Goal: Task Accomplishment & Management: Use online tool/utility

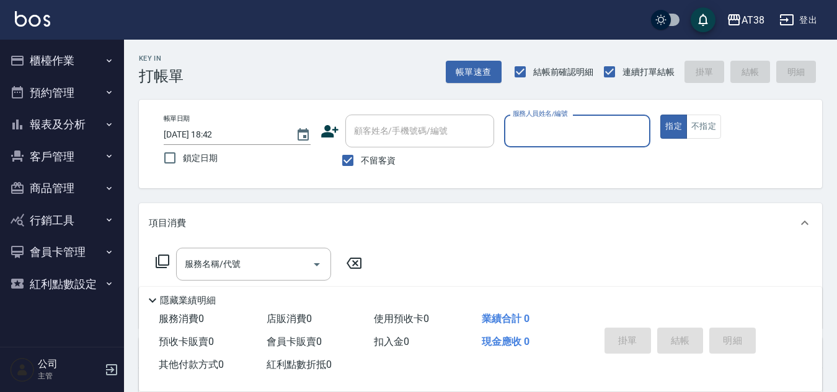
click at [71, 125] on button "報表及分析" at bounding box center [62, 124] width 114 height 32
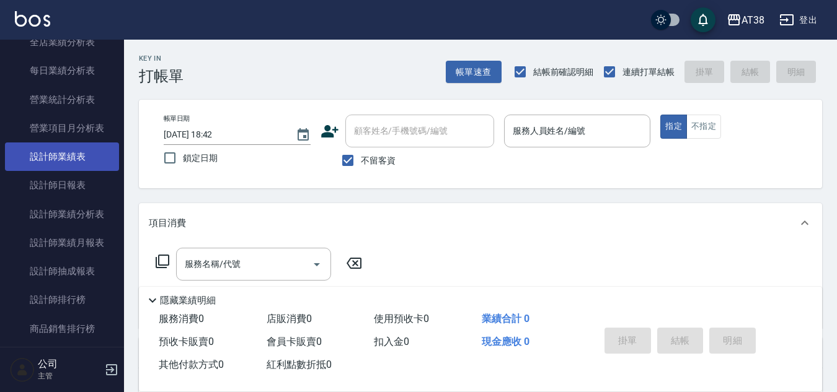
scroll to position [434, 0]
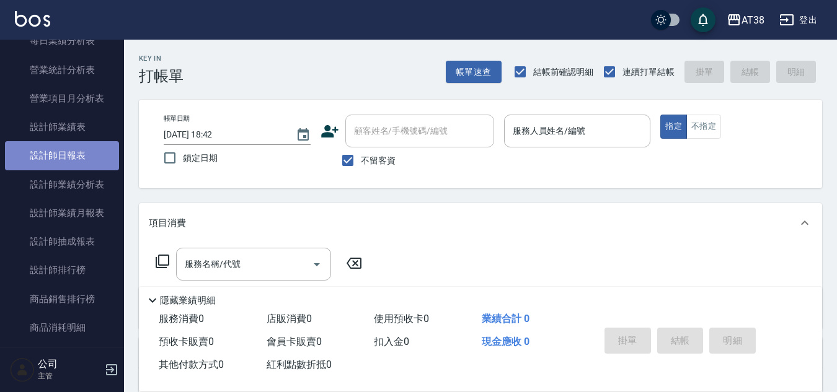
click at [61, 158] on link "設計師日報表" at bounding box center [62, 155] width 114 height 29
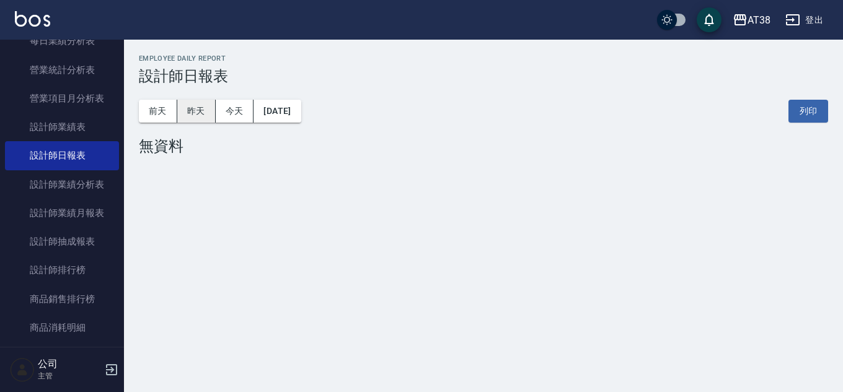
click at [201, 112] on button "昨天" at bounding box center [196, 111] width 38 height 23
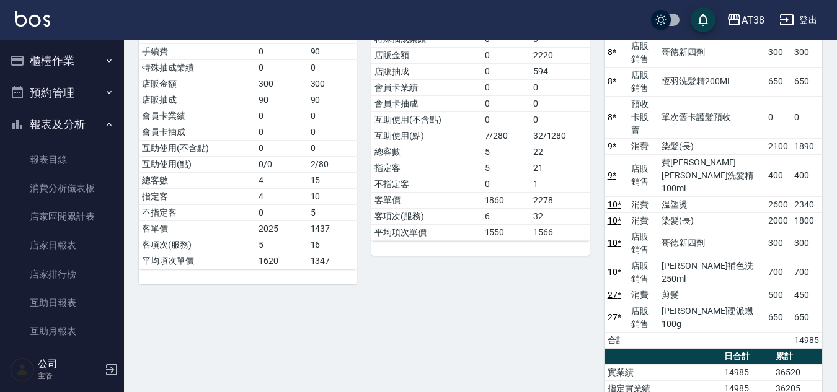
scroll to position [310, 0]
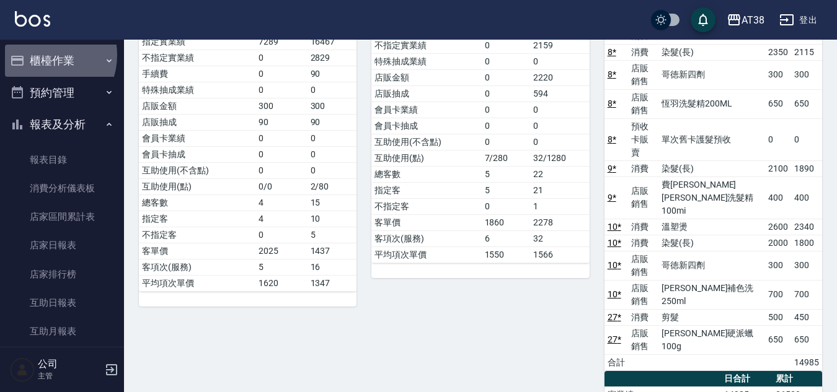
click at [43, 55] on button "櫃檯作業" at bounding box center [62, 61] width 114 height 32
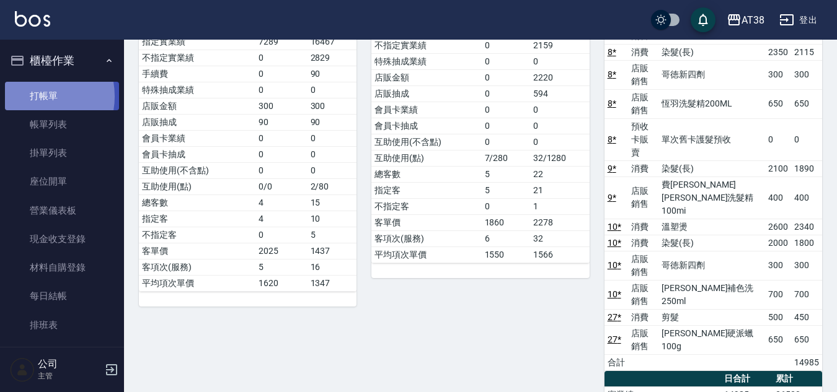
click at [33, 96] on link "打帳單" at bounding box center [62, 96] width 114 height 29
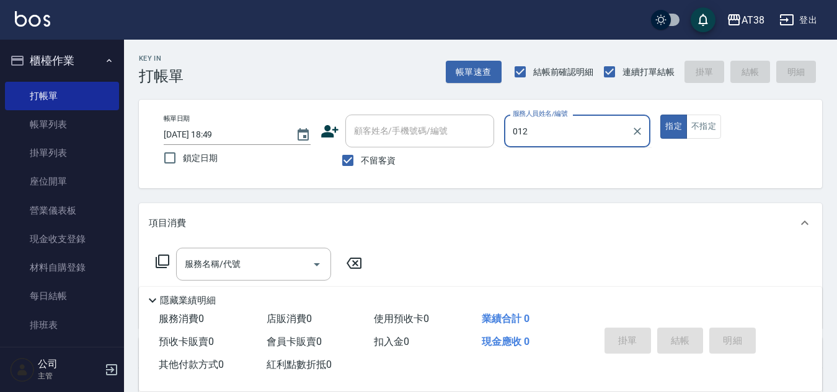
type input "[PERSON_NAME]-012"
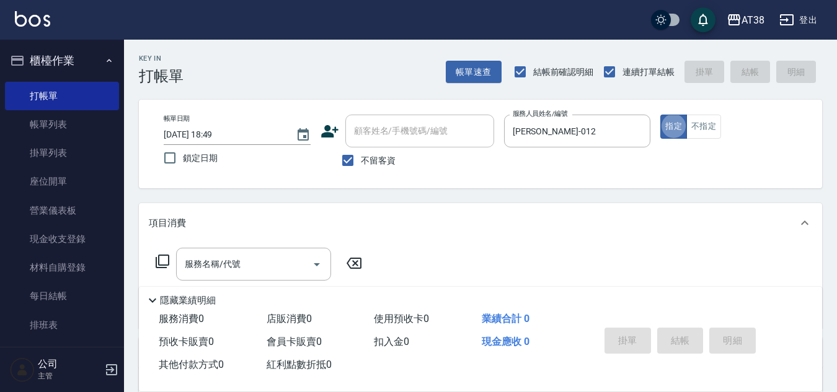
type button "true"
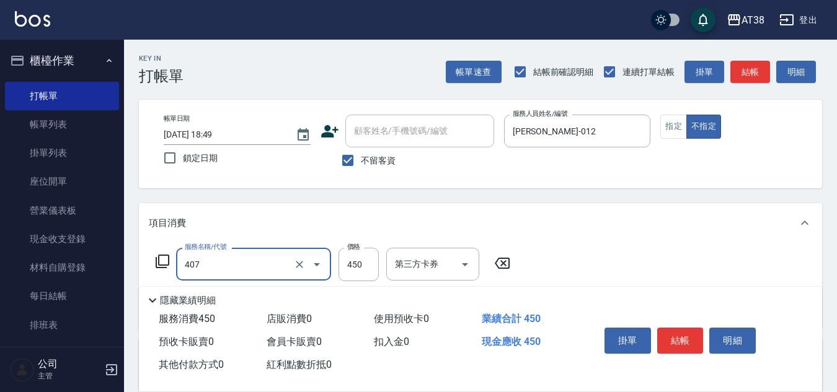
type input "剪髮(407)"
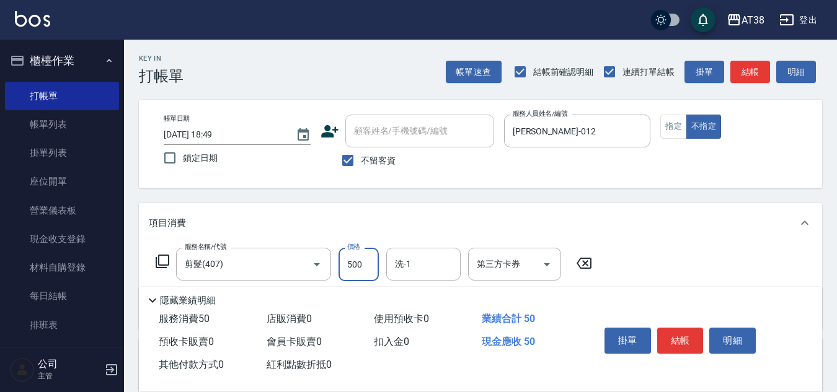
type input "500"
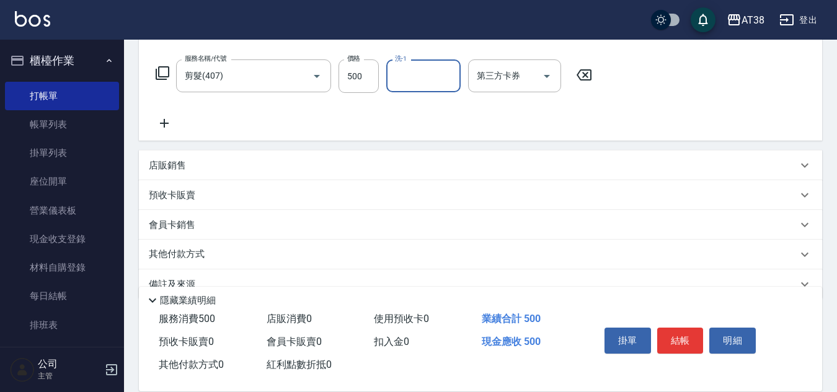
scroll to position [214, 0]
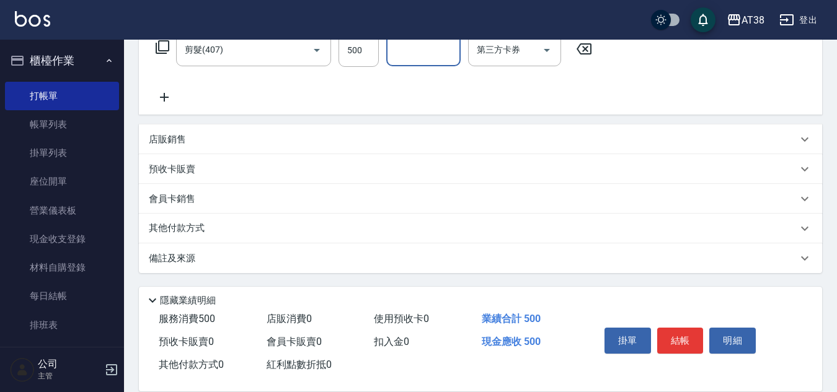
click at [173, 231] on p "其他付款方式" at bounding box center [180, 229] width 62 height 14
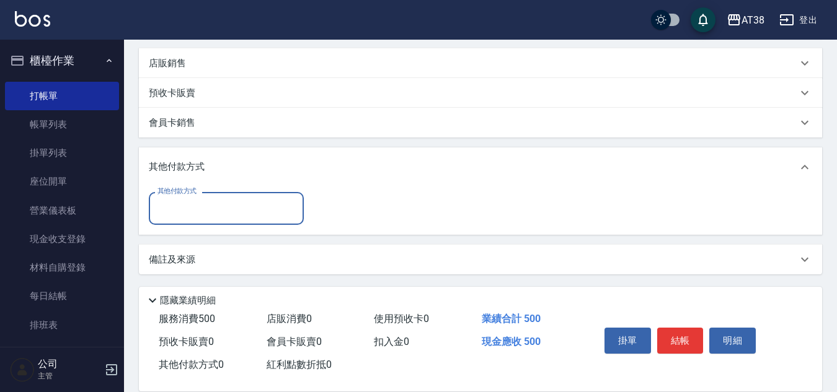
scroll to position [292, 0]
click at [203, 209] on input "其他付款方式" at bounding box center [226, 208] width 144 height 22
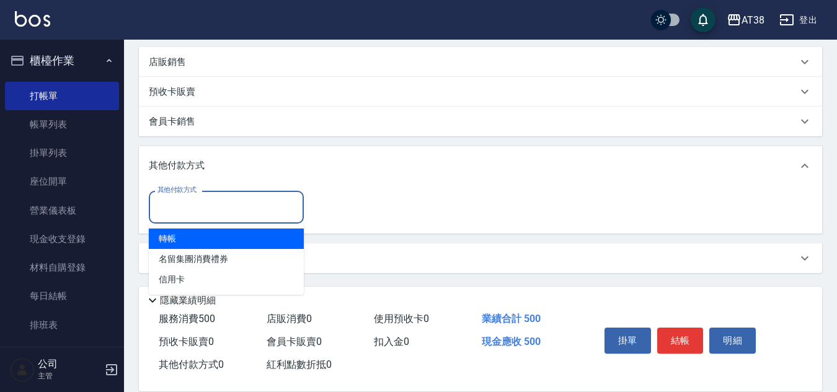
click at [171, 245] on span "轉帳" at bounding box center [226, 239] width 155 height 20
type input "轉帳"
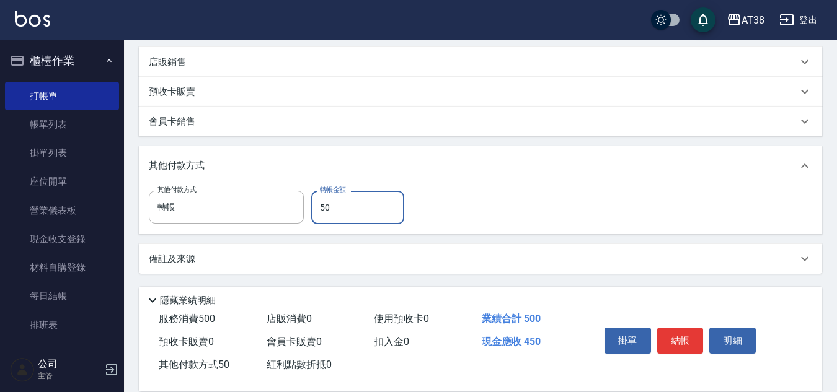
type input "500"
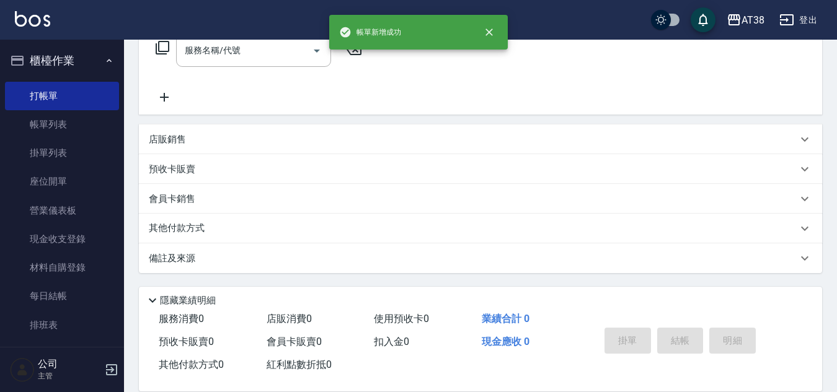
scroll to position [0, 0]
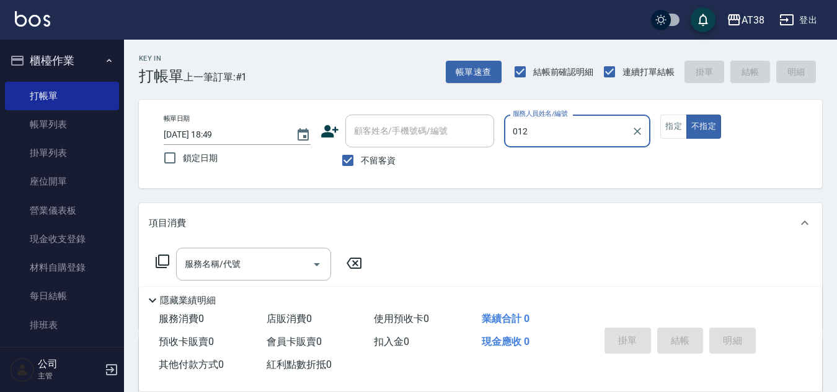
type input "[PERSON_NAME]-012"
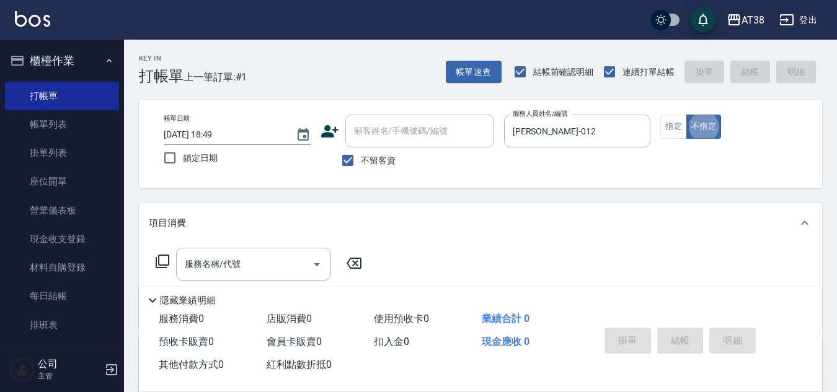
type button "false"
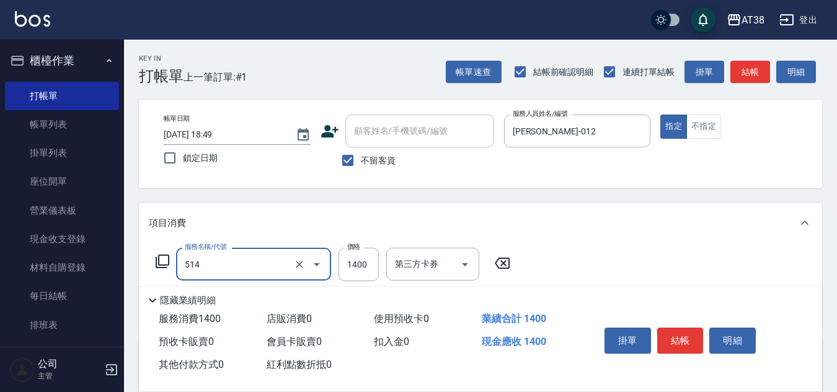
type input "染髮(長)(514)"
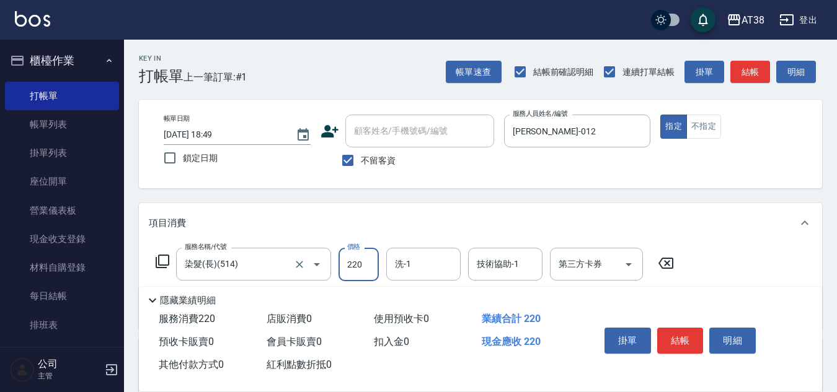
type input "2200"
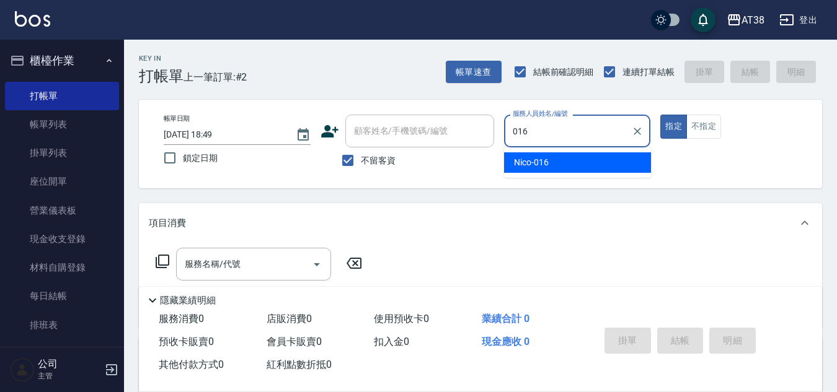
type input "Nico-016"
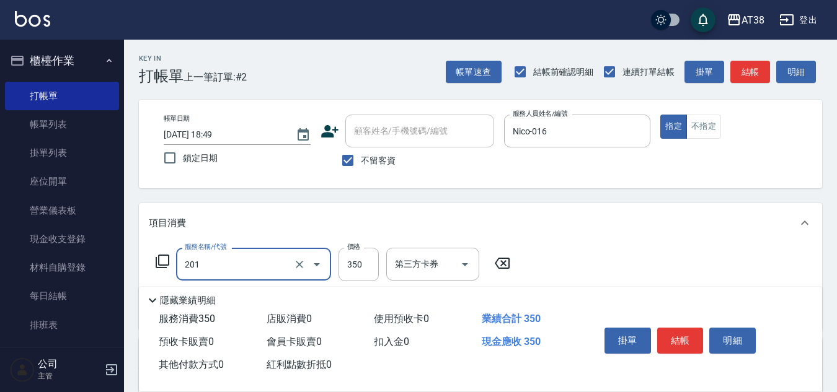
type input "洗髮(201)"
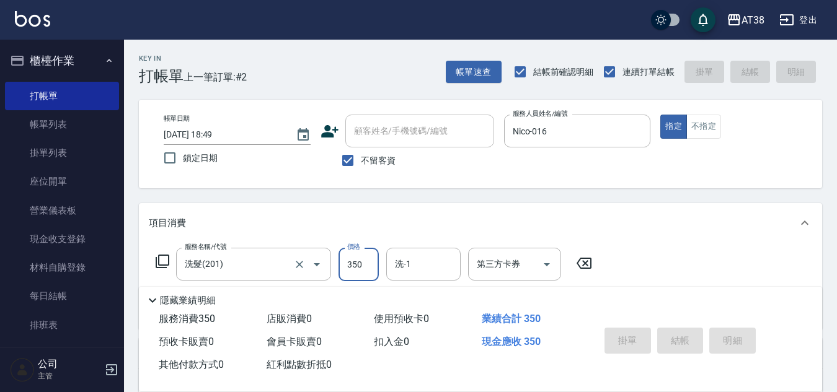
type input "[DATE] 18:50"
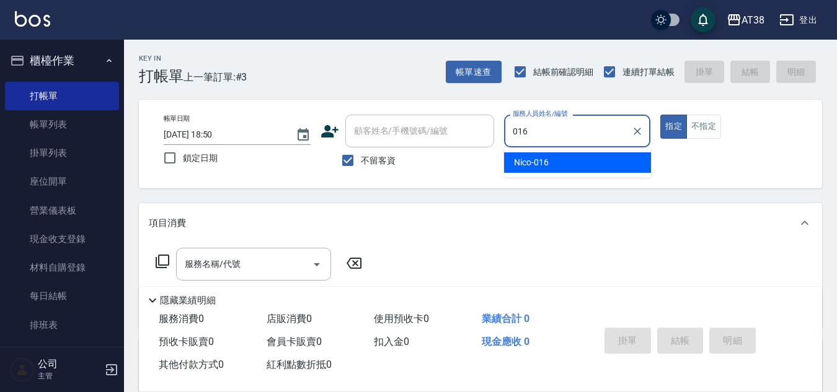
type input "Nico-016"
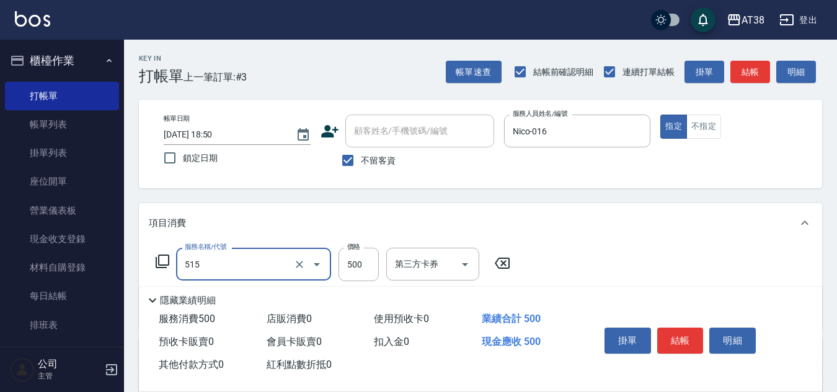
type input "補染(515)"
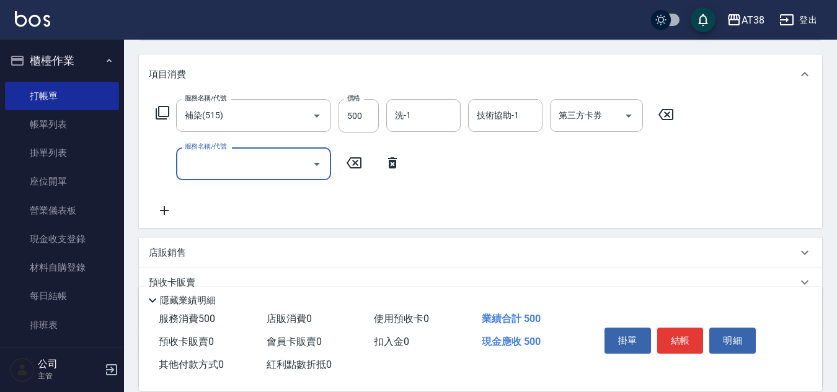
scroll to position [186, 0]
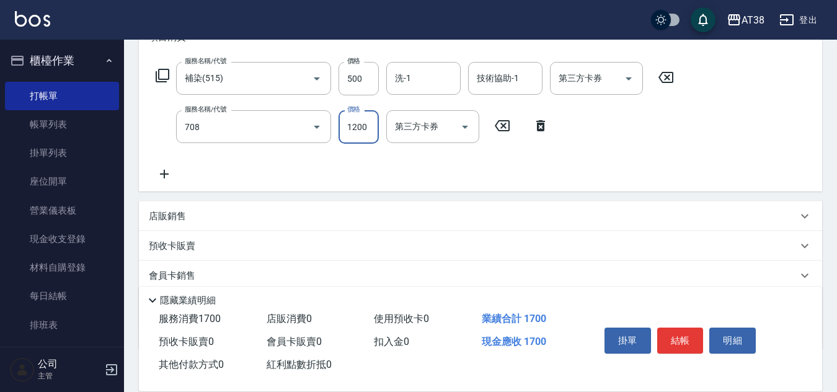
type input "哥德三劑護髮(708)"
type input "1500"
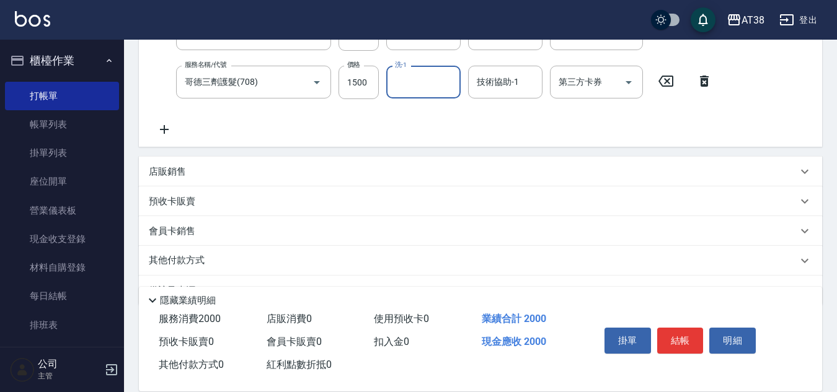
scroll to position [248, 0]
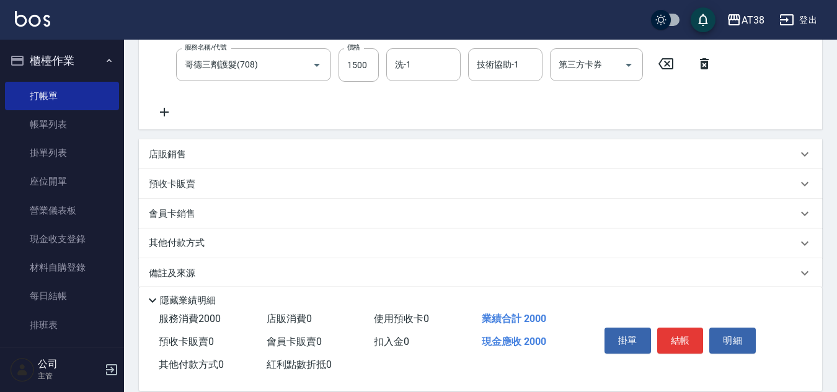
click at [168, 154] on p "店販銷售" at bounding box center [167, 154] width 37 height 13
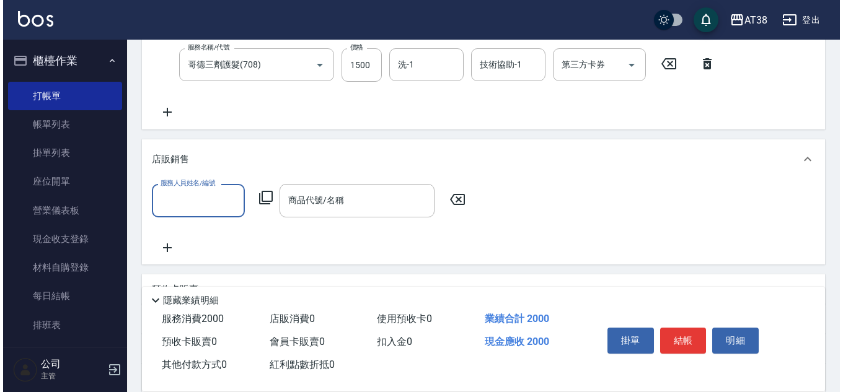
scroll to position [0, 0]
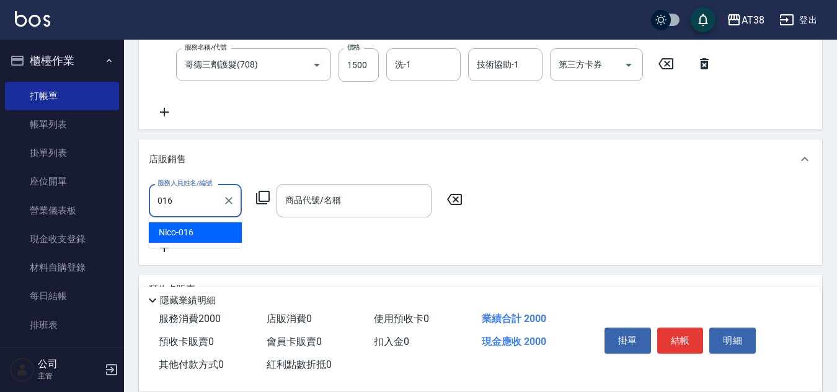
type input "Nico-016"
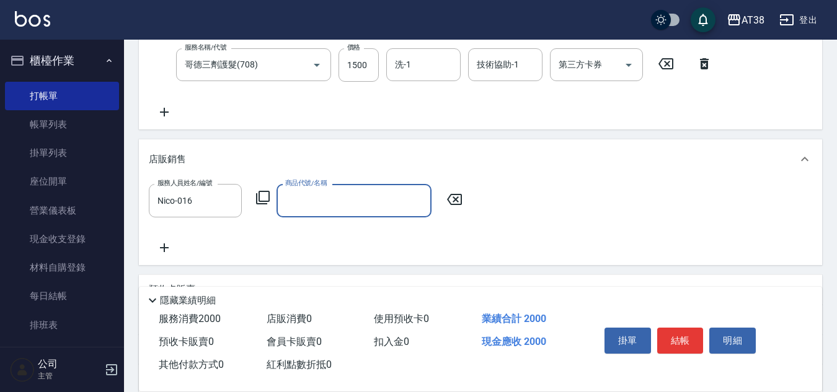
click at [264, 197] on icon at bounding box center [262, 197] width 15 height 15
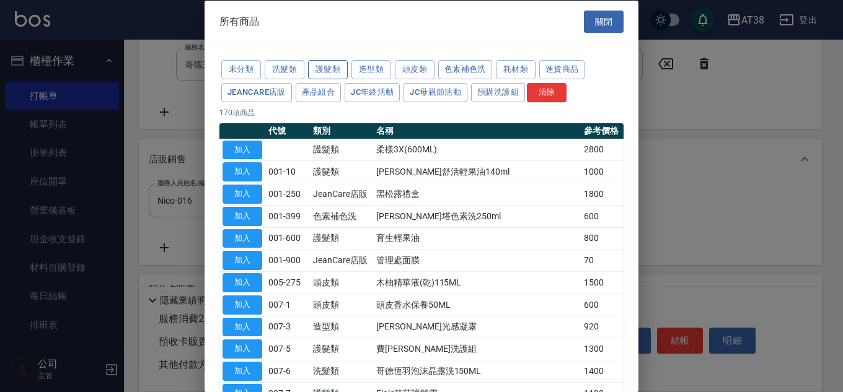
click at [324, 69] on button "護髮類" at bounding box center [328, 69] width 40 height 19
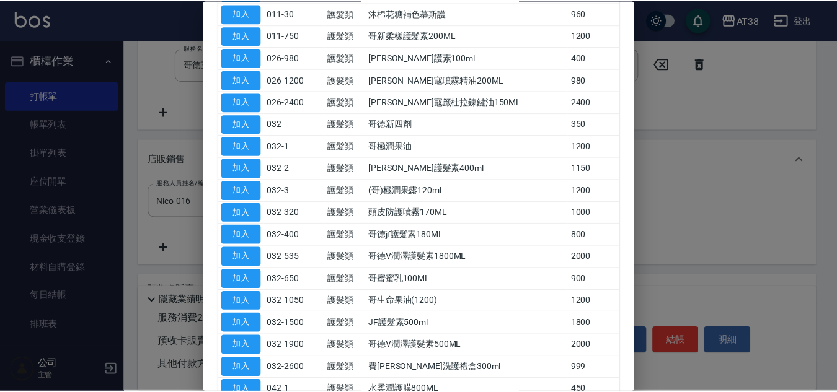
scroll to position [434, 0]
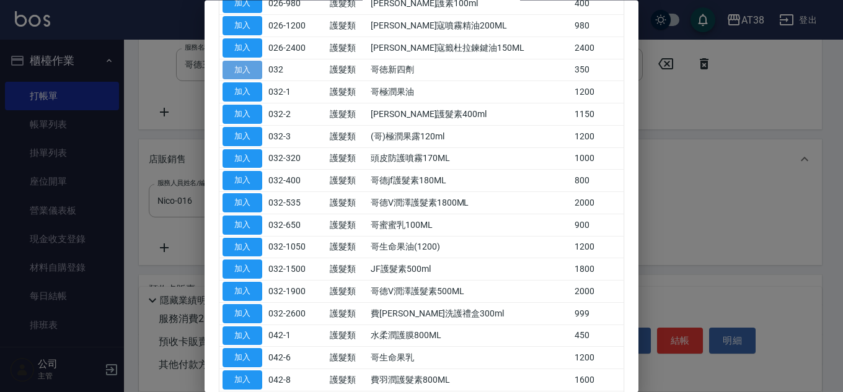
click at [239, 68] on button "加入" at bounding box center [243, 70] width 40 height 19
type input "哥徳新四劑"
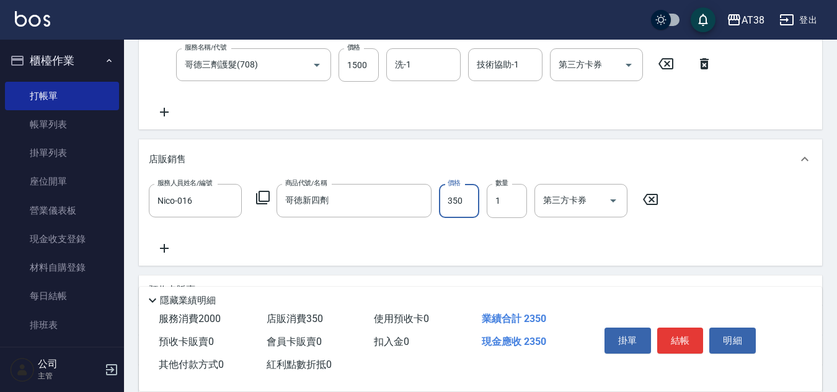
click at [457, 202] on input "350" at bounding box center [459, 200] width 40 height 33
type input "300"
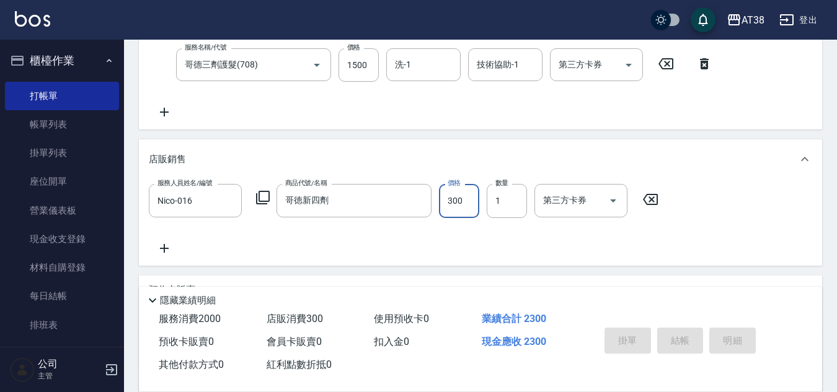
type input "[DATE] 18:52"
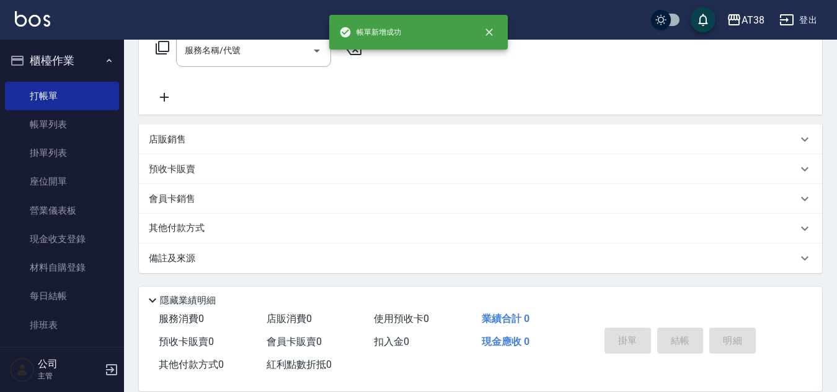
scroll to position [0, 0]
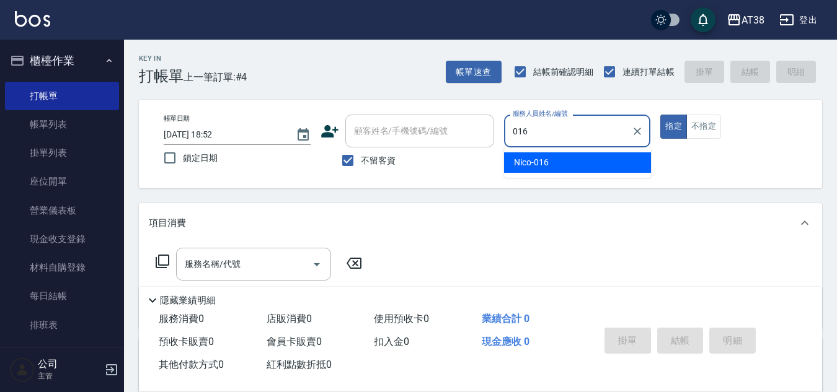
type input "Nico-016"
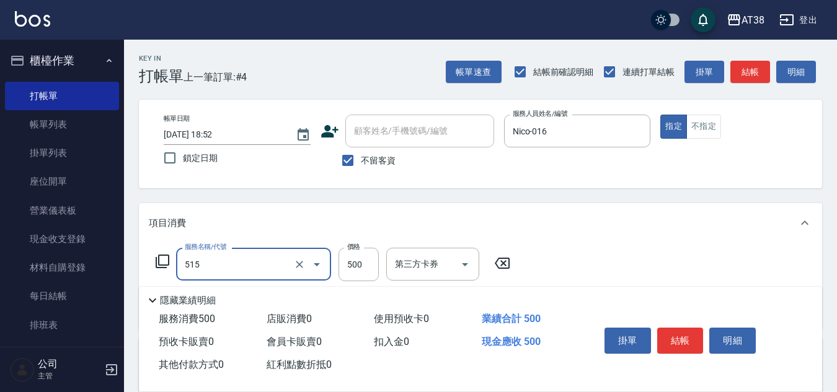
type input "補染(515)"
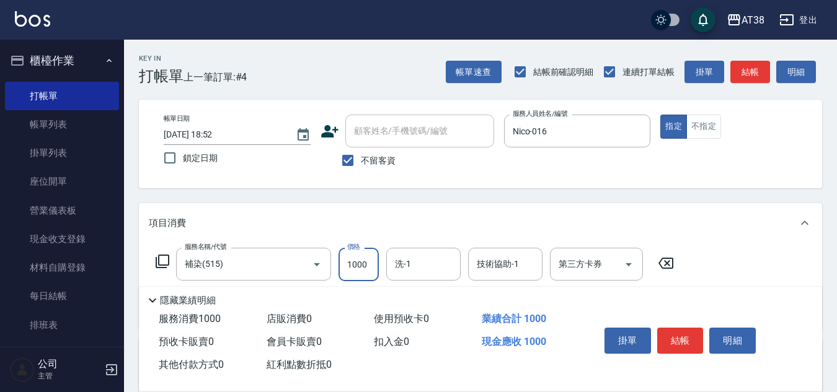
type input "1000"
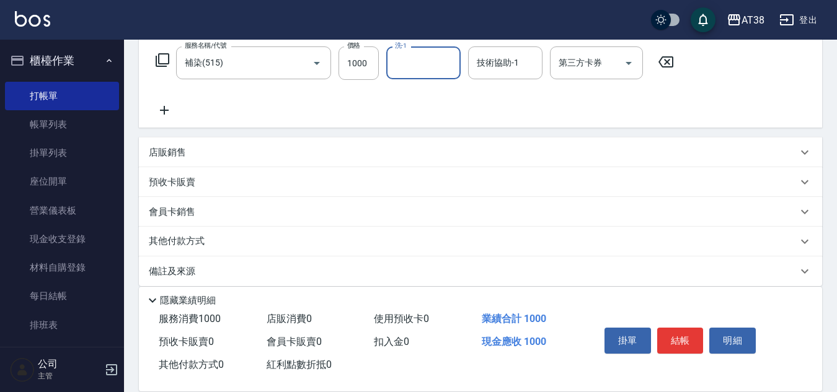
scroll to position [214, 0]
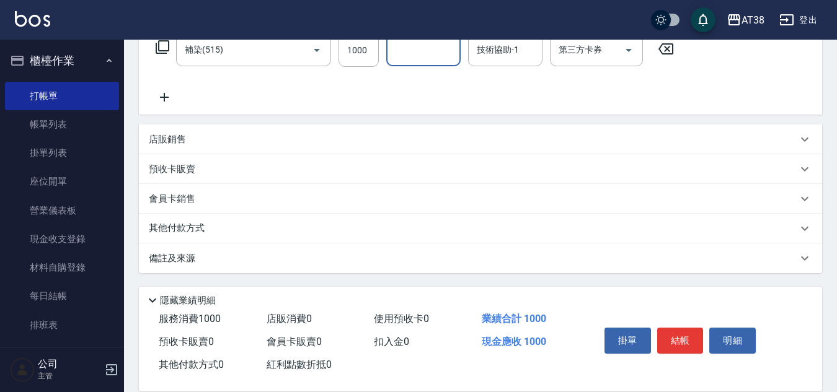
click at [171, 135] on p "店販銷售" at bounding box center [167, 139] width 37 height 13
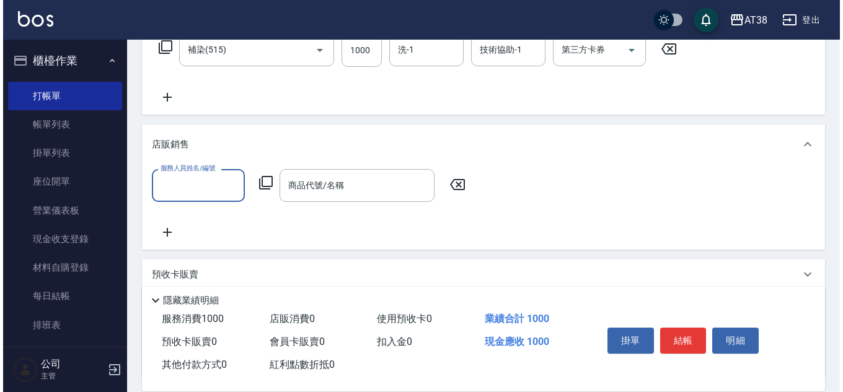
scroll to position [0, 0]
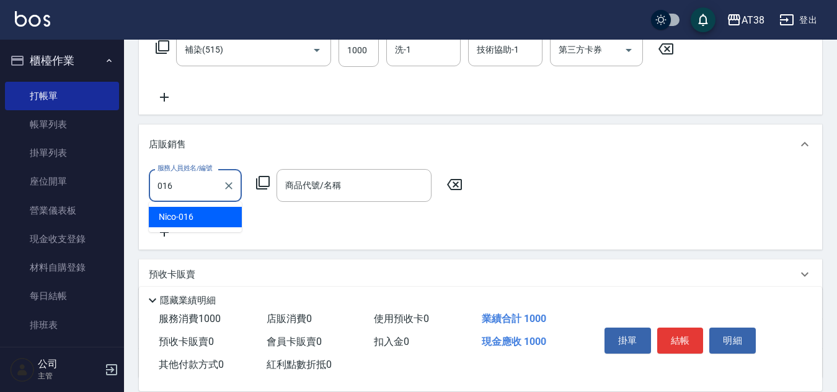
type input "Nico-016"
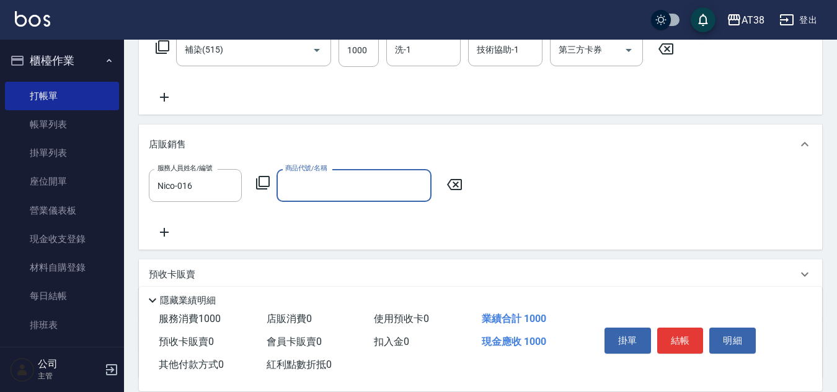
click at [260, 180] on icon at bounding box center [262, 182] width 15 height 15
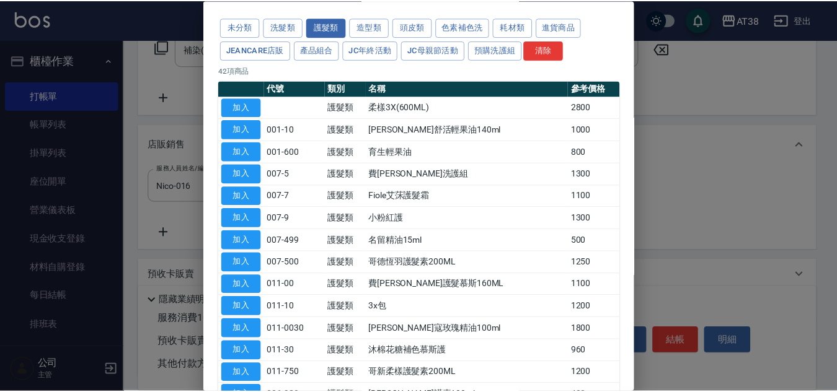
scroll to position [186, 0]
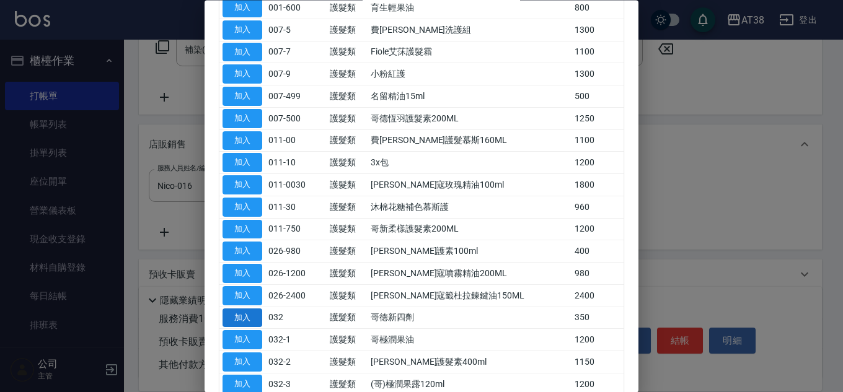
click at [251, 317] on button "加入" at bounding box center [243, 318] width 40 height 19
type input "哥徳新四劑"
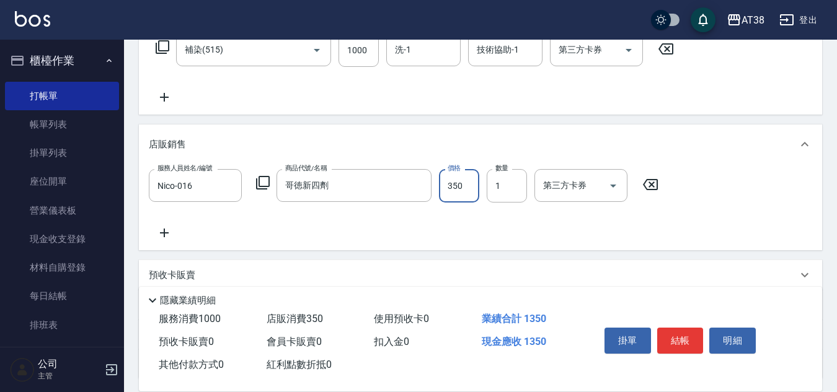
click at [445, 189] on input "350" at bounding box center [459, 185] width 40 height 33
type input "300"
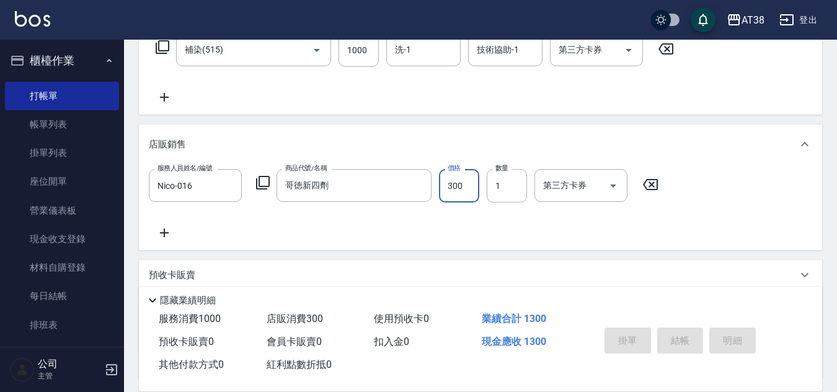
type input "[DATE] 18:53"
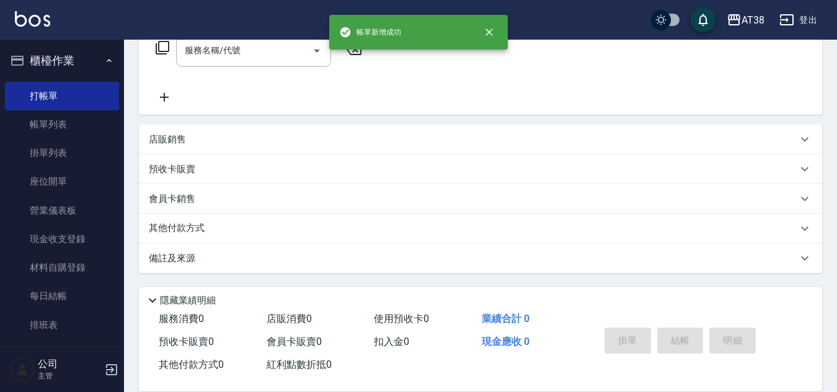
scroll to position [0, 0]
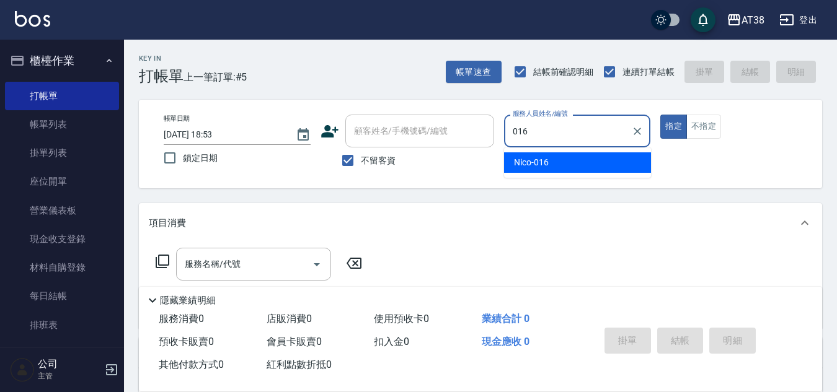
type input "Nico-016"
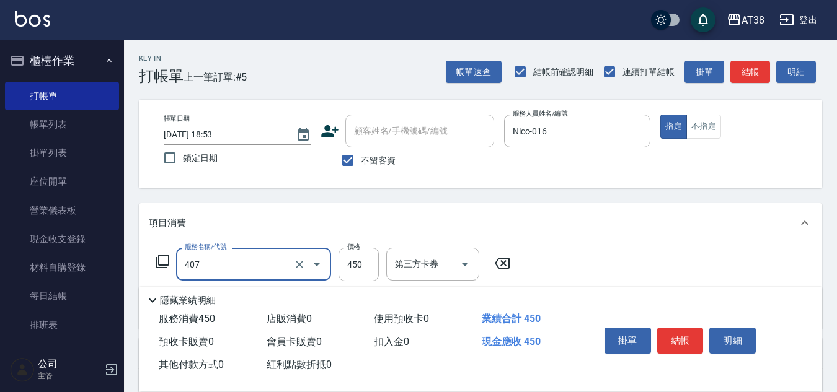
type input "剪髮(407)"
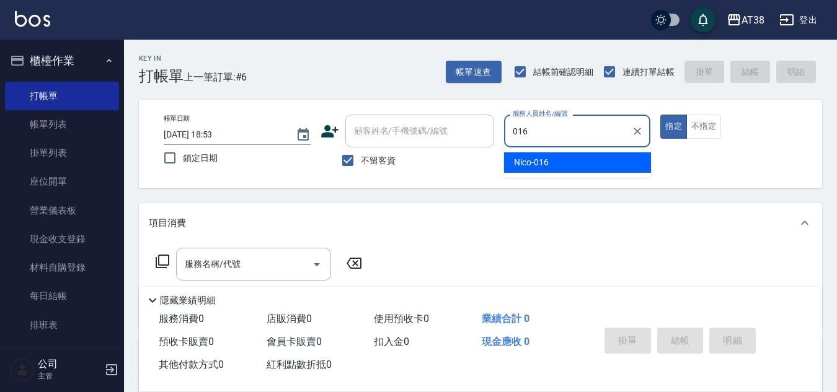
type input "Nico-016"
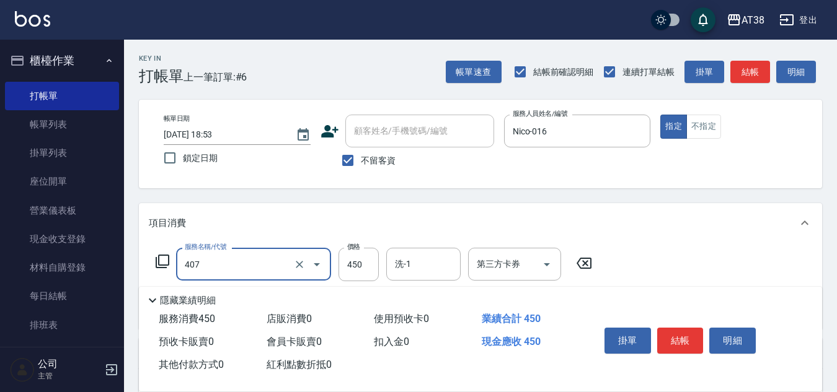
type input "剪髮(407)"
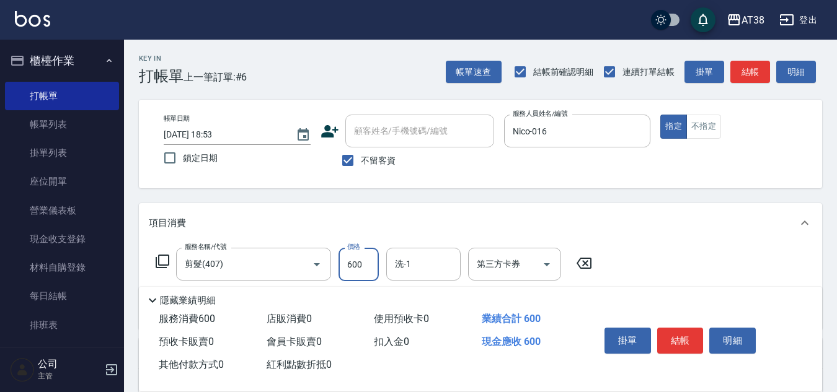
type input "600"
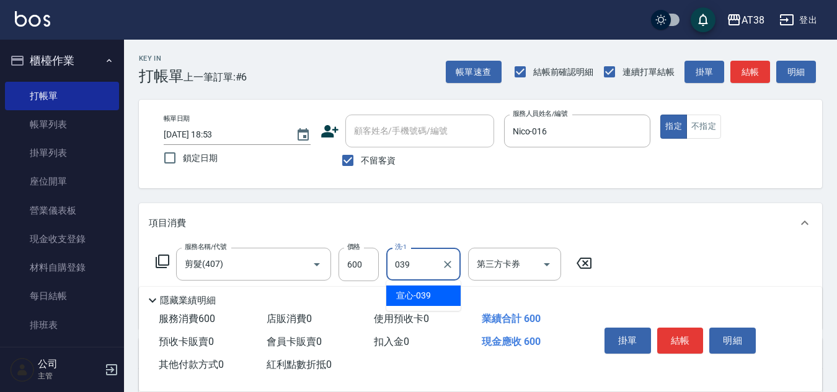
type input "宣心-039"
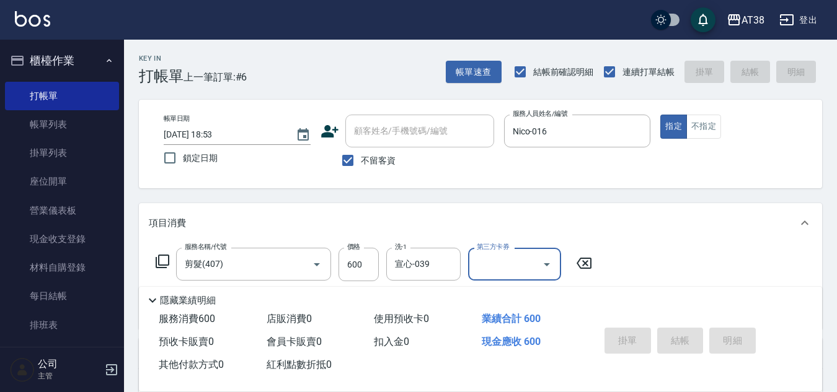
type input "[DATE] 18:54"
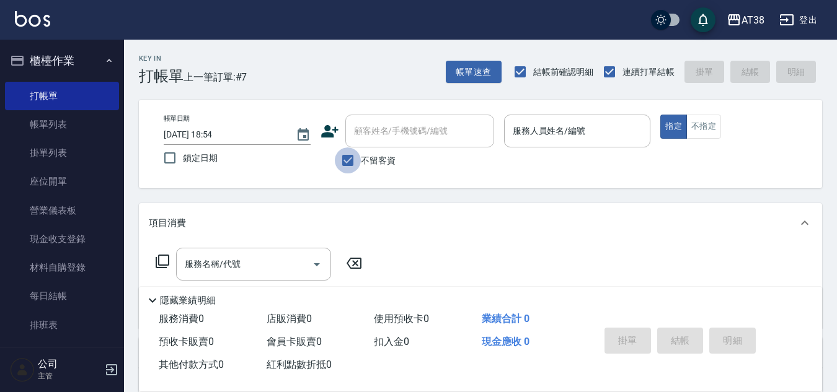
click at [350, 161] on input "不留客資" at bounding box center [348, 161] width 26 height 26
checkbox input "false"
click at [368, 141] on input "顧客姓名/手機號碼/編號" at bounding box center [410, 131] width 119 height 22
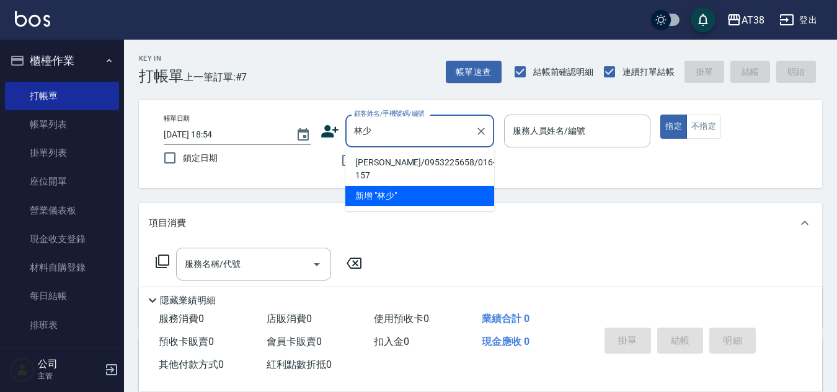
click at [424, 161] on li "[PERSON_NAME]/0953225658/016-157" at bounding box center [419, 168] width 149 height 33
type input "[PERSON_NAME]/0953225658/016-157"
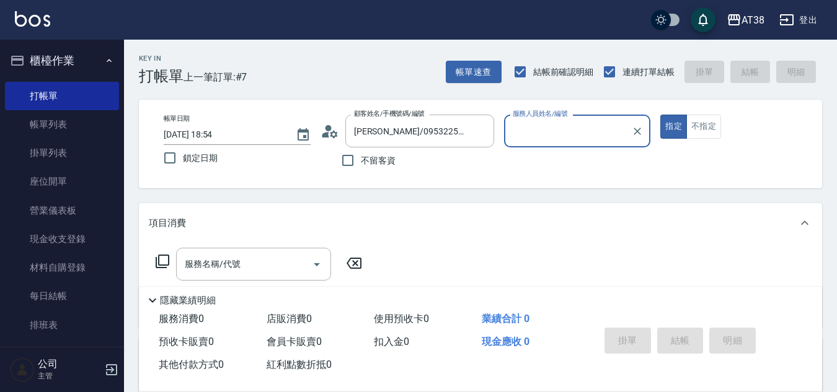
type input "Nico-016"
click at [265, 255] on input "服務名稱/代號" at bounding box center [244, 265] width 125 height 22
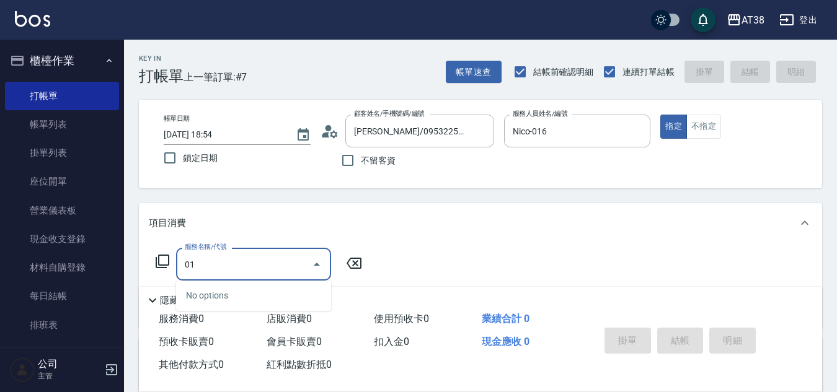
type input "0"
type input "514"
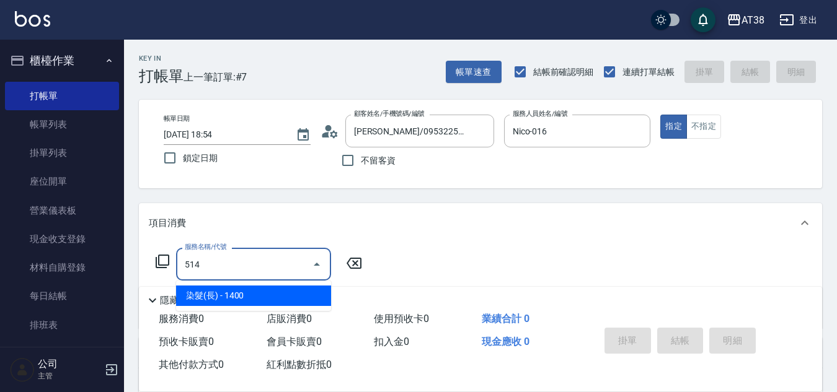
type input "140"
type input "染髮(長)(514)"
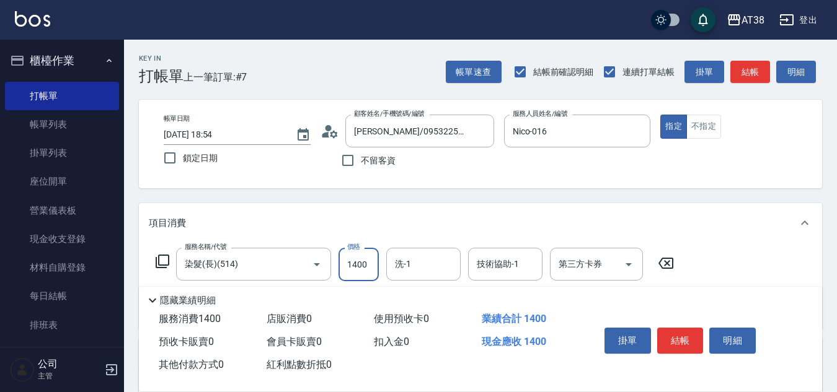
type input "1"
type input "0"
type input "160"
type input "0"
type input "10"
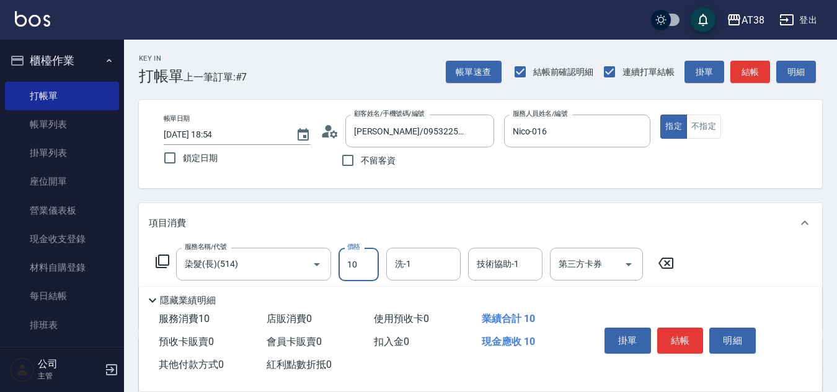
type input "10"
type input "1900"
type input "190"
type input "1900"
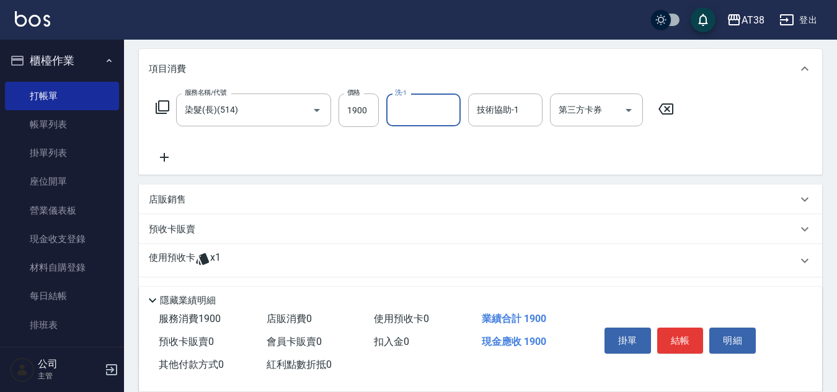
scroll to position [186, 0]
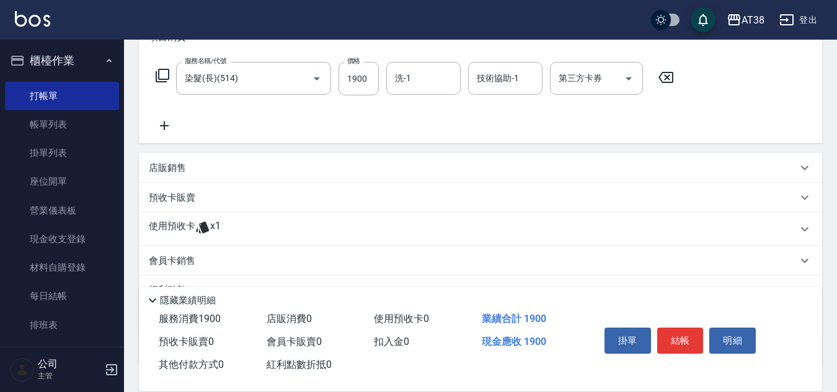
click at [177, 200] on p "預收卡販賣" at bounding box center [172, 198] width 46 height 13
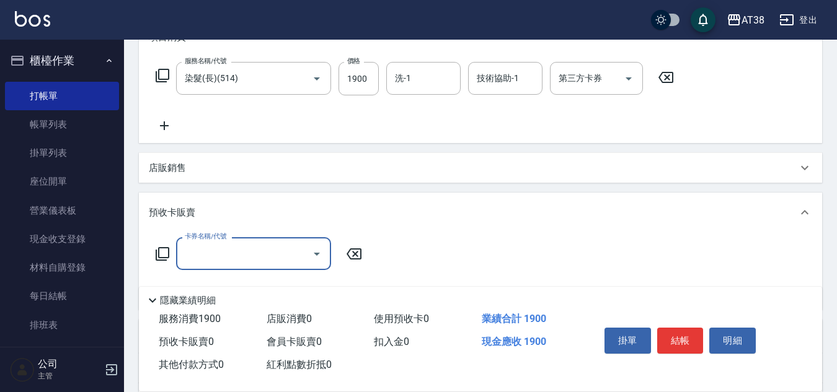
scroll to position [0, 0]
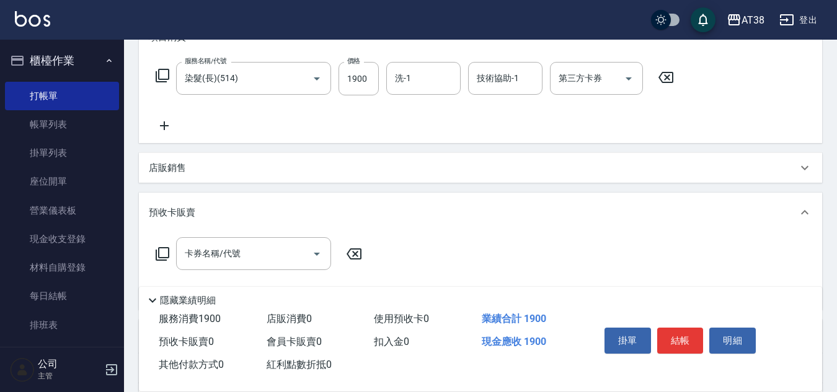
click at [169, 253] on icon at bounding box center [163, 254] width 14 height 14
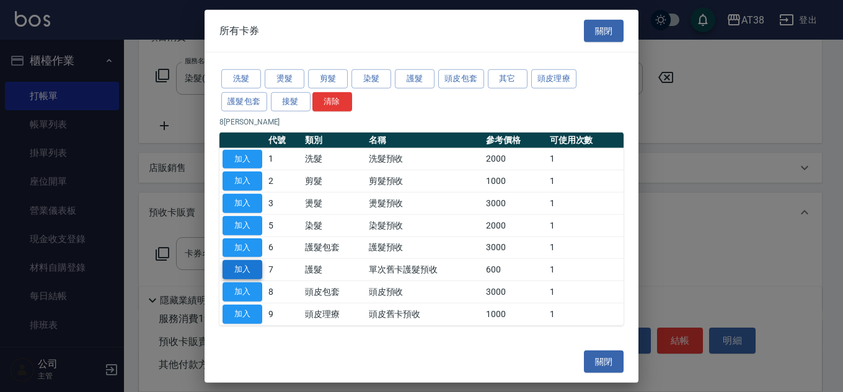
click at [252, 272] on button "加入" at bounding box center [243, 269] width 40 height 19
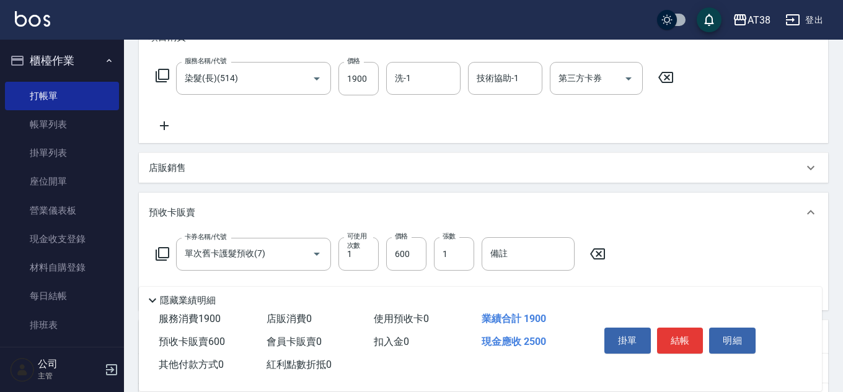
type input "單次舊卡護髮預收(7)"
type input "250"
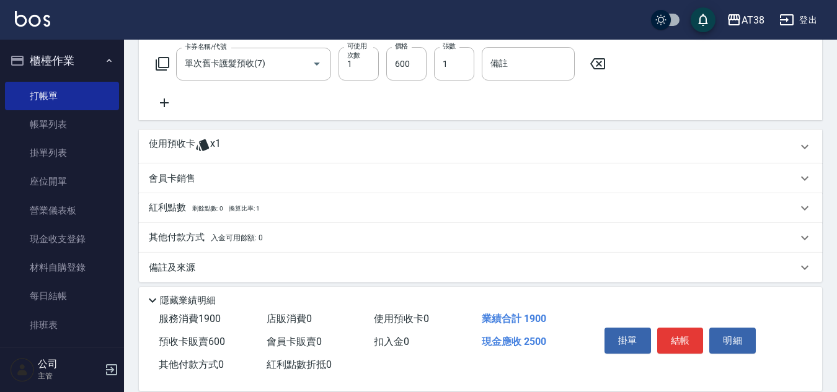
scroll to position [386, 0]
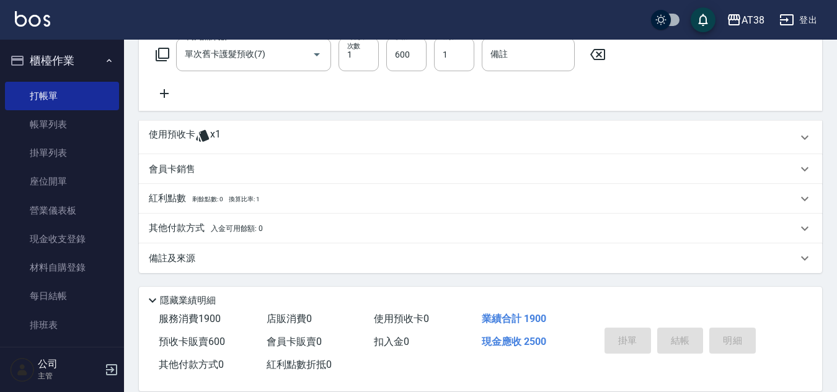
type input "[DATE] 18:55"
type input "0"
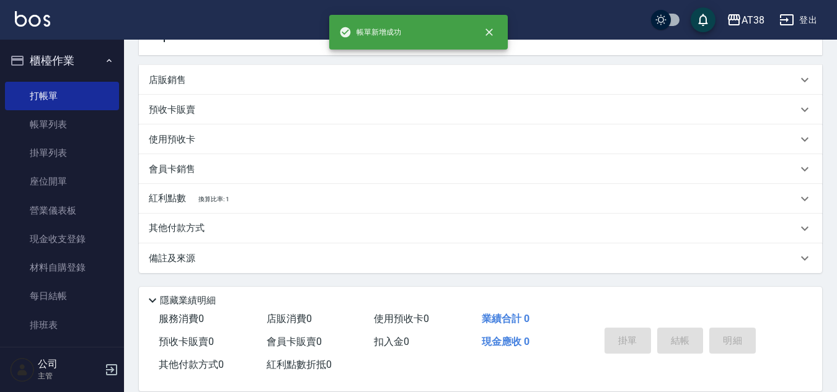
scroll to position [0, 0]
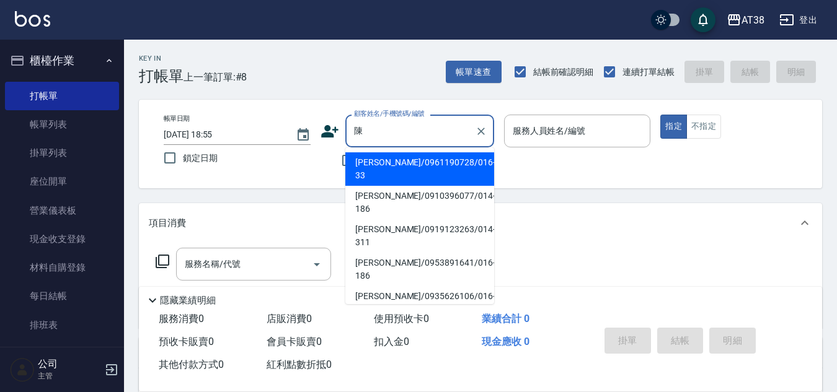
click at [389, 162] on li "[PERSON_NAME]/0961190728/016-33" at bounding box center [419, 168] width 149 height 33
type input "[PERSON_NAME]/0961190728/016-33"
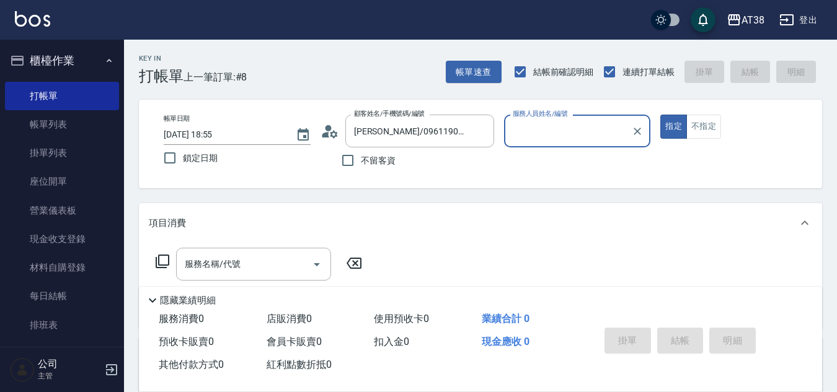
type input "Nico-016"
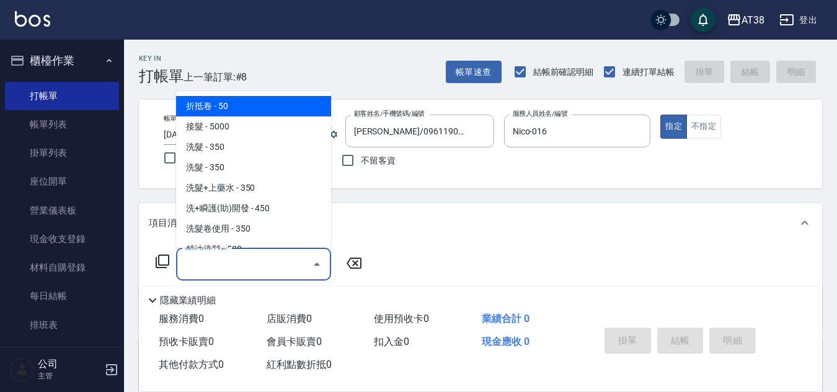
click at [280, 268] on input "服務名稱/代號" at bounding box center [244, 265] width 125 height 22
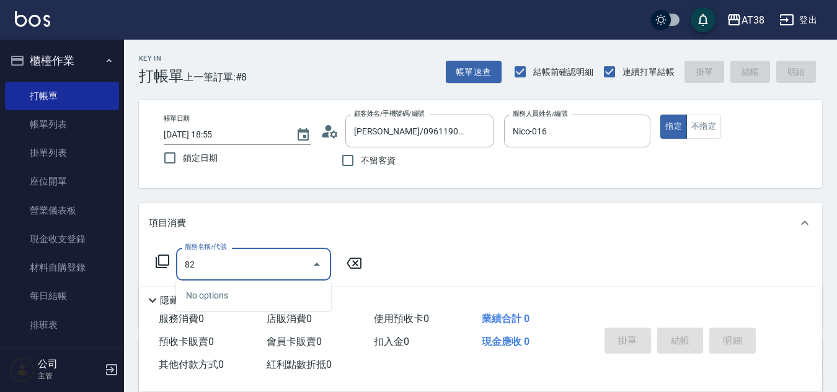
type input "825"
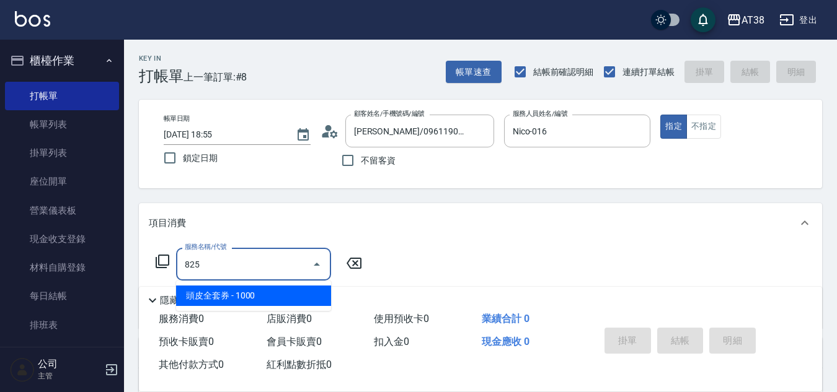
type input "100"
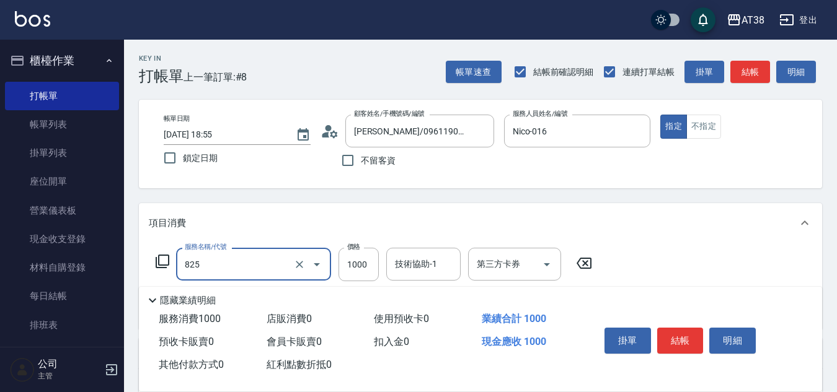
type input "頭皮全套券(825)"
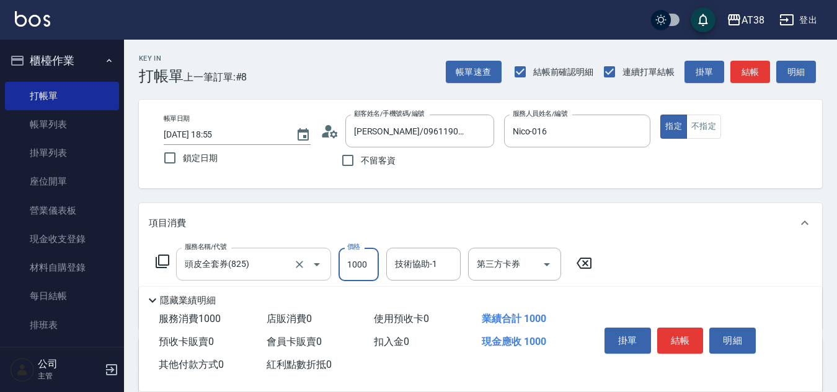
type input "1"
type input "0"
type input "110"
type input "1100"
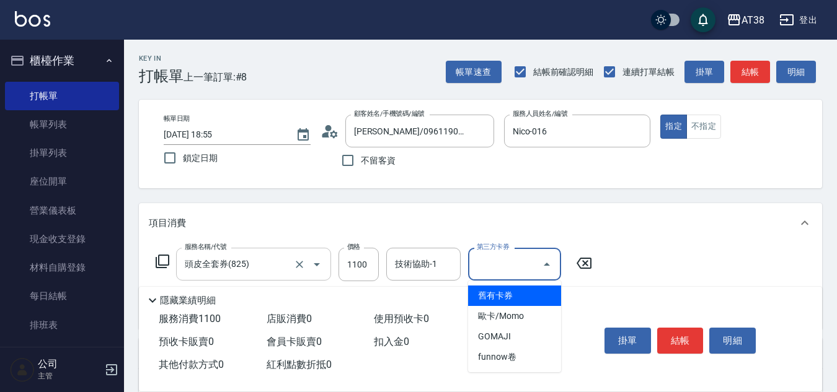
type input "0"
type input "舊有卡券"
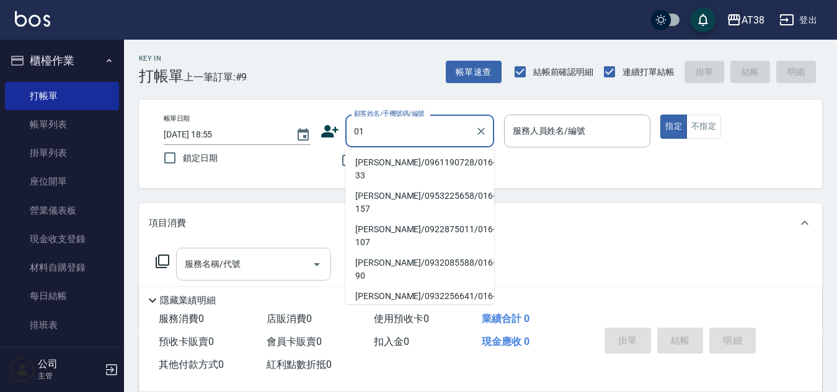
type input "0"
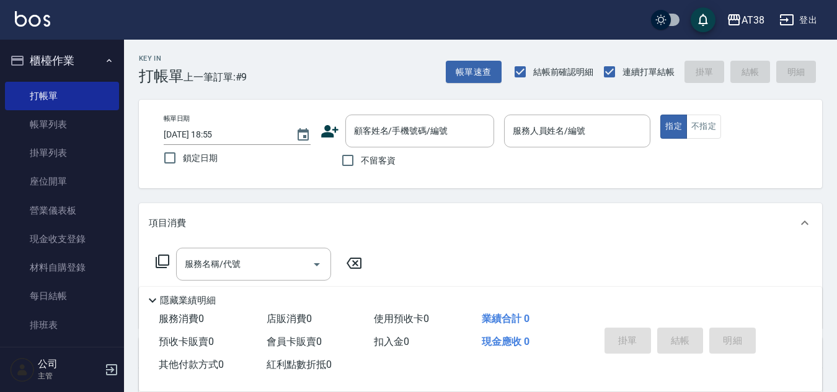
click at [311, 170] on div "帳單日期 [DATE] 18:55 鎖定日期 顧客姓名/手機號碼/編號 顧客姓名/手機號碼/編號 不留客資 服務人員姓名/編號 服務人員姓名/編號 指定 不指定" at bounding box center [480, 144] width 653 height 59
click at [345, 160] on input "不留客資" at bounding box center [348, 161] width 26 height 26
checkbox input "true"
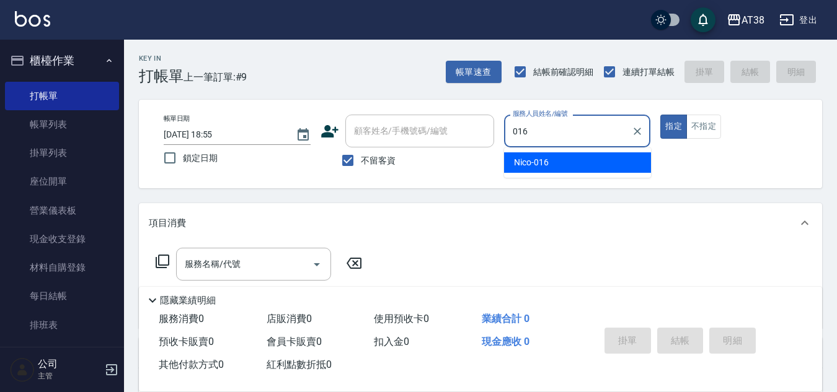
type input "Nico-016"
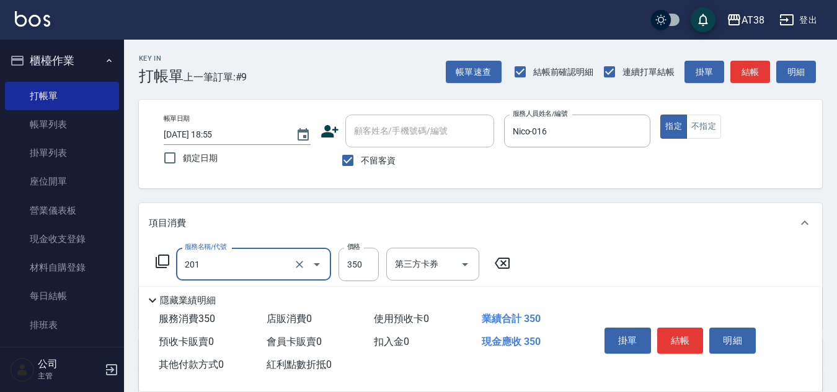
type input "洗髮(201)"
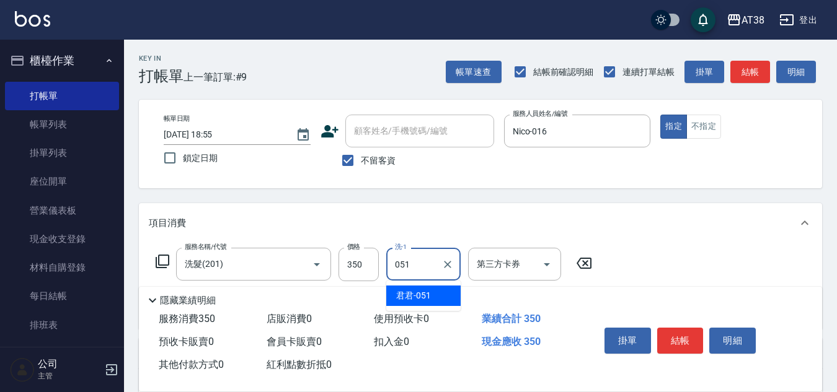
type input "君君-051"
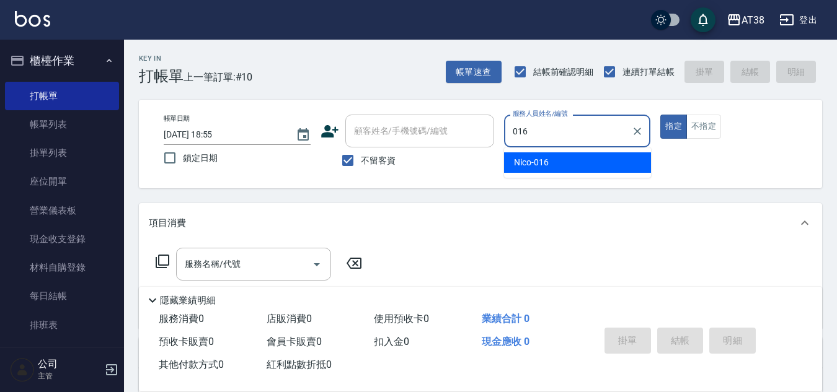
type input "Nico-016"
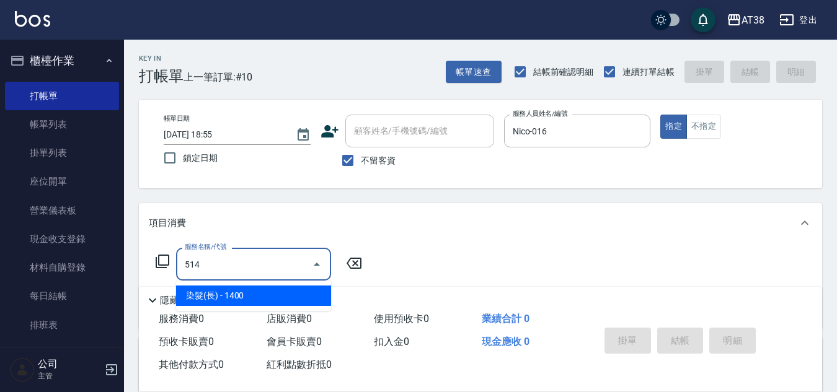
type input "染髮(長)(514)"
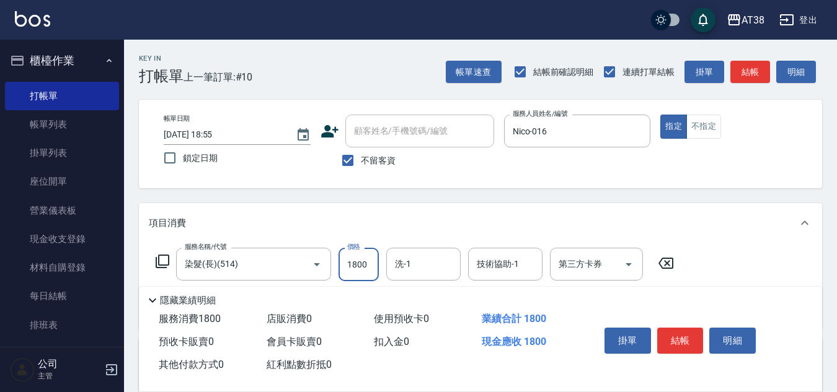
type input "1800"
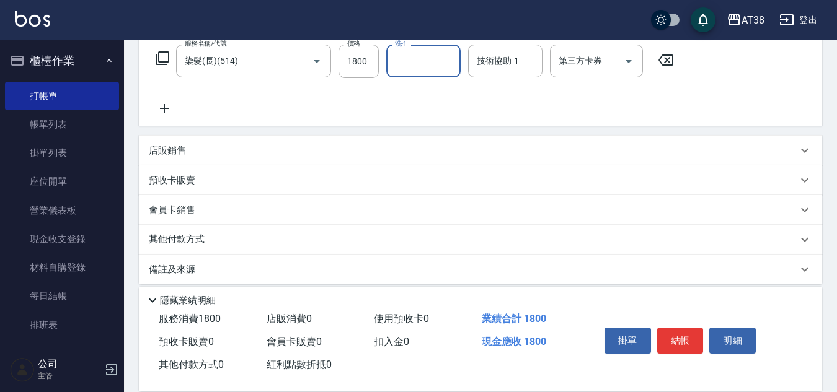
scroll to position [214, 0]
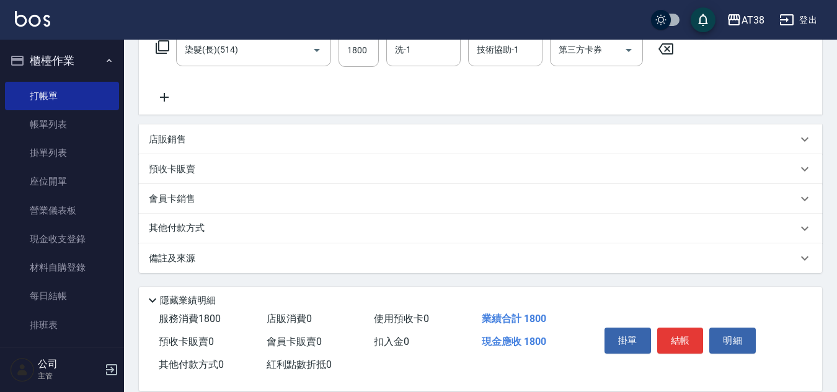
click at [175, 137] on p "店販銷售" at bounding box center [167, 139] width 37 height 13
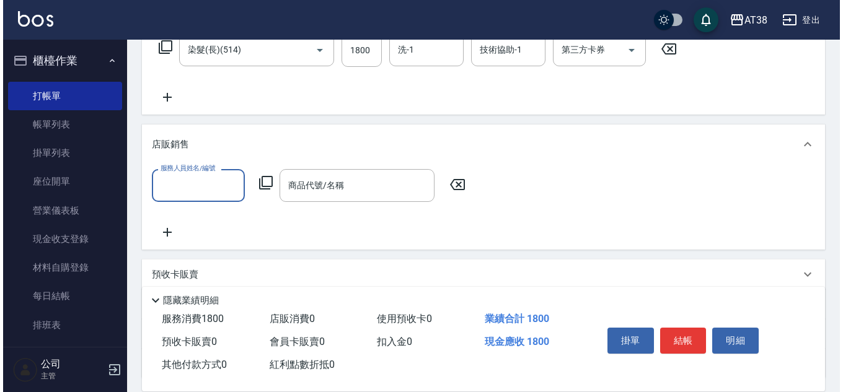
scroll to position [0, 0]
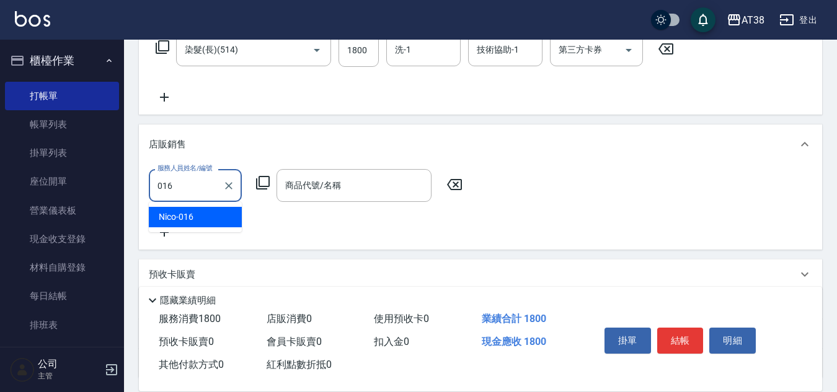
type input "Nico-016"
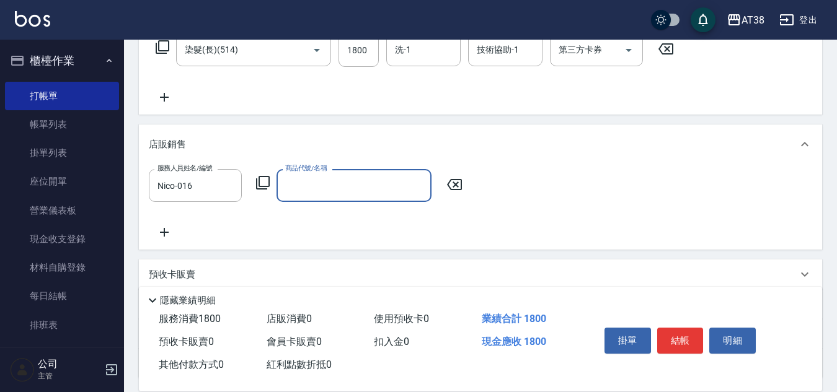
click at [263, 179] on icon at bounding box center [262, 182] width 15 height 15
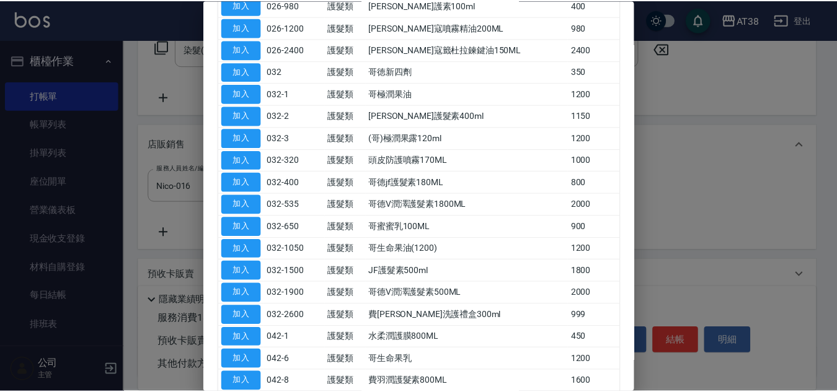
scroll to position [434, 0]
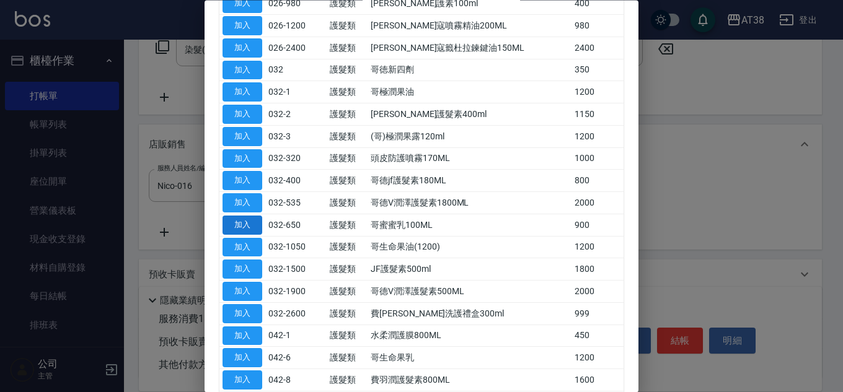
click at [257, 226] on button "加入" at bounding box center [243, 225] width 40 height 19
type input "哥蜜蜜乳100ML"
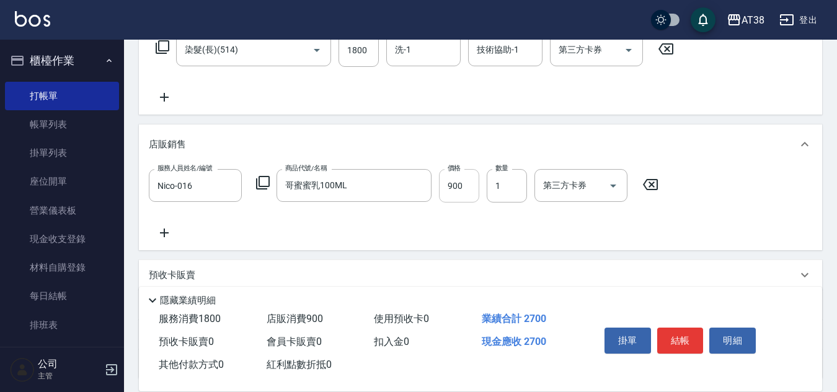
click at [462, 188] on input "900" at bounding box center [459, 185] width 40 height 33
type input "700"
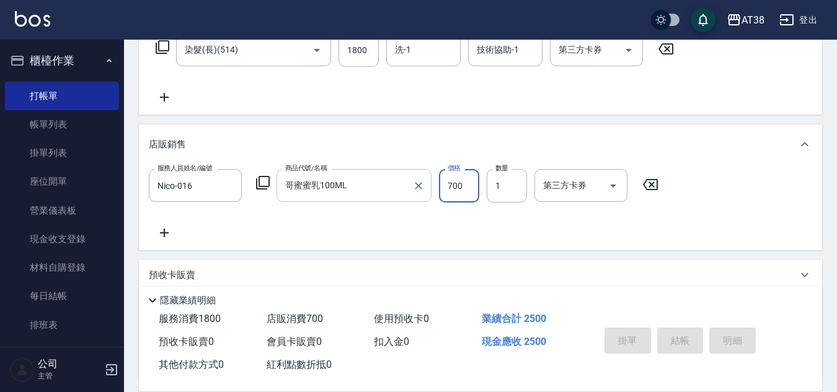
type input "[DATE] 18:59"
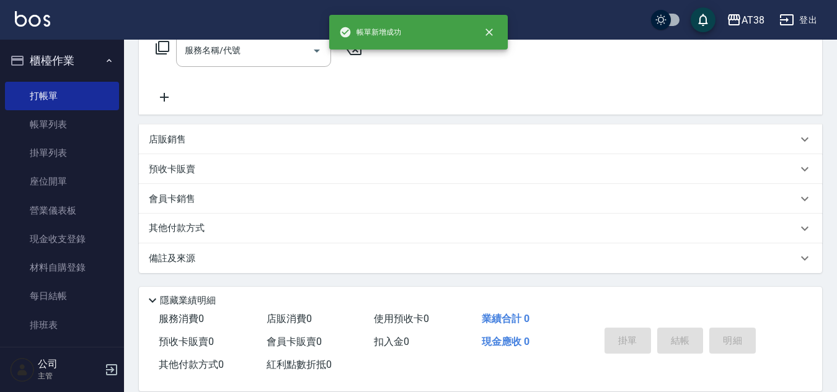
scroll to position [0, 0]
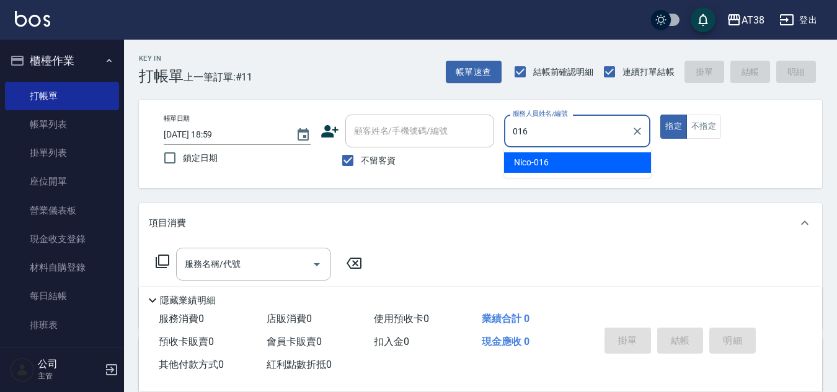
type input "Nico-016"
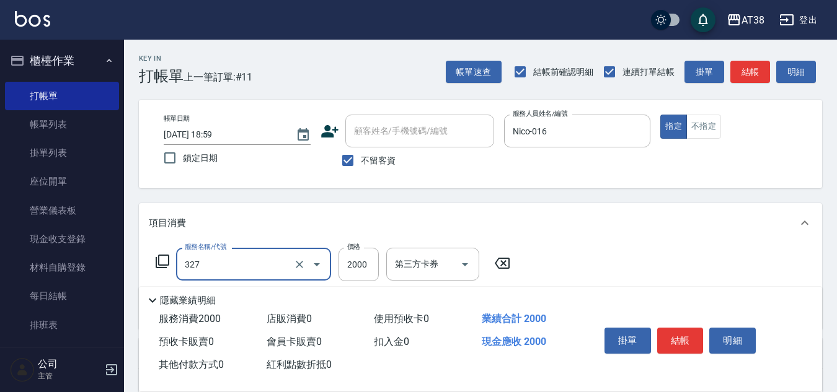
type input "溫塑燙(327)"
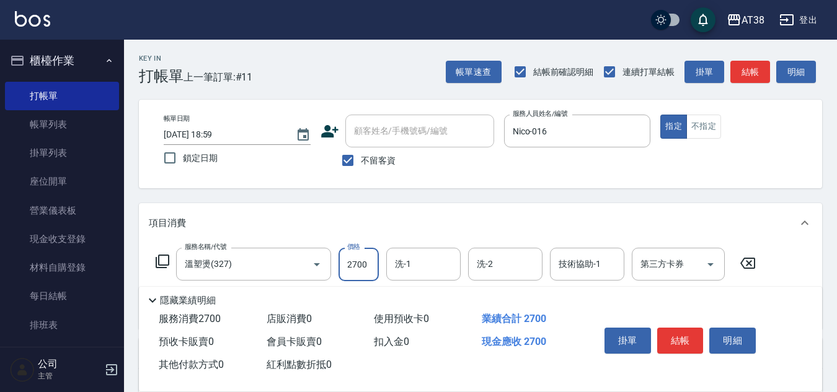
type input "2700"
type input "Eason-041"
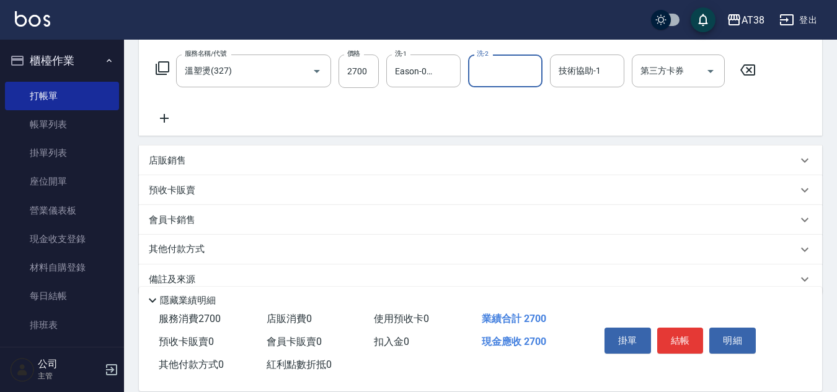
scroll to position [214, 0]
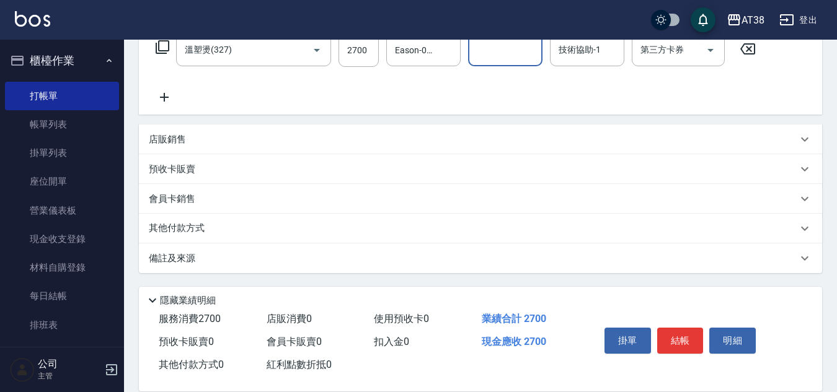
click at [172, 135] on p "店販銷售" at bounding box center [167, 139] width 37 height 13
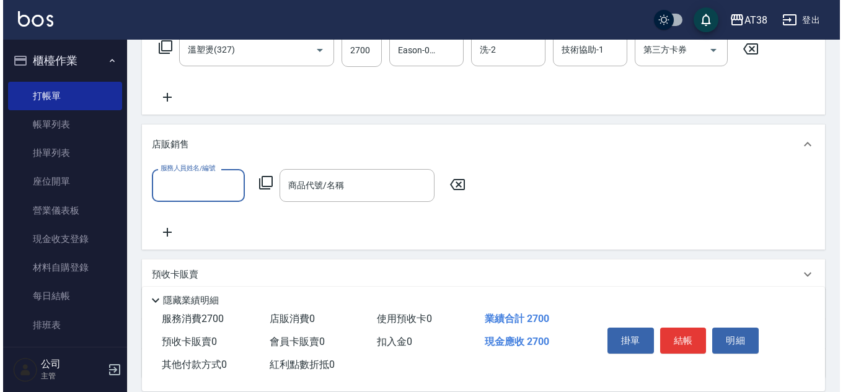
scroll to position [0, 0]
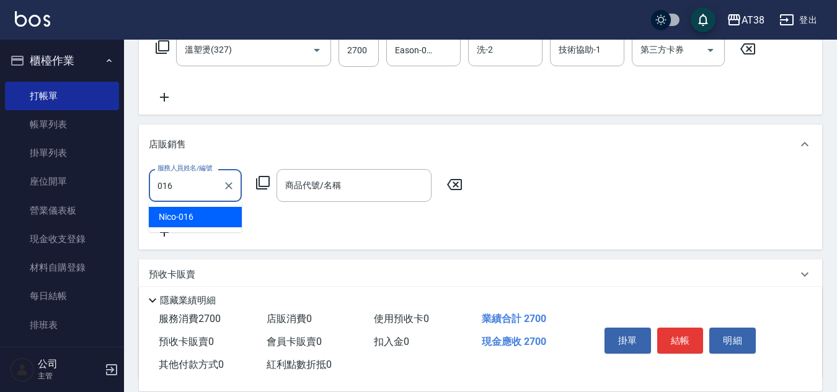
type input "Nico-016"
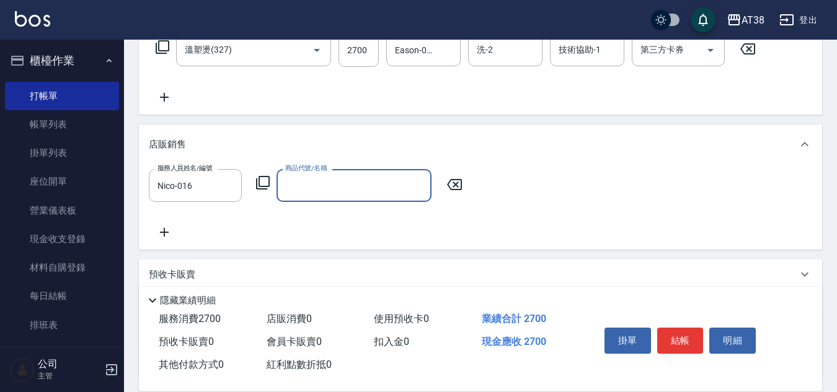
click at [260, 183] on icon at bounding box center [262, 182] width 15 height 15
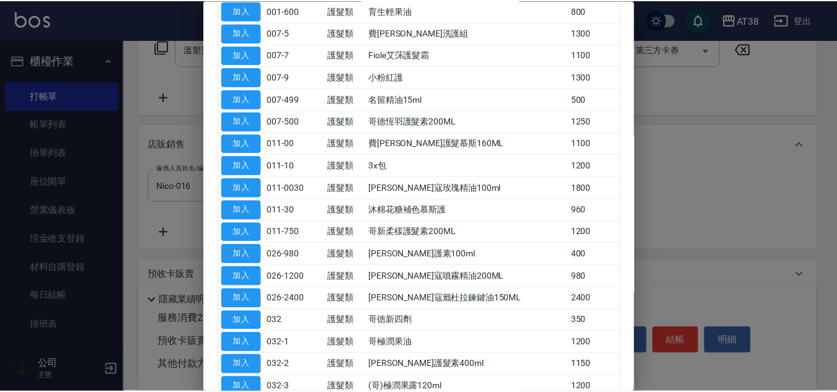
scroll to position [186, 0]
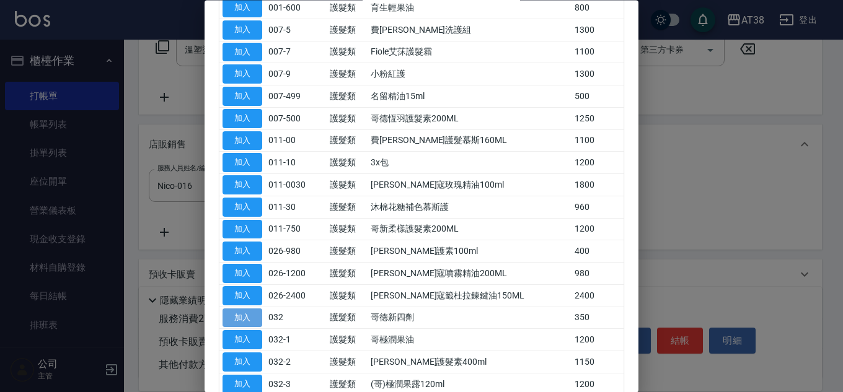
click at [255, 319] on button "加入" at bounding box center [243, 318] width 40 height 19
type input "哥徳新四劑"
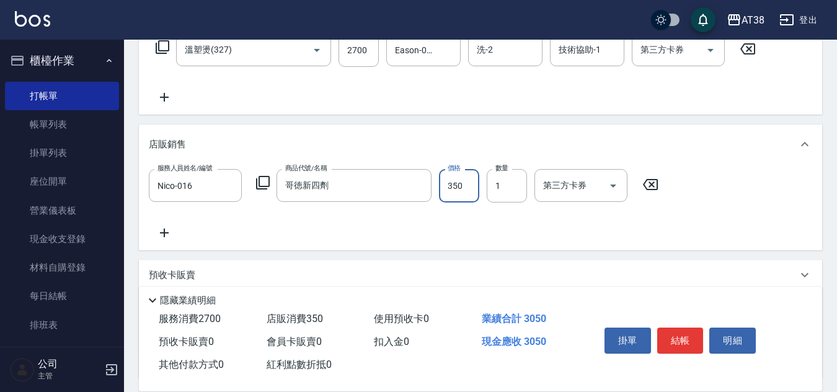
click at [463, 187] on input "350" at bounding box center [459, 185] width 40 height 33
type input "300"
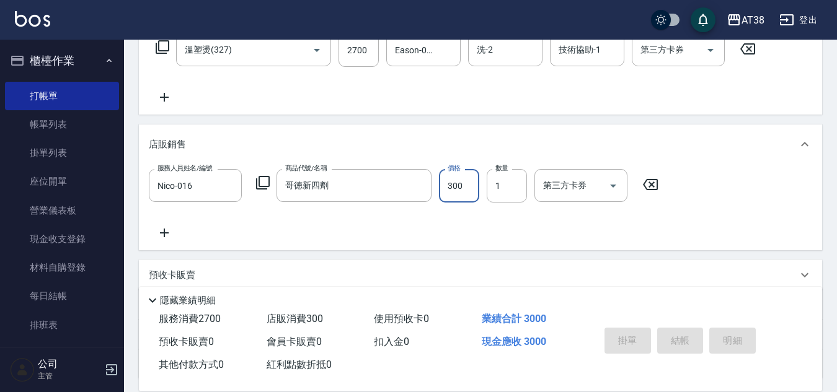
type input "[DATE] 19:00"
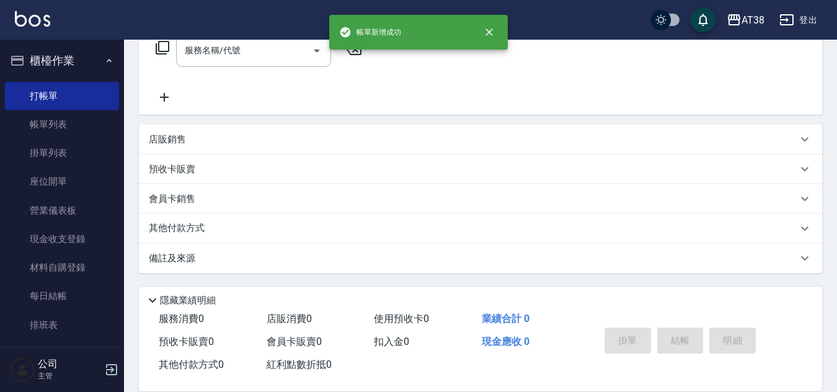
scroll to position [0, 0]
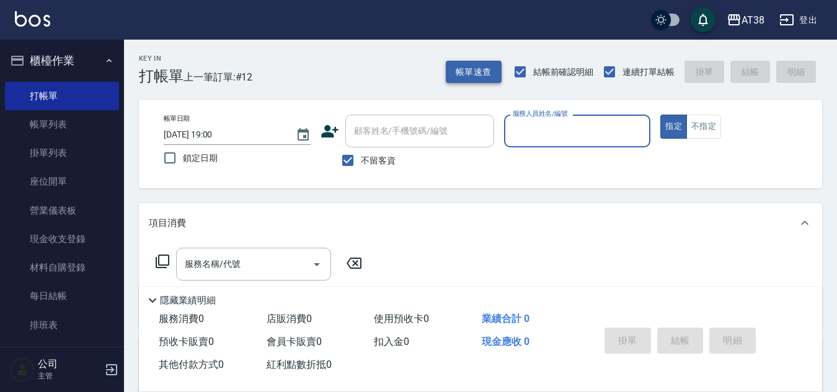
click at [475, 73] on button "帳單速查" at bounding box center [474, 72] width 56 height 23
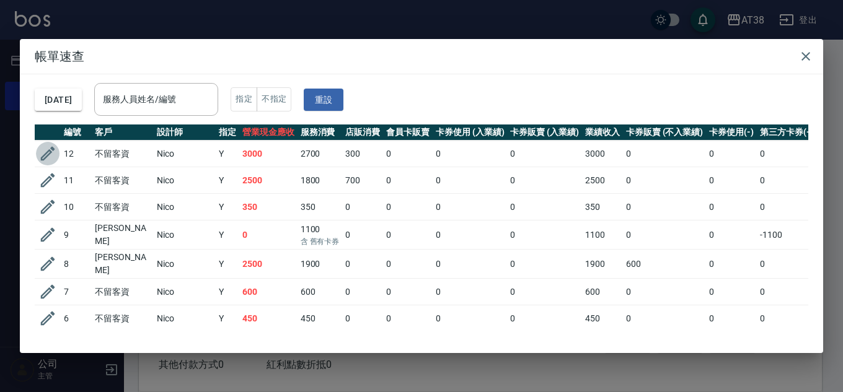
click at [50, 156] on icon "button" at bounding box center [47, 153] width 19 height 19
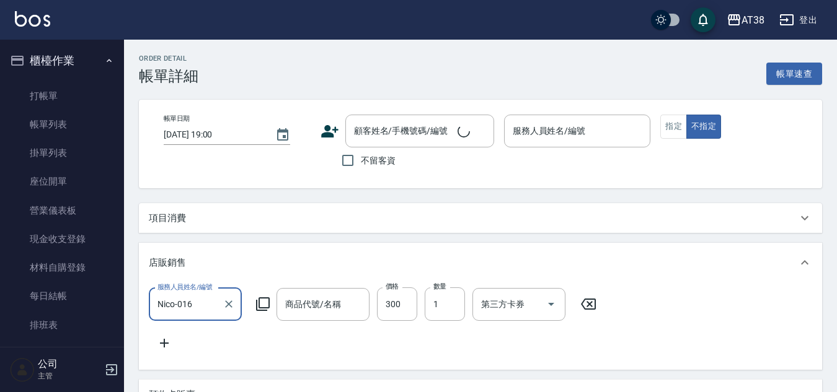
scroll to position [8, 0]
type input "[DATE] 18:59"
checkbox input "true"
type input "Nico-016"
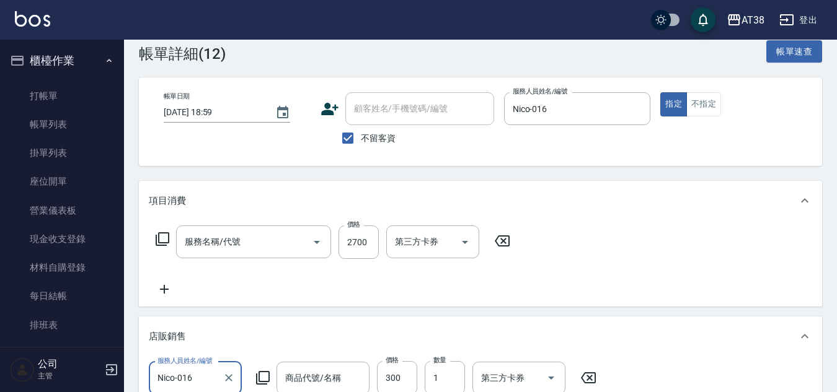
type input "哥徳新四劑"
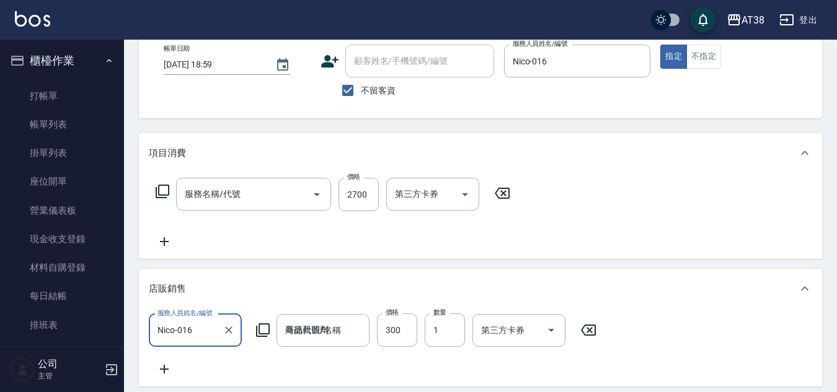
type input "溫塑燙(327)"
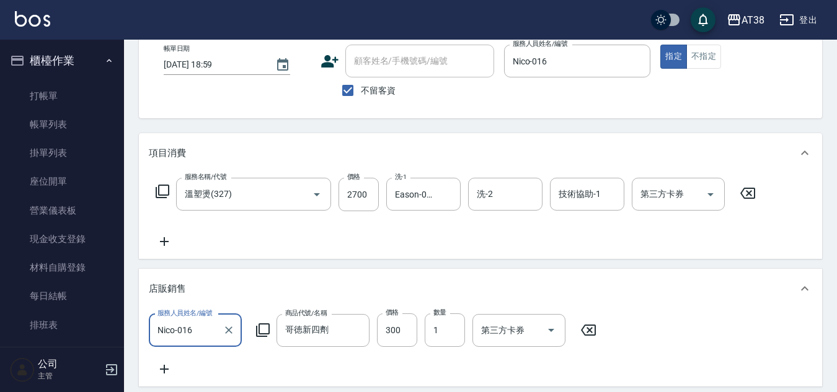
scroll to position [310, 0]
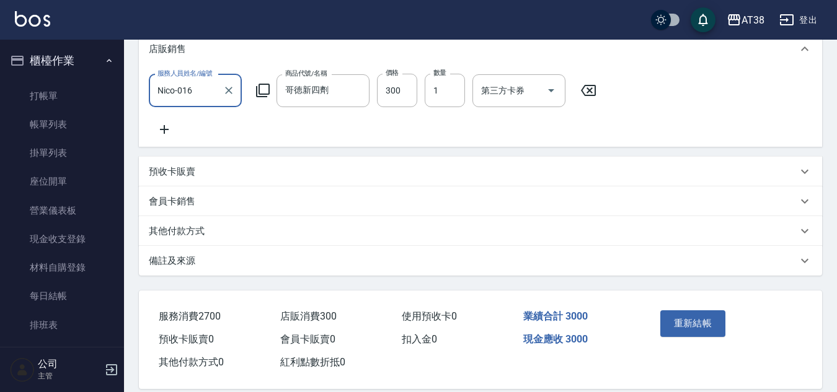
click at [201, 238] on p "其他付款方式" at bounding box center [177, 231] width 56 height 13
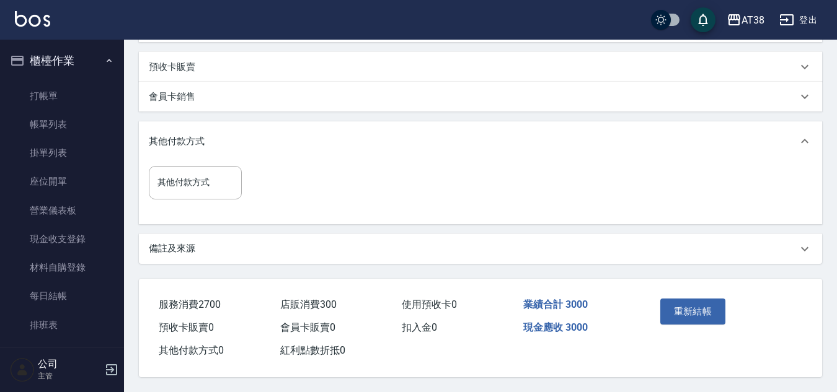
scroll to position [430, 0]
click at [183, 185] on input "其他付款方式" at bounding box center [195, 183] width 82 height 22
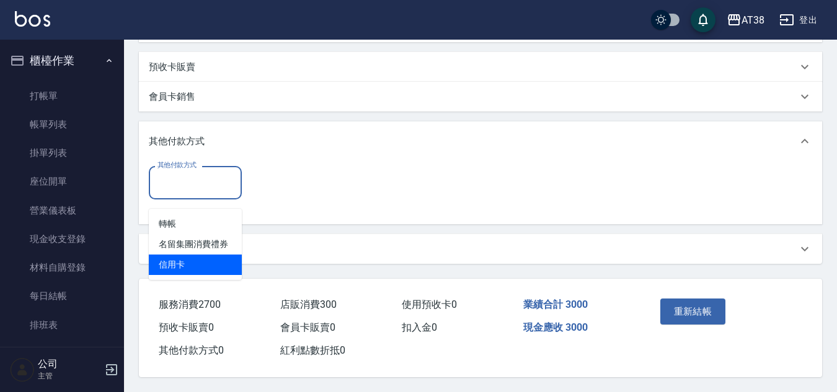
click at [174, 255] on span "信用卡" at bounding box center [195, 265] width 93 height 20
type input "信用卡"
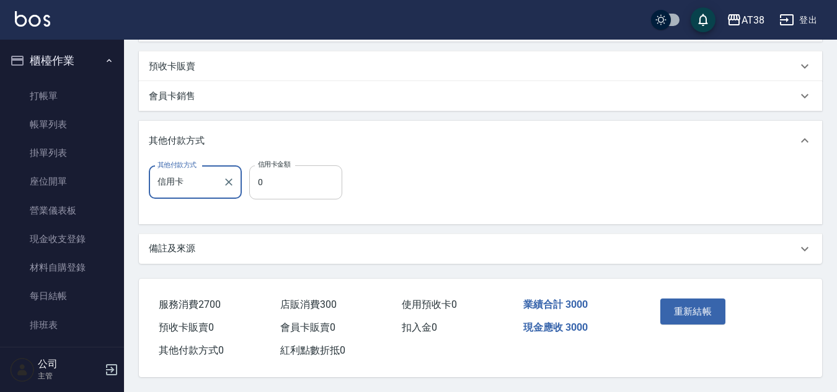
click at [253, 180] on input "0" at bounding box center [295, 182] width 93 height 33
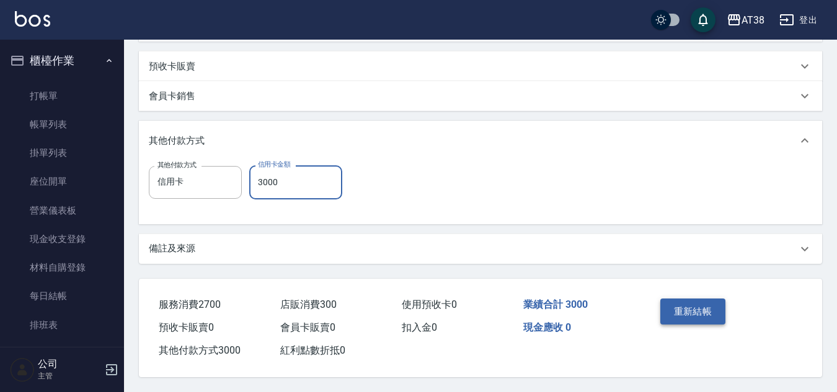
type input "3000"
click at [696, 303] on button "重新結帳" at bounding box center [693, 312] width 66 height 26
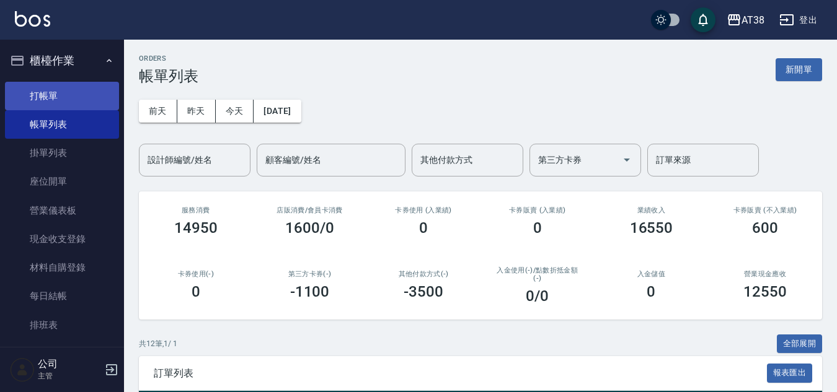
click at [35, 92] on link "打帳單" at bounding box center [62, 96] width 114 height 29
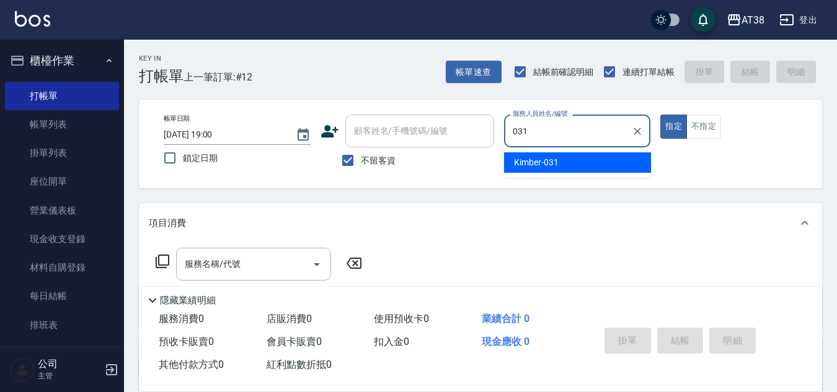
type input "Kimber-031"
type button "true"
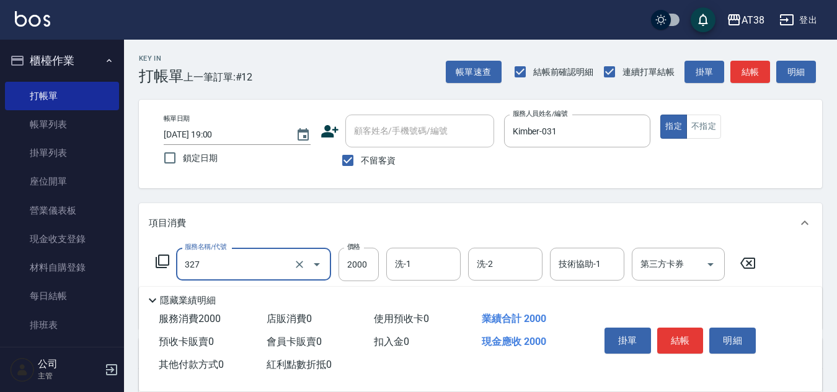
type input "溫塑燙(327)"
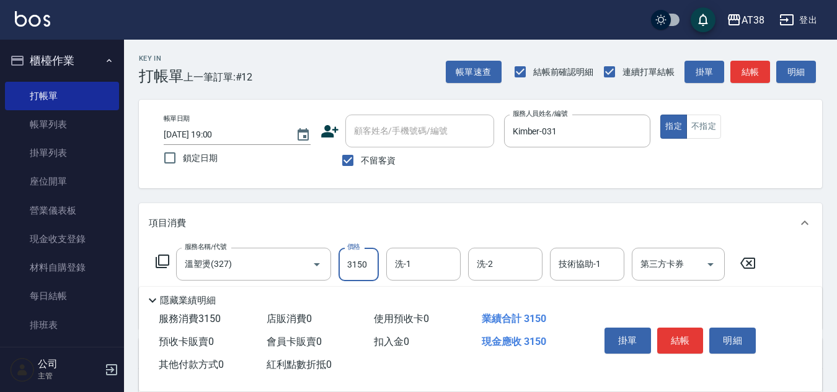
type input "3150"
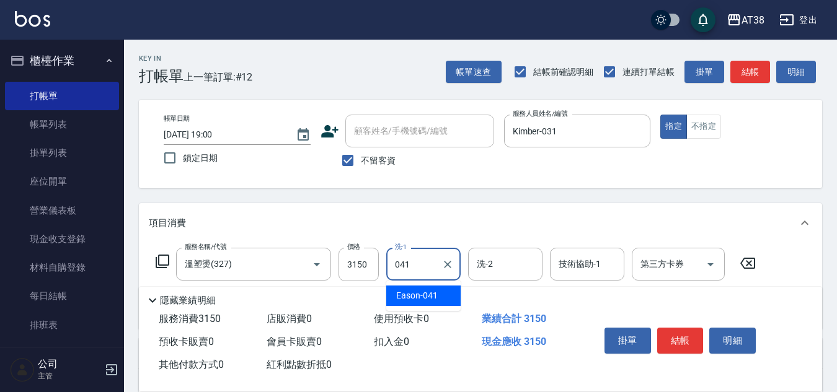
type input "Eason-041"
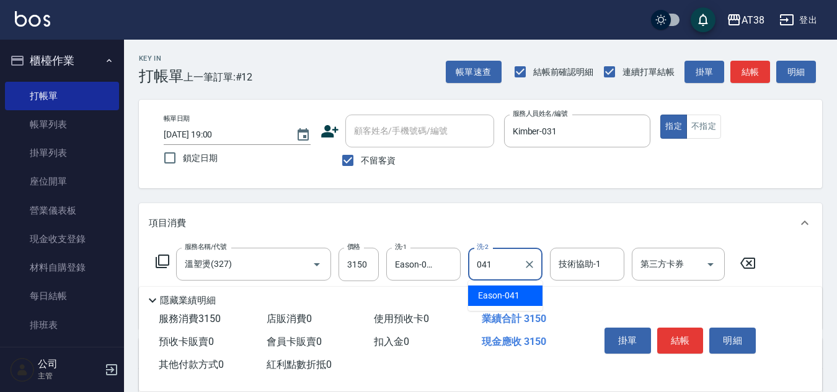
type input "Eason-041"
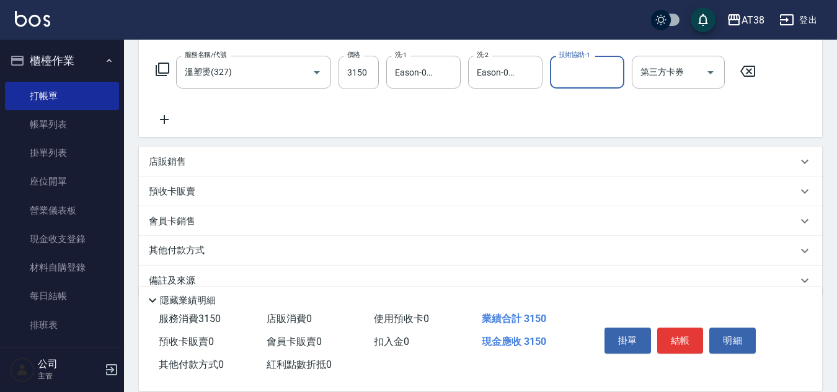
scroll to position [214, 0]
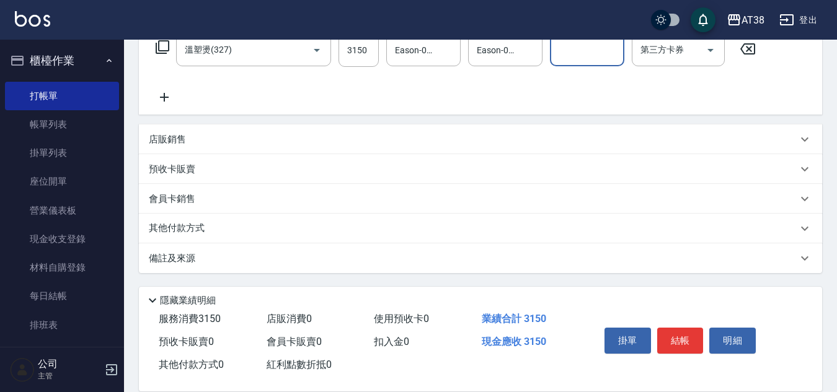
click at [197, 226] on p "其他付款方式" at bounding box center [180, 229] width 62 height 14
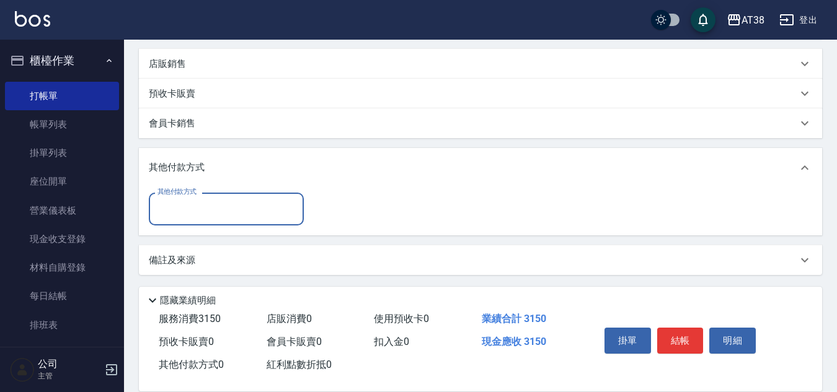
scroll to position [292, 0]
click at [192, 208] on input "其他付款方式" at bounding box center [226, 208] width 144 height 22
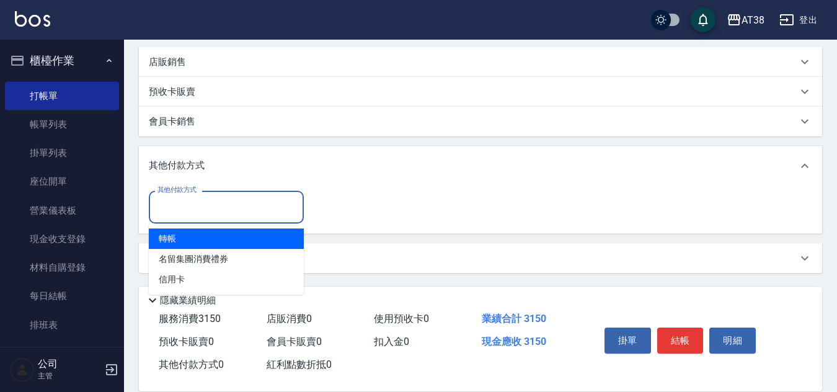
click at [187, 241] on span "轉帳" at bounding box center [226, 239] width 155 height 20
type input "轉帳"
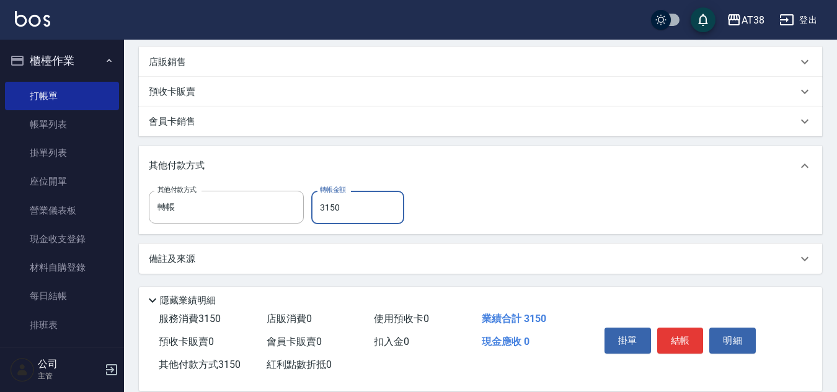
type input "3150"
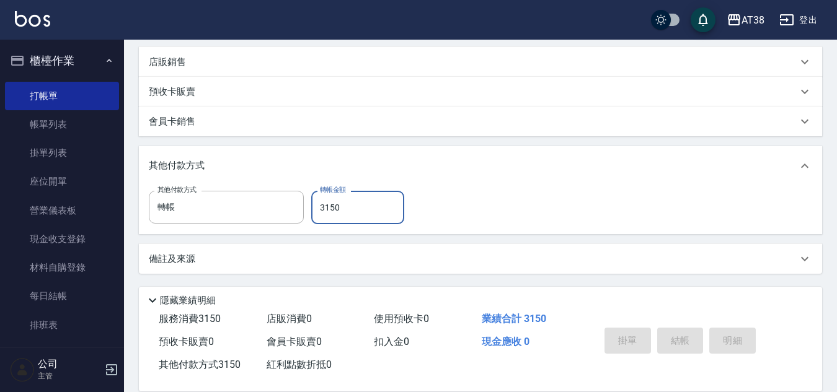
type input "[DATE] 19:01"
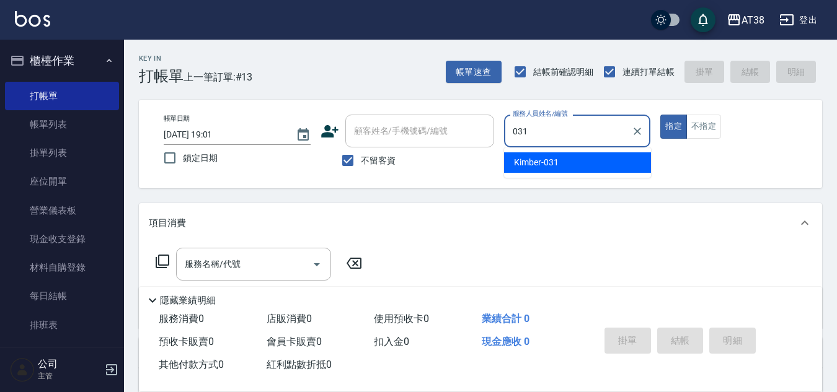
type input "Kimber-031"
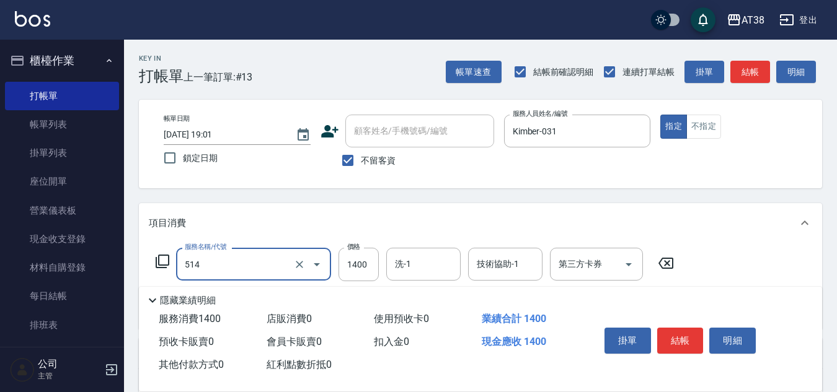
type input "染髮(長)(514)"
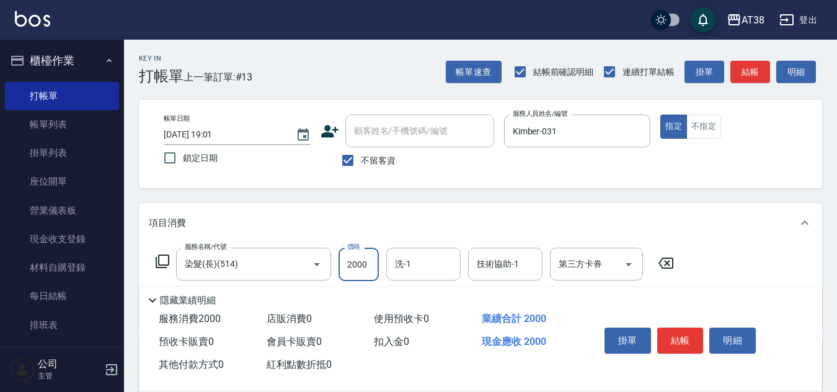
type input "2000"
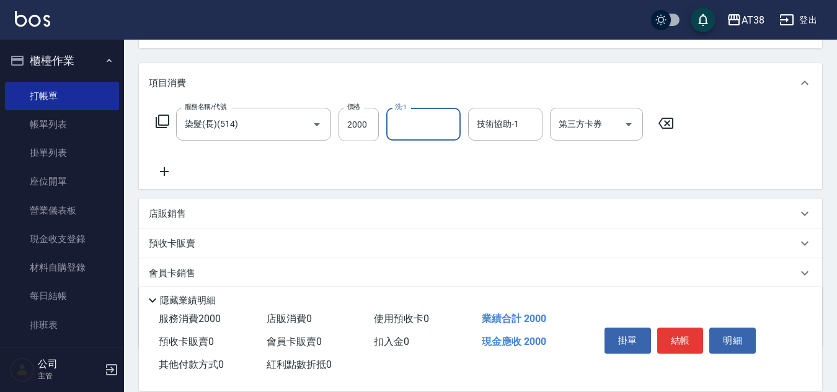
scroll to position [186, 0]
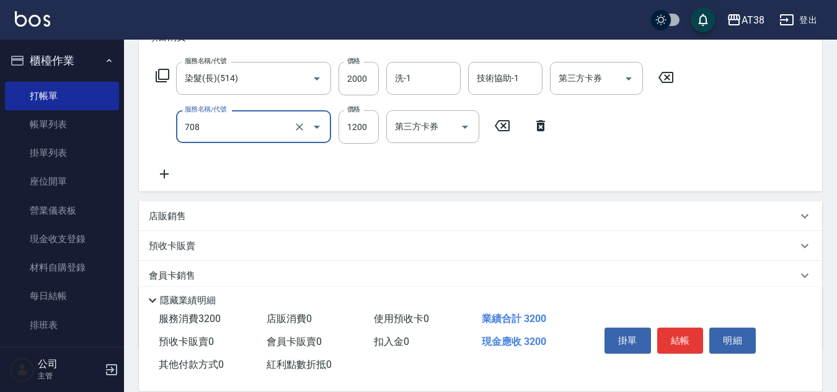
type input "哥德三劑護髮(708)"
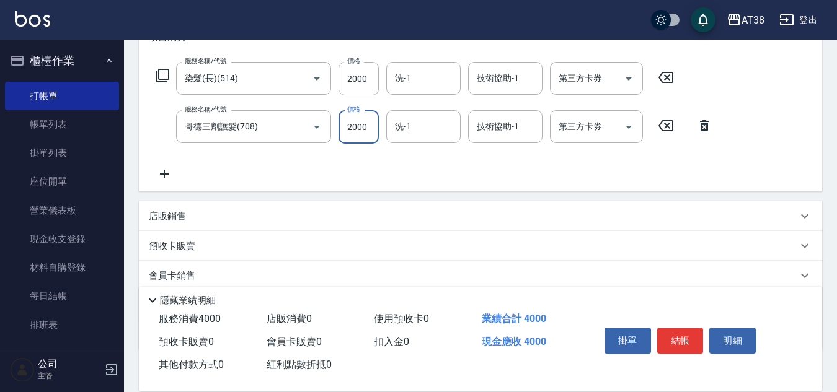
type input "2000"
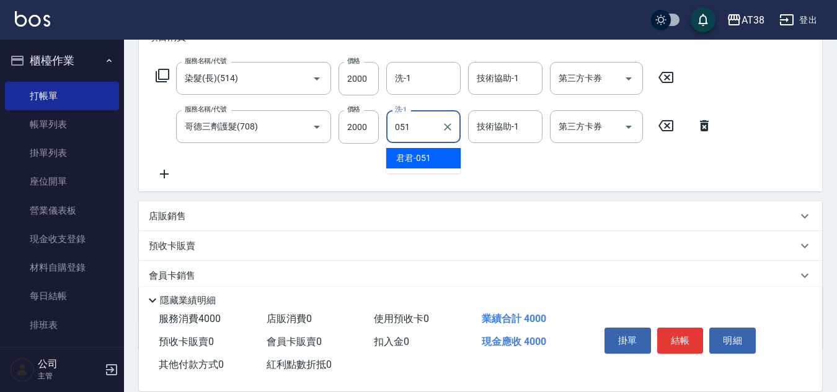
type input "君君-051"
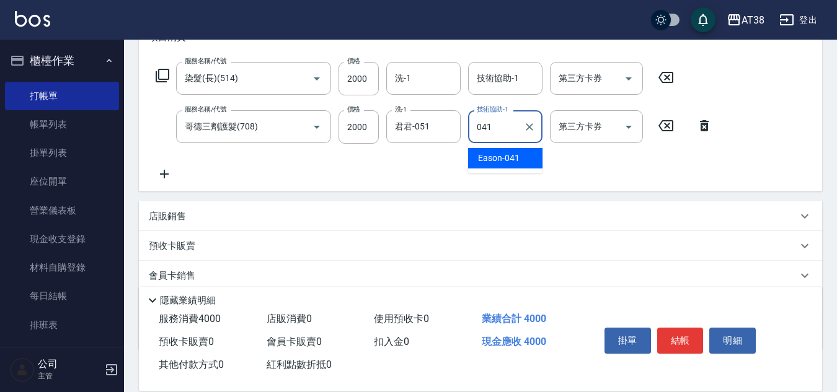
type input "Eason-041"
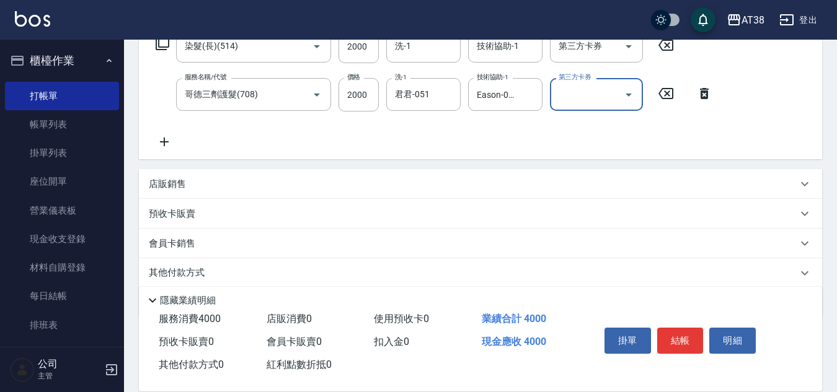
scroll to position [248, 0]
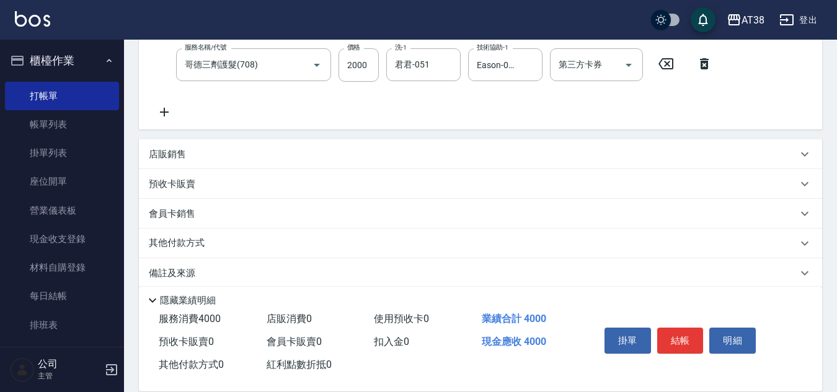
click at [173, 154] on p "店販銷售" at bounding box center [167, 154] width 37 height 13
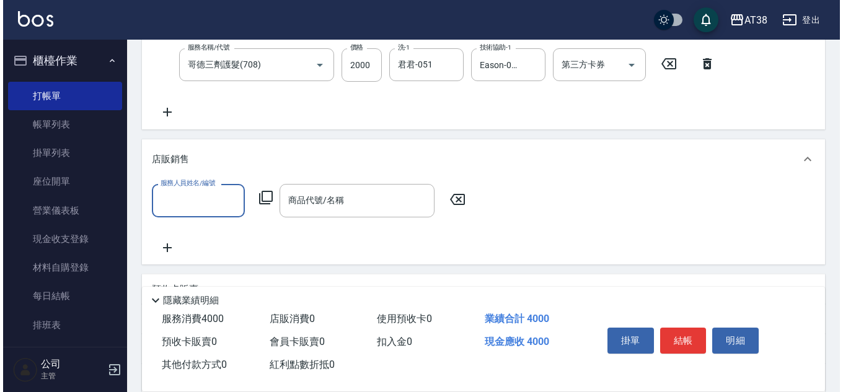
scroll to position [0, 0]
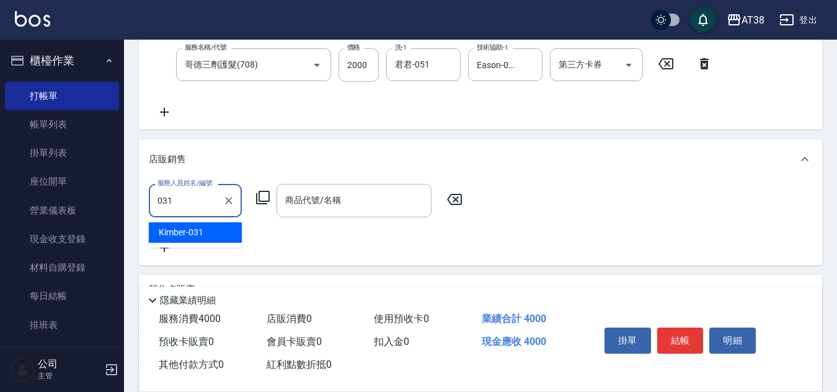
type input "Kimber-031"
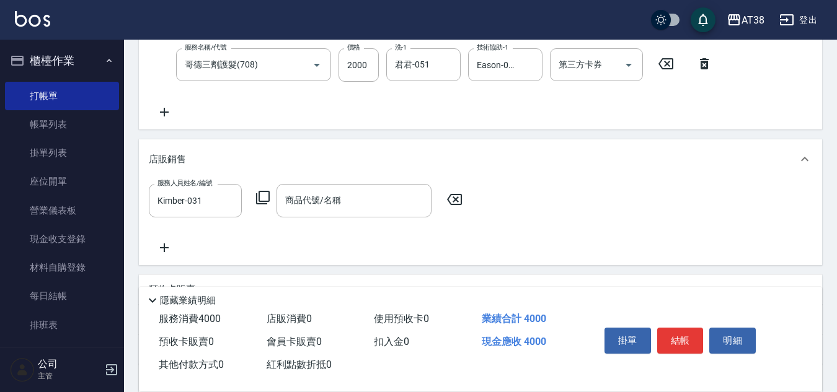
click at [267, 197] on icon at bounding box center [262, 197] width 15 height 15
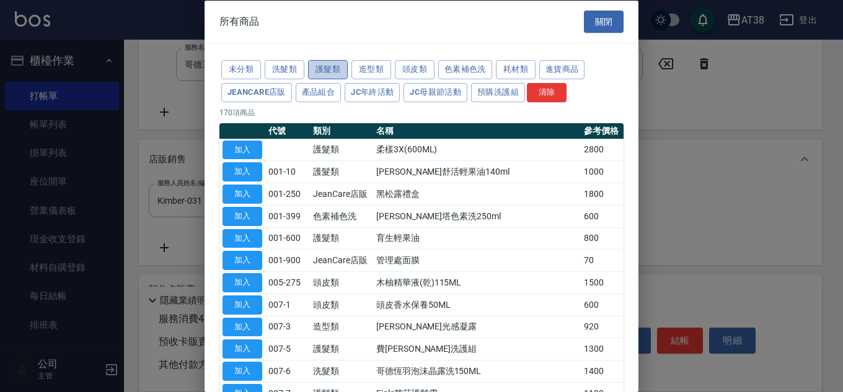
click at [324, 68] on button "護髮類" at bounding box center [328, 69] width 40 height 19
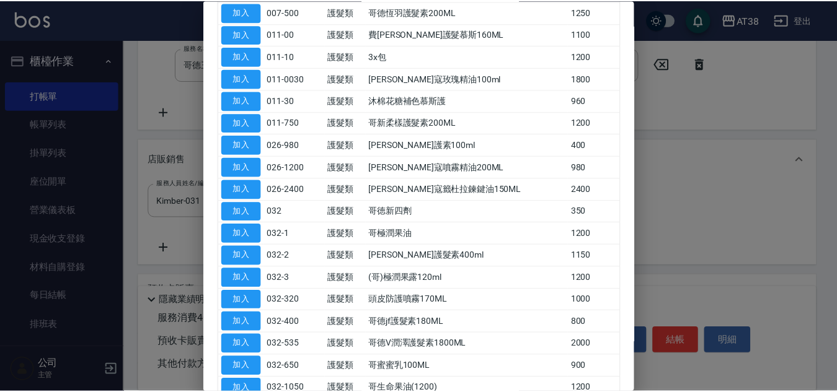
scroll to position [372, 0]
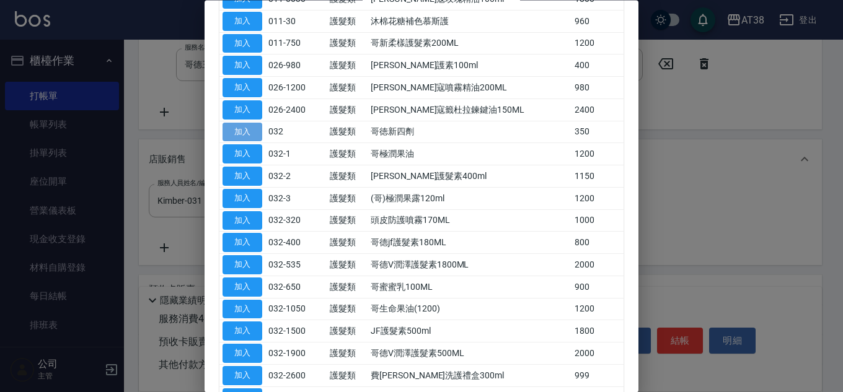
click at [239, 132] on button "加入" at bounding box center [243, 132] width 40 height 19
type input "哥徳新四劑"
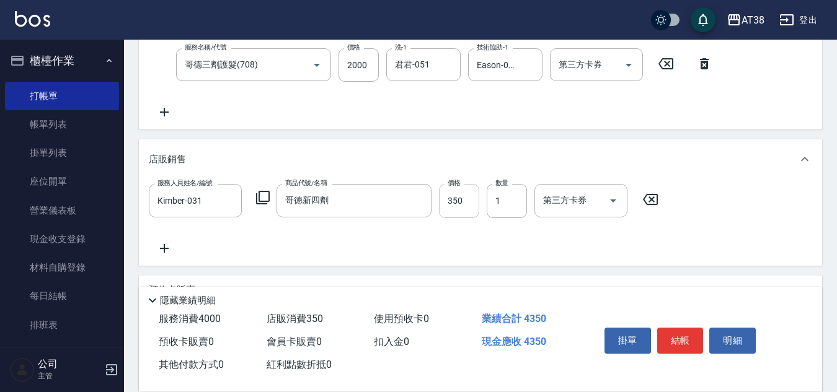
click at [456, 199] on input "350" at bounding box center [459, 200] width 40 height 33
type input "300"
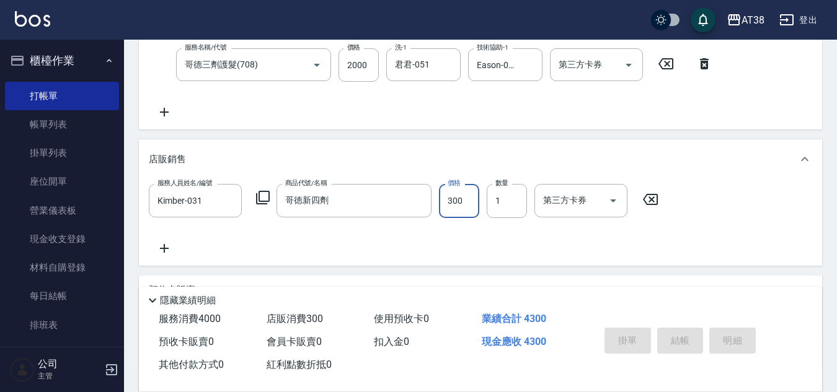
type input "[DATE] 19:03"
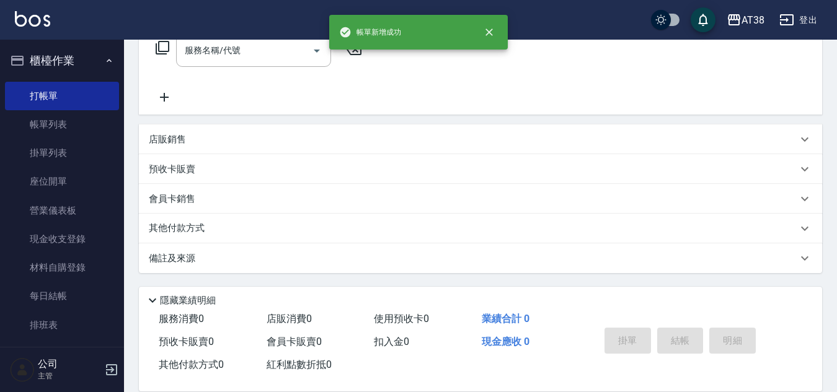
scroll to position [0, 0]
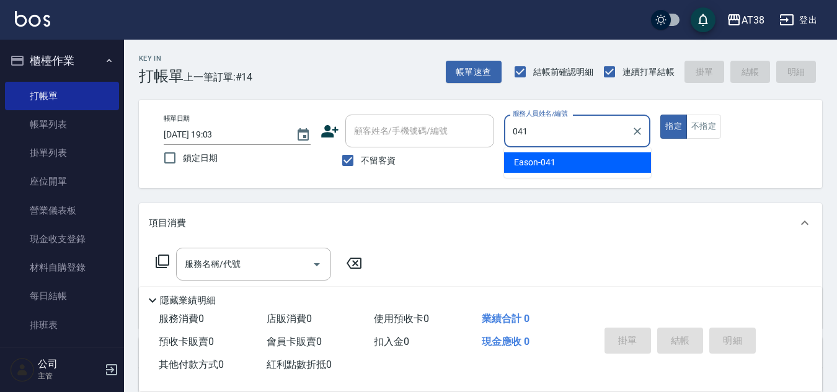
type input "Eason-041"
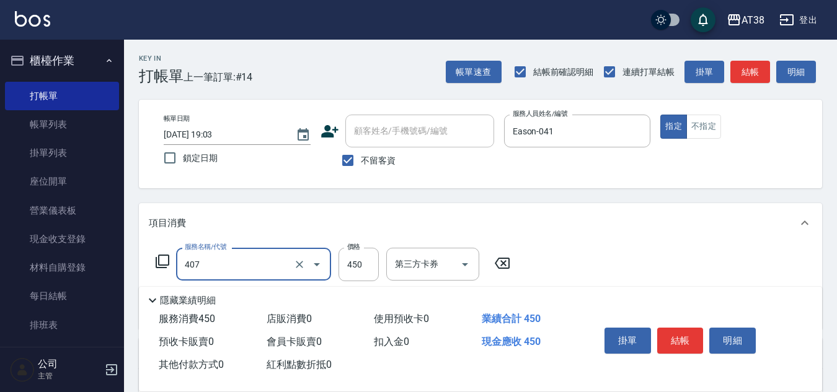
type input "剪髮(407)"
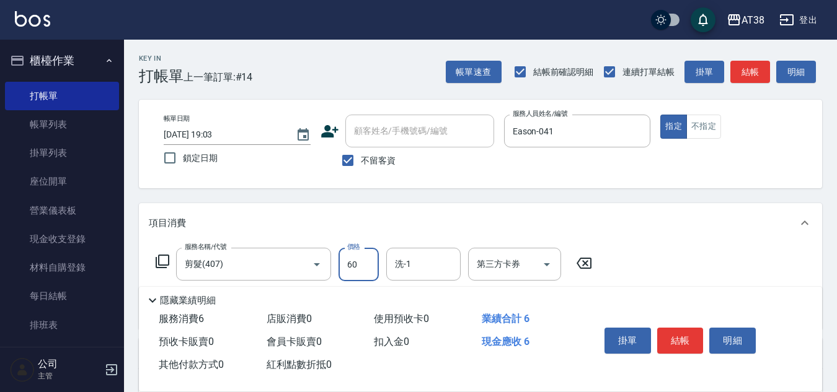
type input "600"
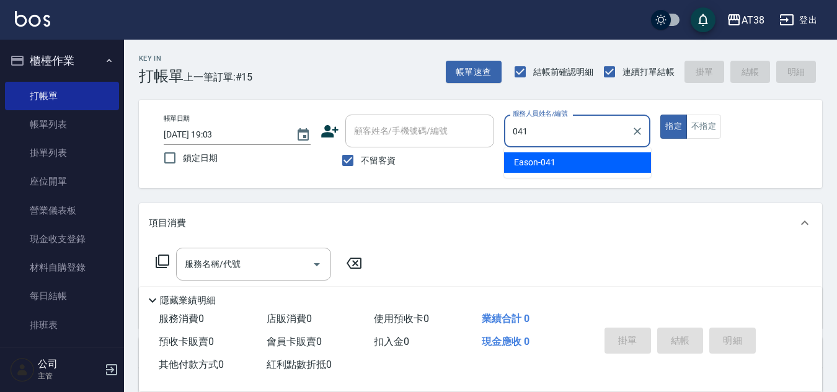
type input "Eason-041"
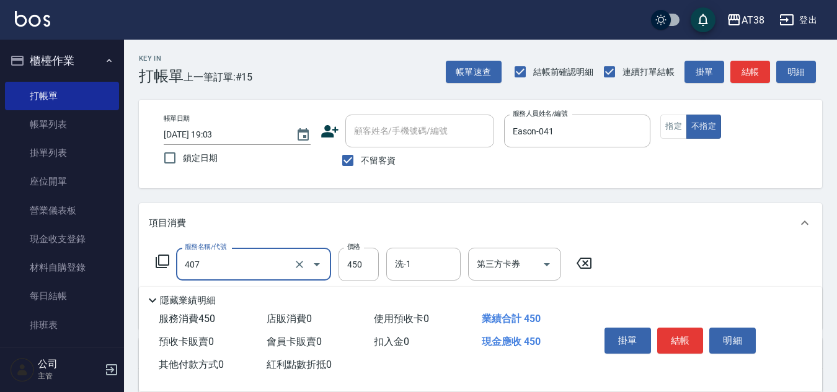
type input "剪髮(407)"
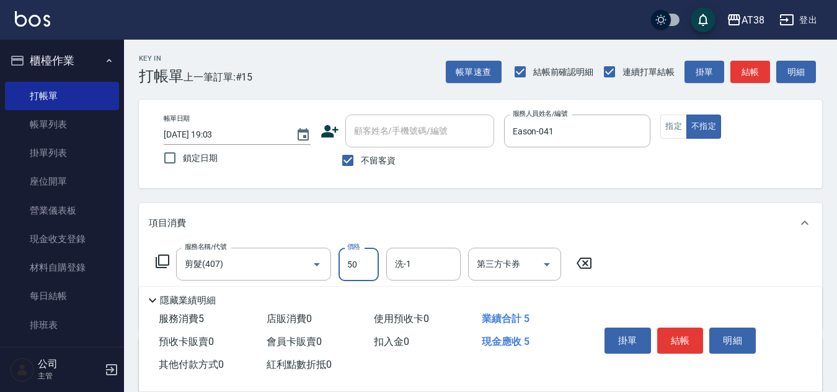
type input "500"
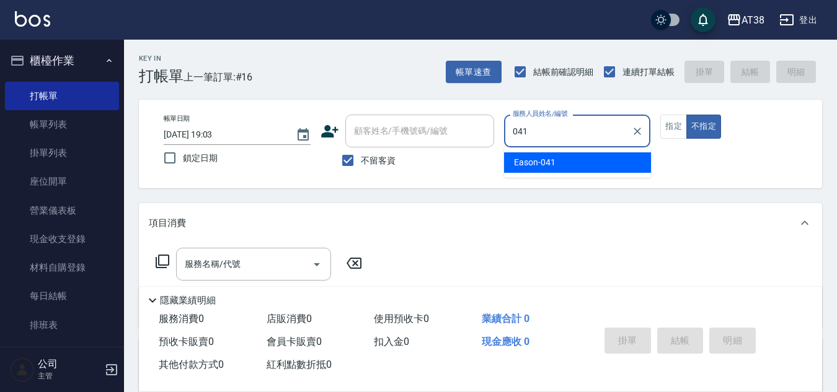
type input "Eason-041"
type button "false"
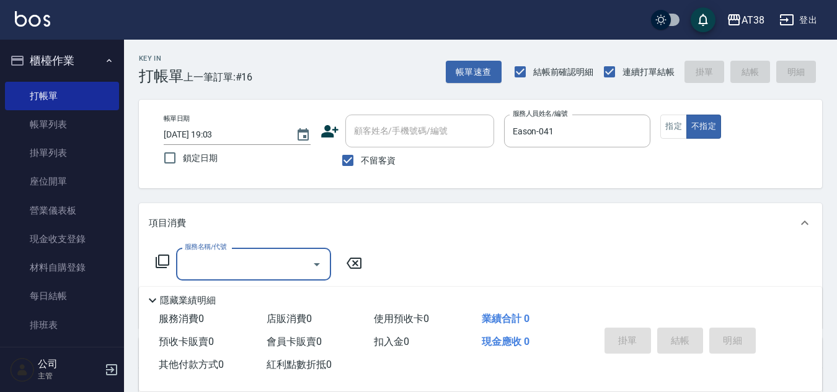
click at [163, 263] on icon at bounding box center [162, 261] width 15 height 15
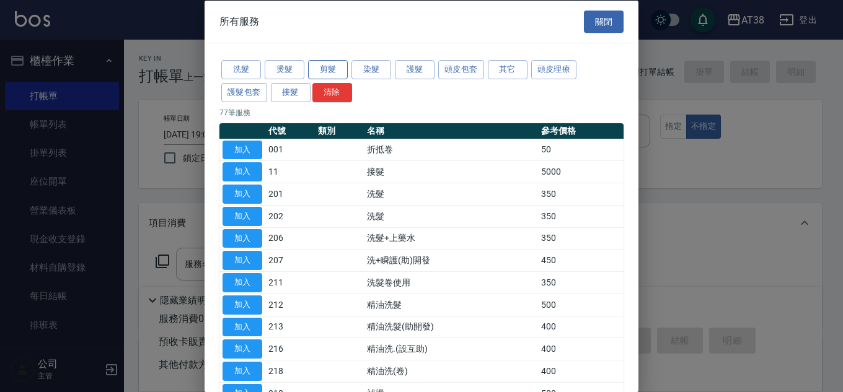
click at [339, 73] on button "剪髮" at bounding box center [328, 69] width 40 height 19
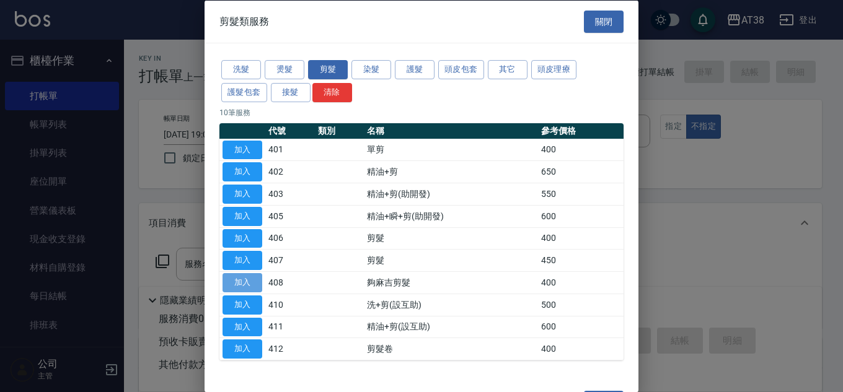
click at [247, 285] on button "加入" at bounding box center [243, 282] width 40 height 19
type input "夠麻吉剪髮(408)"
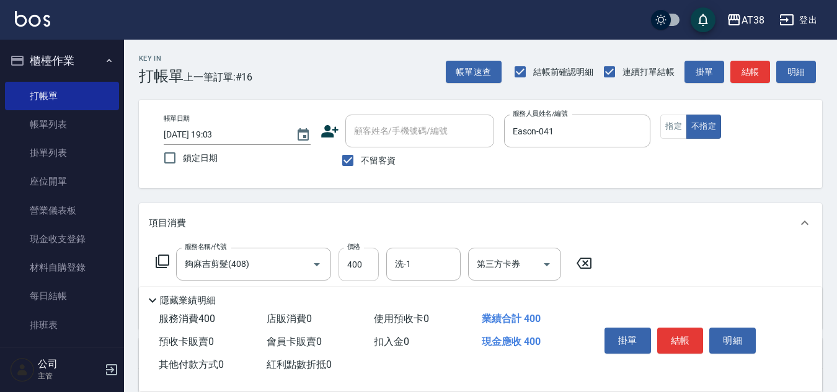
click at [368, 263] on input "400" at bounding box center [358, 264] width 40 height 33
type input "349"
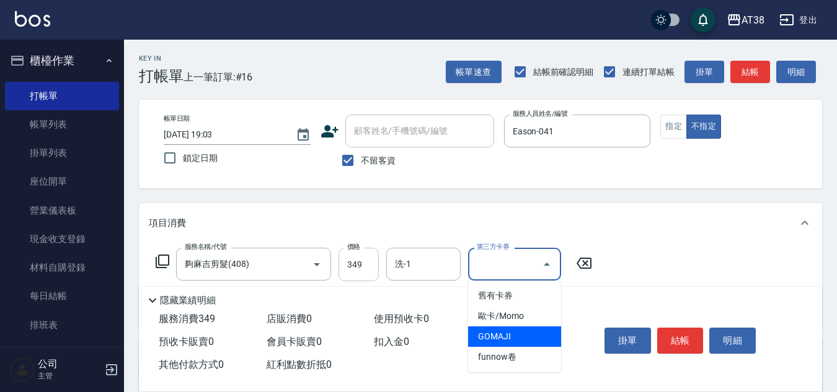
type input "GOMAJI"
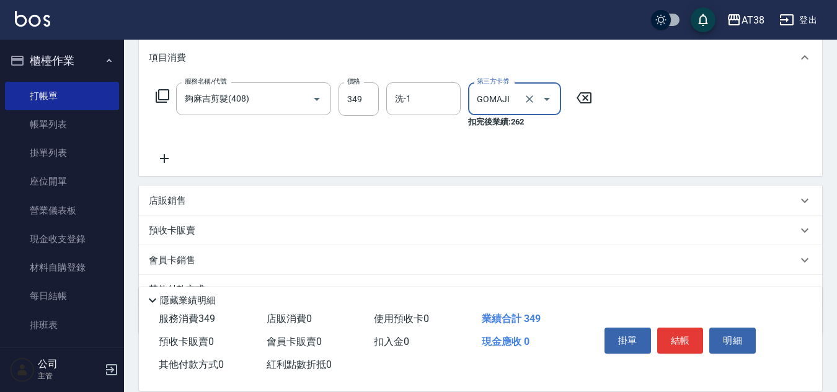
scroll to position [165, 0]
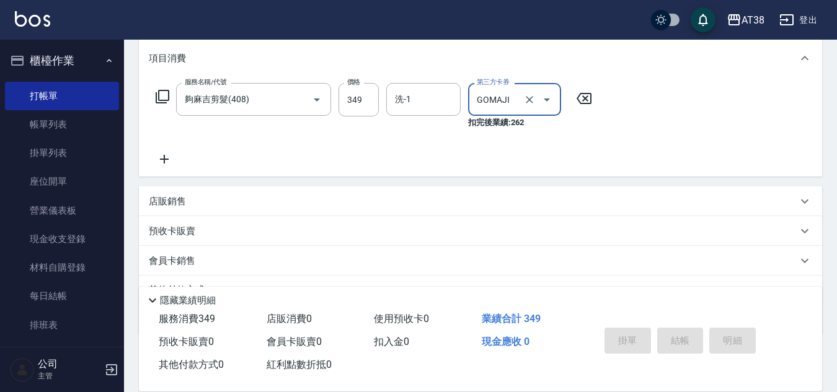
type input "[DATE] 19:04"
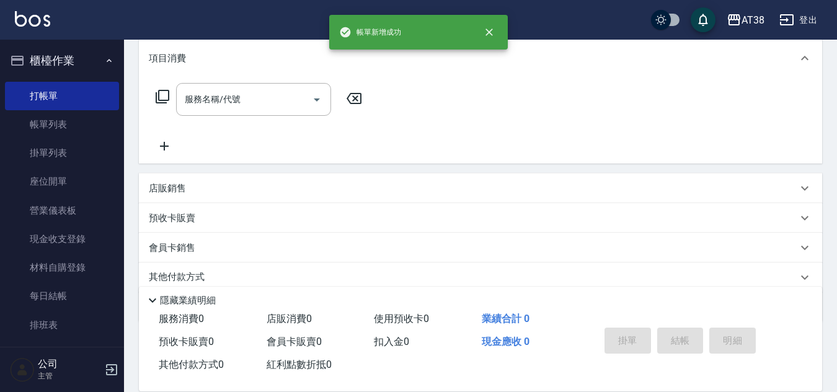
scroll to position [0, 0]
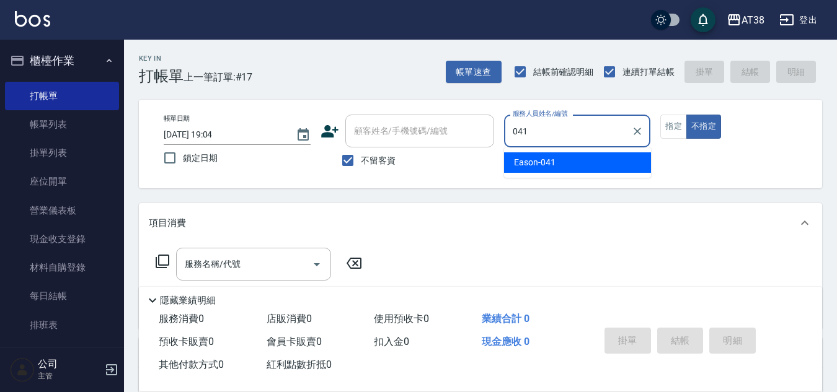
type input "Eason-041"
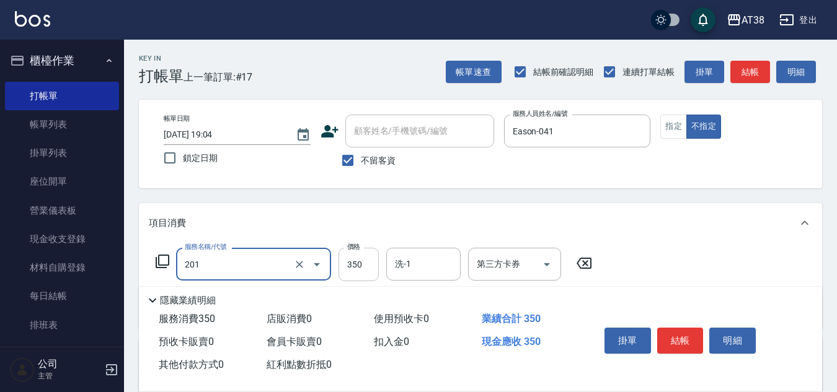
type input "洗髮(201)"
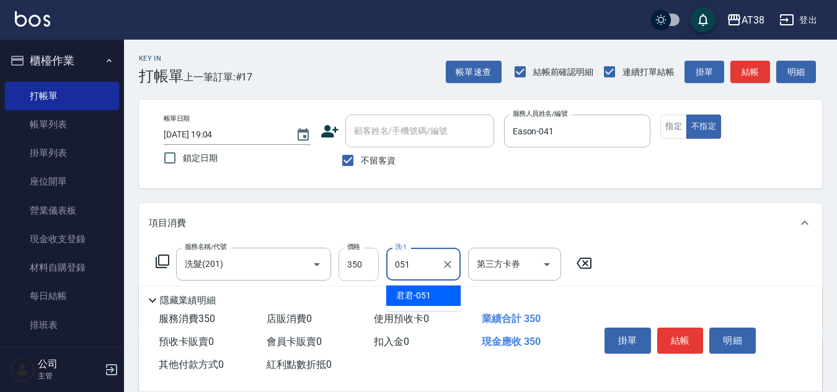
type input "君君-051"
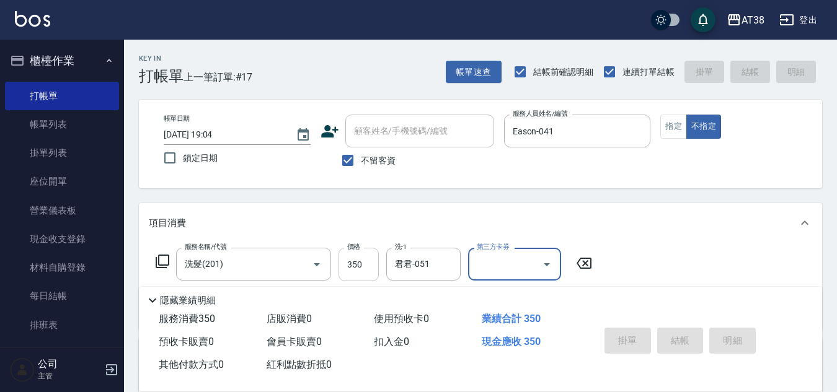
type input "[DATE] 19:05"
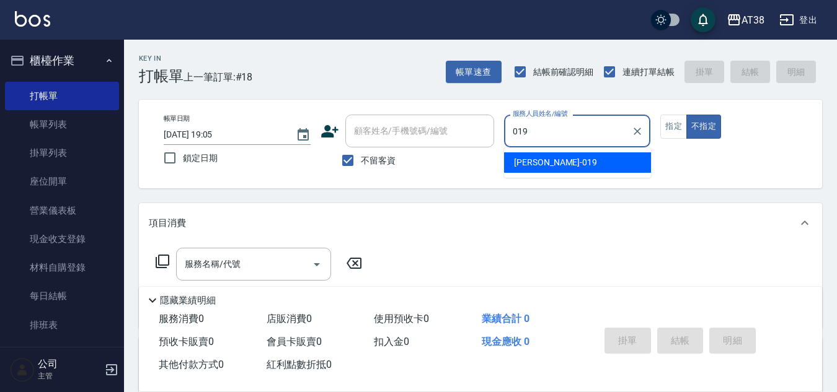
type input "[PERSON_NAME]-019"
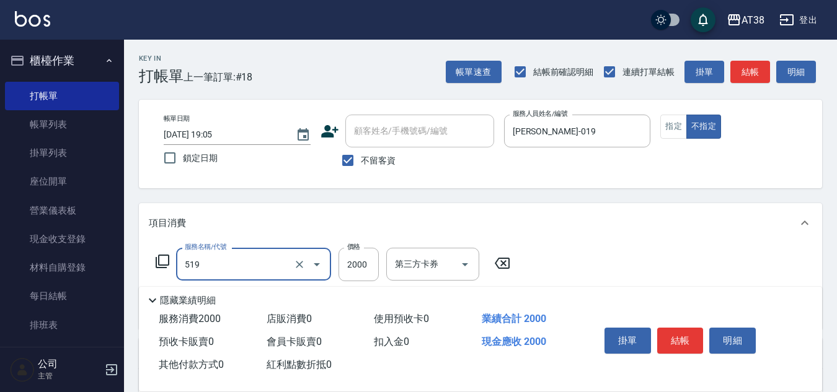
type input "網路染髮(519)"
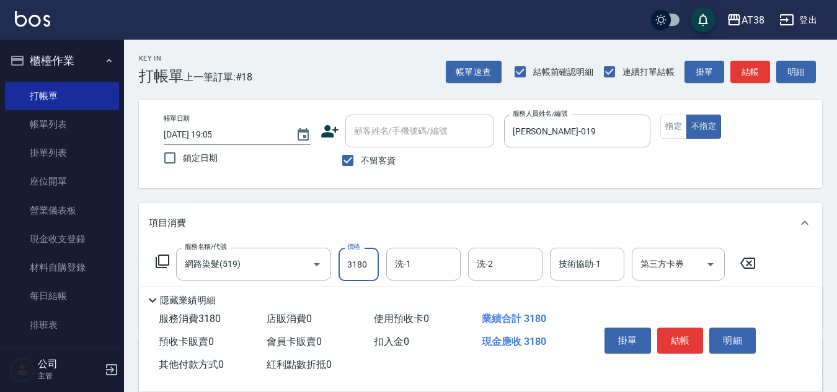
type input "3180"
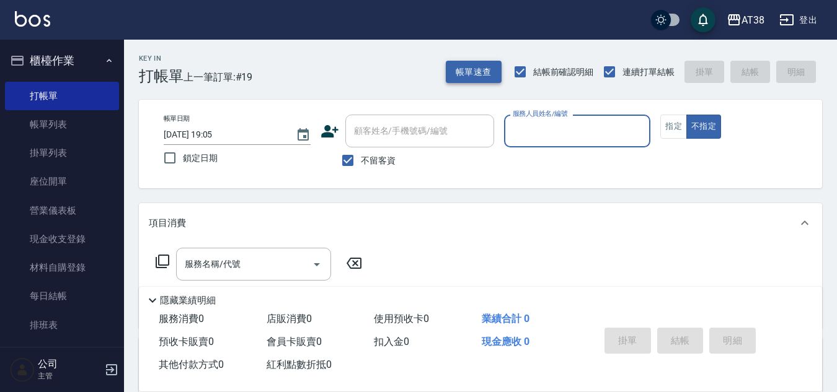
click at [471, 75] on button "帳單速查" at bounding box center [474, 72] width 56 height 23
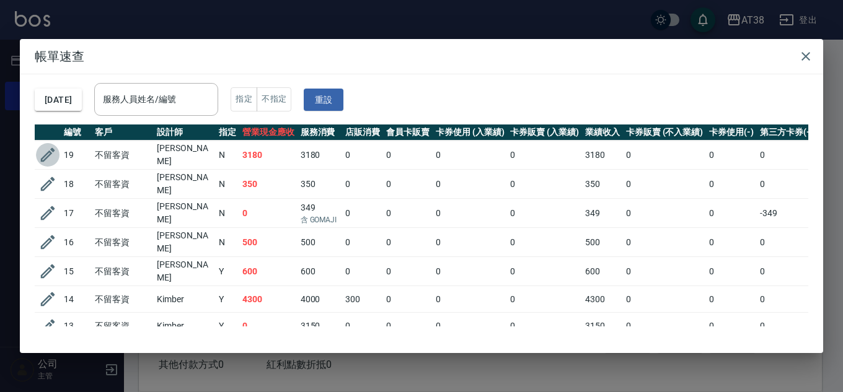
click at [43, 155] on icon "button" at bounding box center [47, 155] width 19 height 19
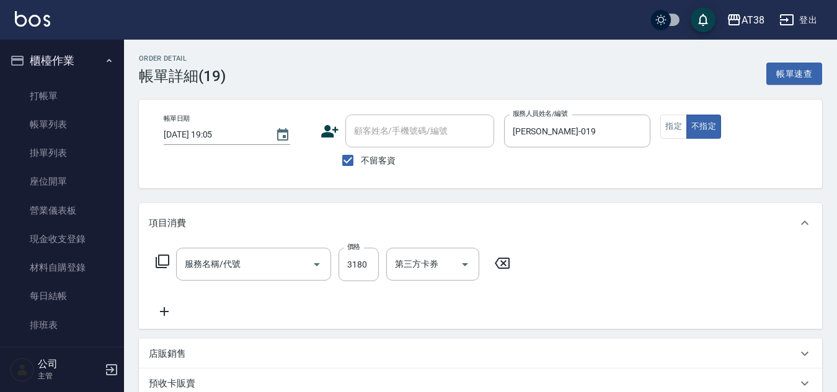
checkbox input "true"
type input "[PERSON_NAME]-019"
type input "網路染髮(519)"
click at [661, 122] on button "指定" at bounding box center [673, 127] width 27 height 24
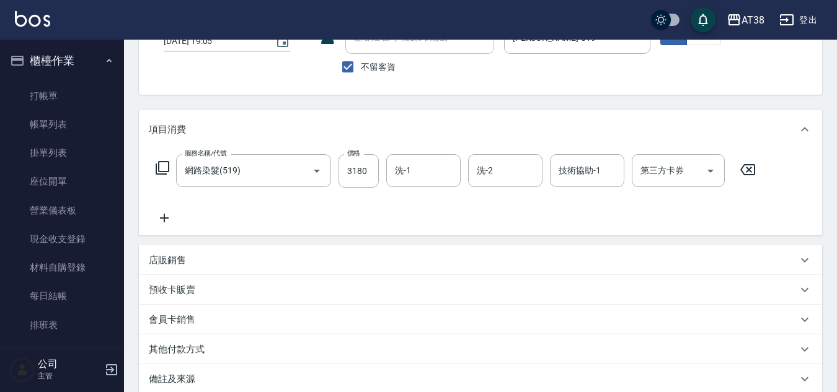
scroll to position [229, 0]
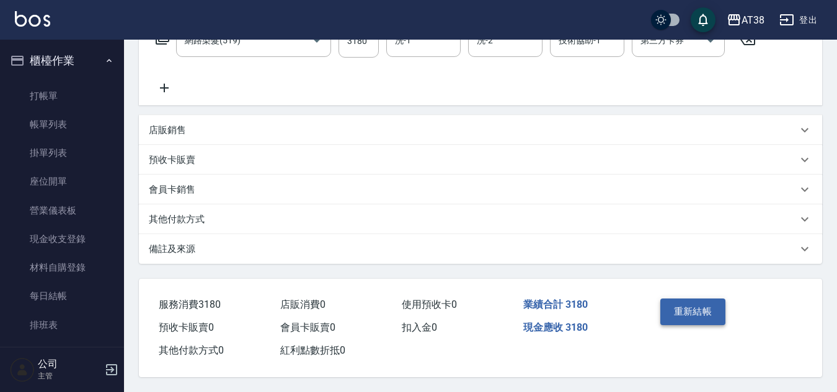
click at [687, 304] on button "重新結帳" at bounding box center [693, 312] width 66 height 26
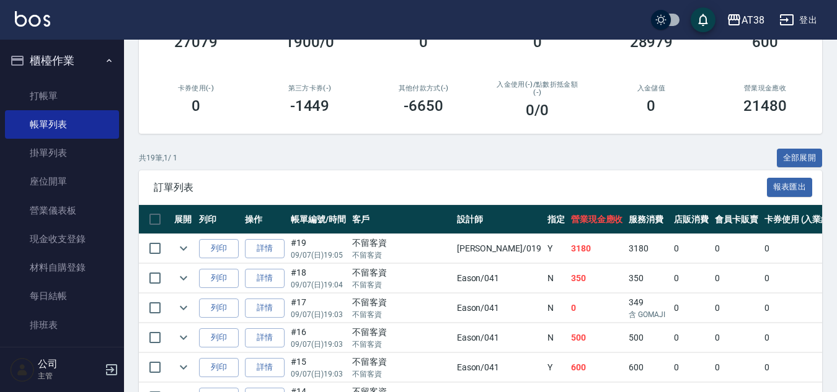
scroll to position [186, 0]
click at [798, 154] on button "全部展開" at bounding box center [800, 158] width 46 height 19
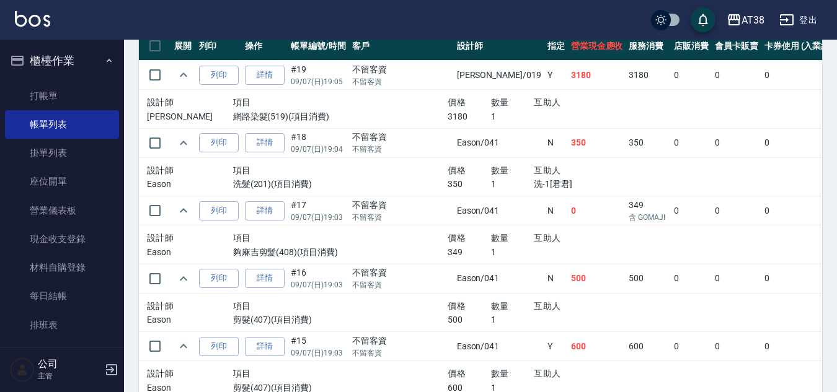
scroll to position [434, 0]
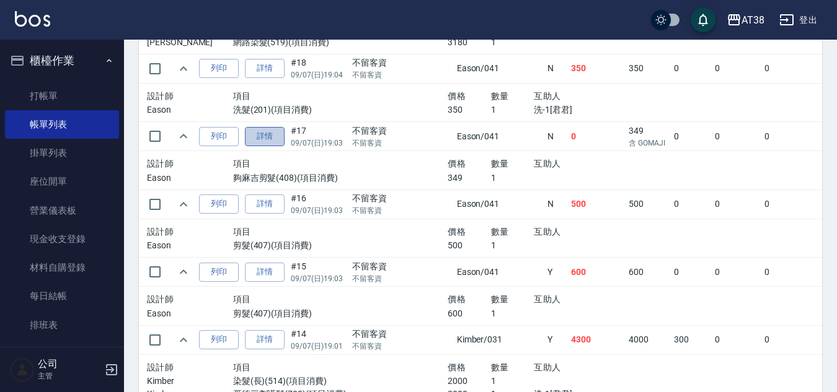
click at [271, 135] on link "詳情" at bounding box center [265, 136] width 40 height 19
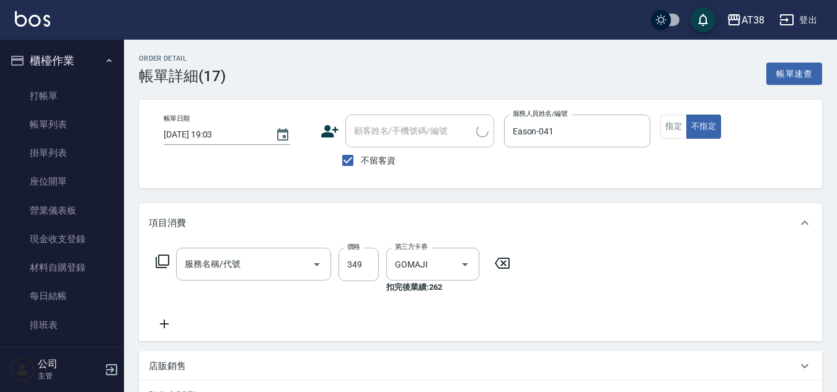
type input "[DATE] 19:03"
checkbox input "true"
type input "Eason-041"
type input "夠麻吉剪髮(408)"
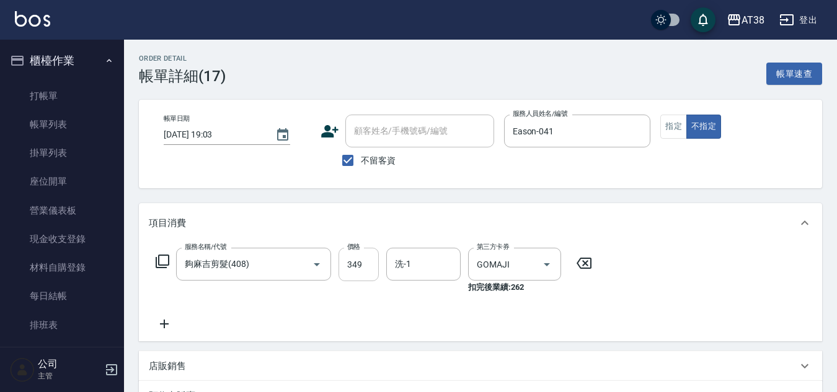
click at [360, 263] on input "349" at bounding box center [358, 264] width 40 height 33
type input "359"
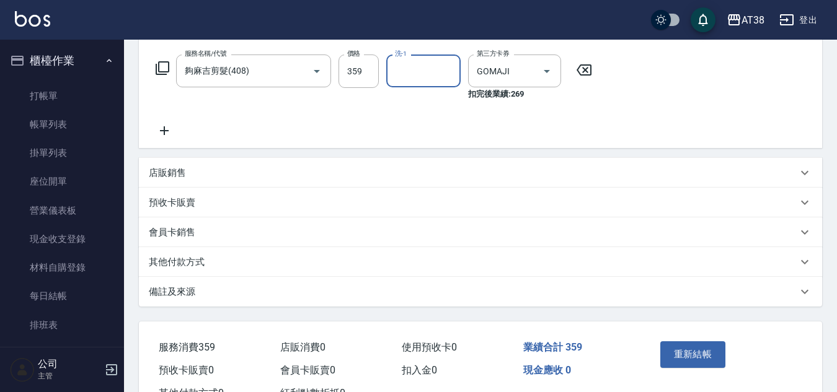
scroll to position [242, 0]
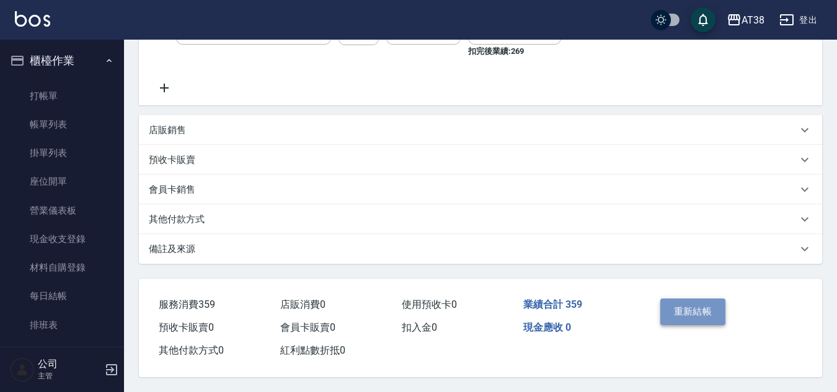
click at [684, 310] on button "重新結帳" at bounding box center [693, 312] width 66 height 26
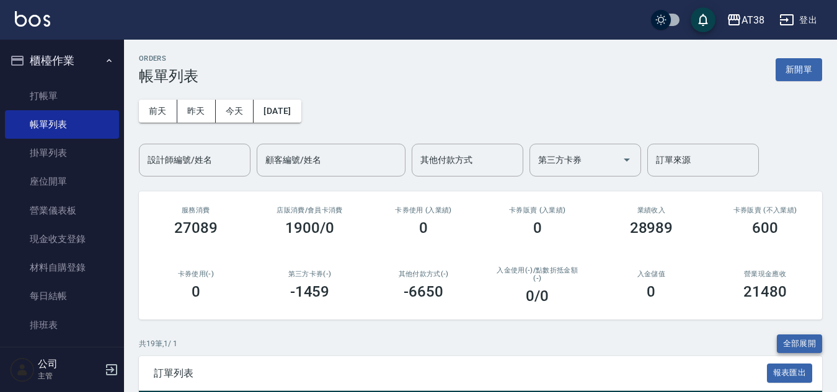
click at [794, 338] on button "全部展開" at bounding box center [800, 344] width 46 height 19
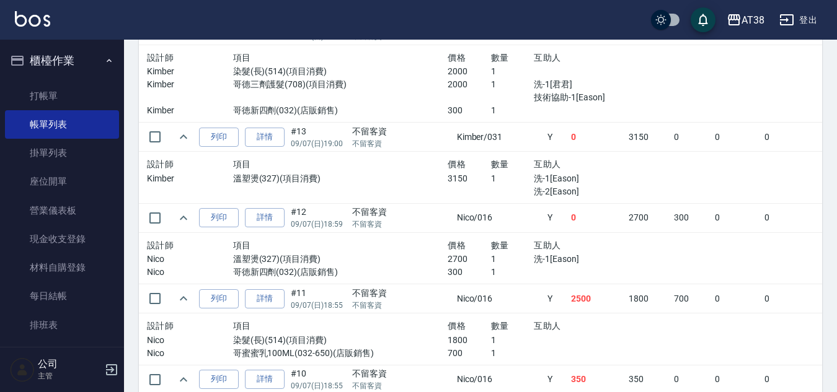
scroll to position [806, 0]
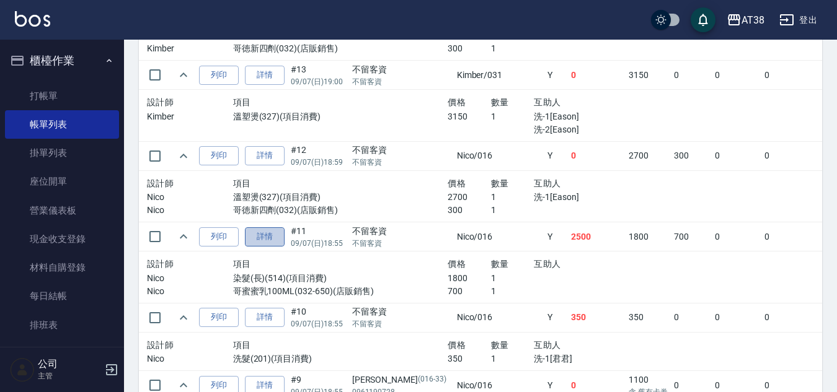
click at [270, 237] on link "詳情" at bounding box center [265, 237] width 40 height 19
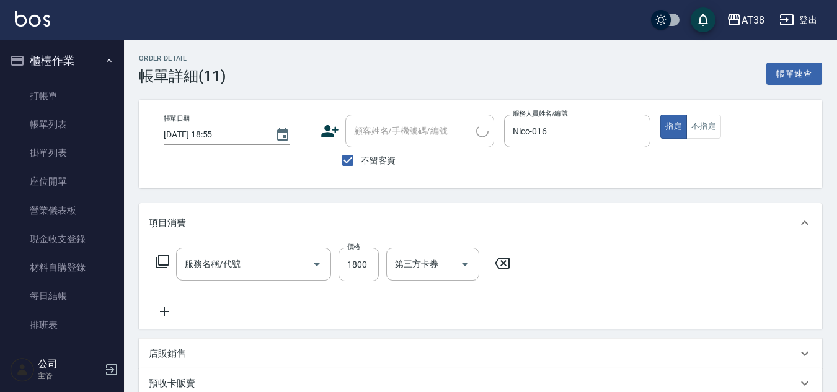
type input "[DATE] 18:55"
checkbox input "true"
type input "Nico-016"
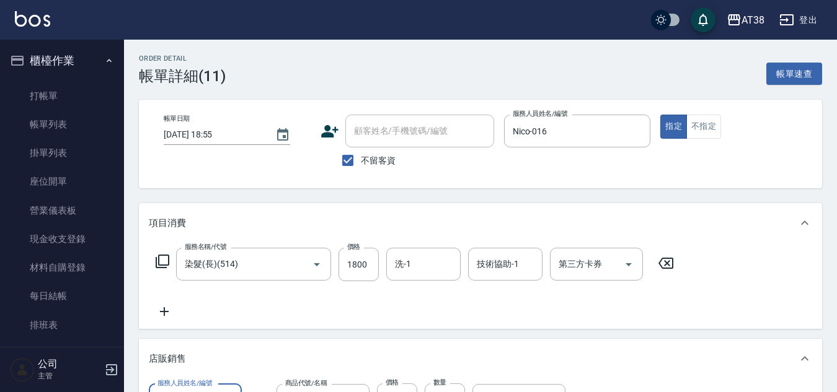
type input "染髮(長)(514)"
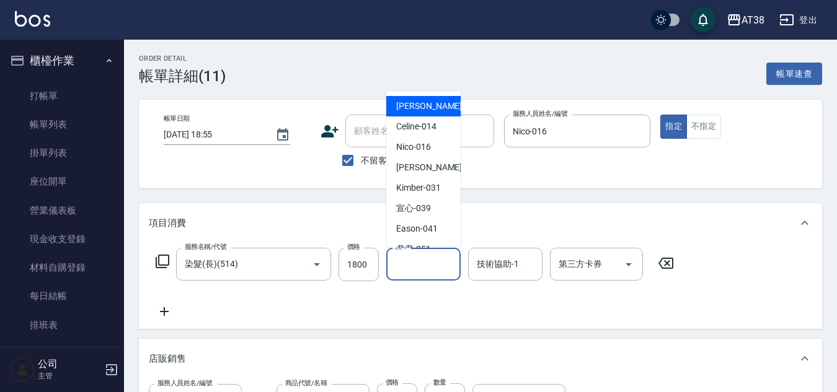
click at [418, 267] on input "洗-1" at bounding box center [423, 265] width 63 height 22
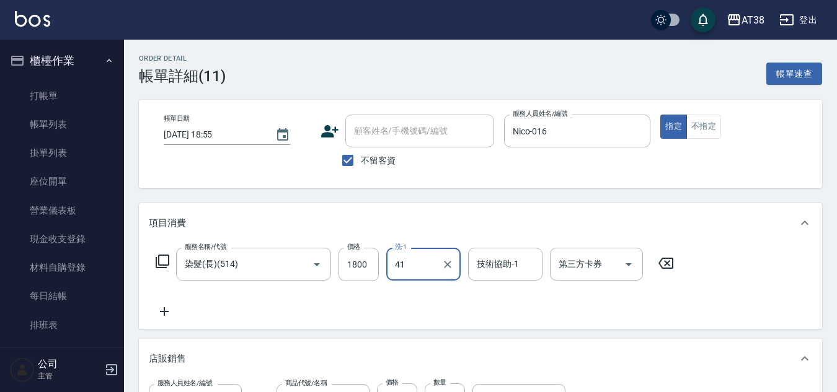
type input "41"
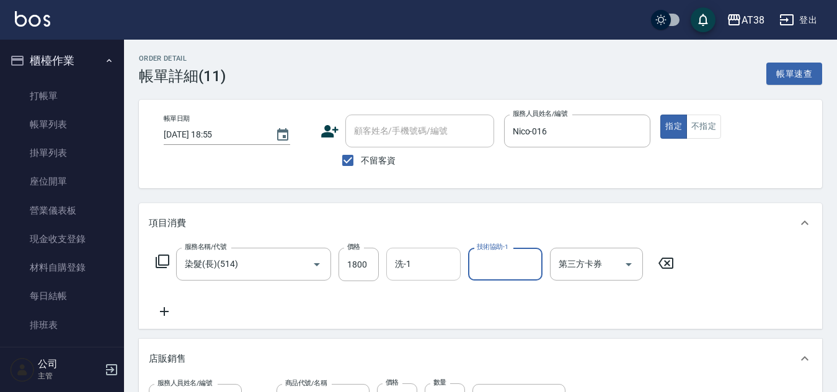
click at [420, 270] on input "洗-1" at bounding box center [423, 265] width 63 height 22
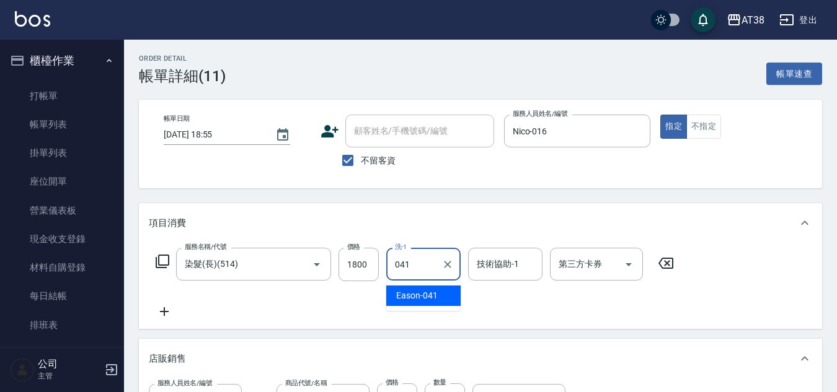
type input "Eason-041"
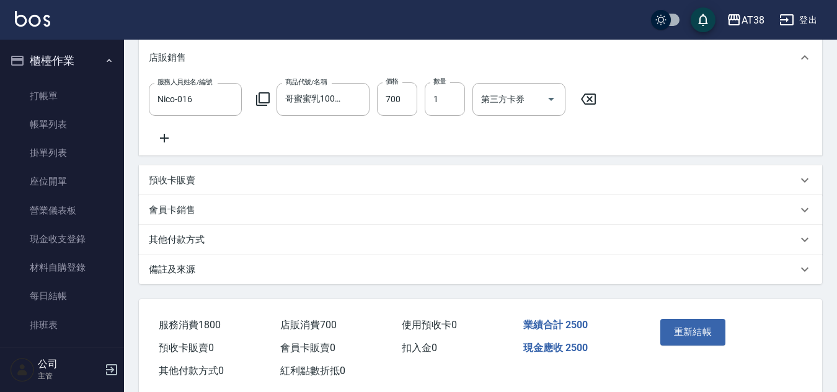
scroll to position [310, 0]
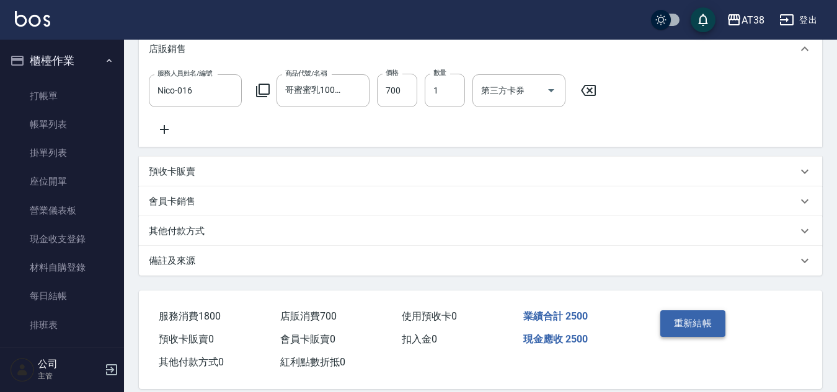
click at [674, 334] on button "重新結帳" at bounding box center [693, 324] width 66 height 26
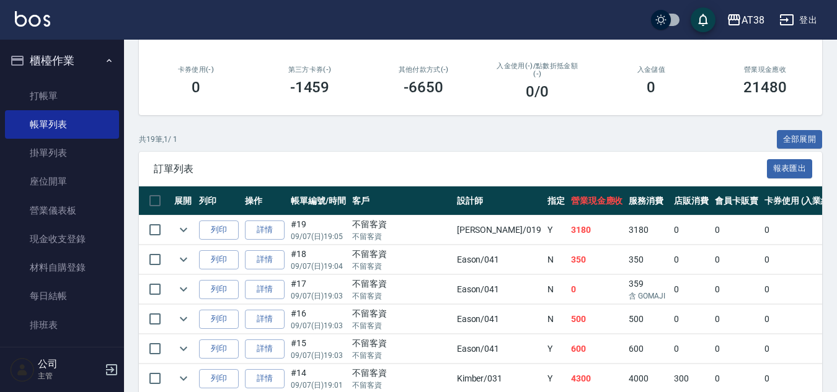
scroll to position [186, 0]
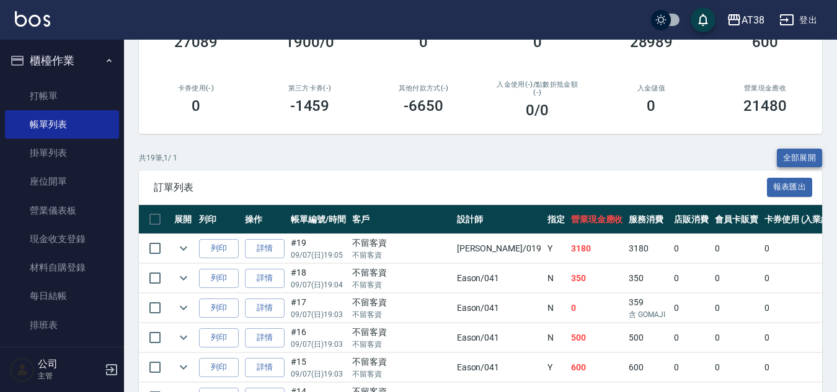
click at [802, 158] on button "全部展開" at bounding box center [800, 158] width 46 height 19
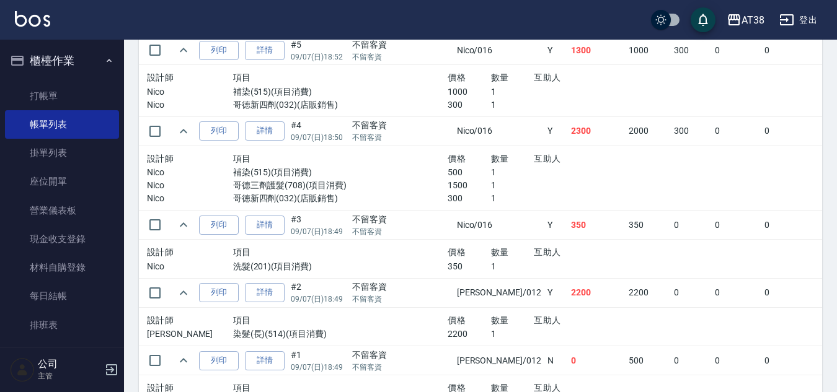
scroll to position [1364, 0]
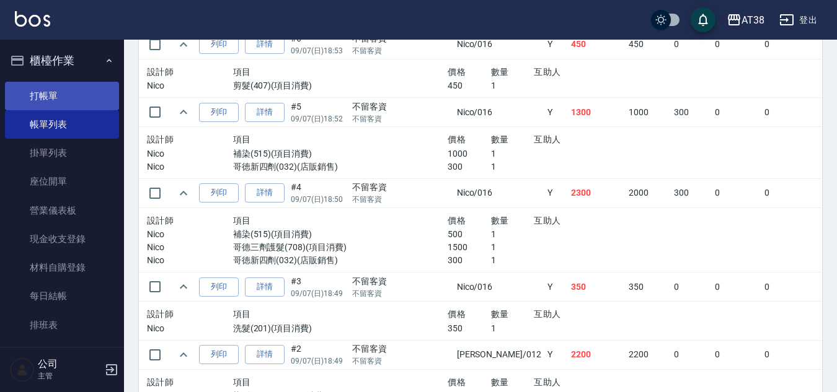
drag, startPoint x: 49, startPoint y: 93, endPoint x: 76, endPoint y: 95, distance: 27.3
click at [49, 93] on link "打帳單" at bounding box center [62, 96] width 114 height 29
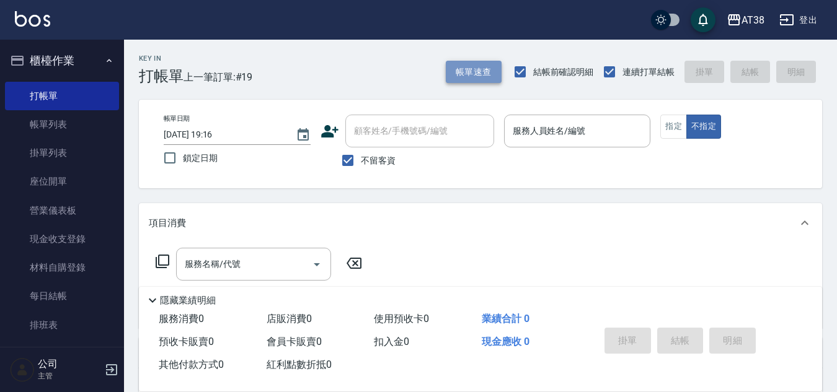
click at [472, 63] on button "帳單速查" at bounding box center [474, 72] width 56 height 23
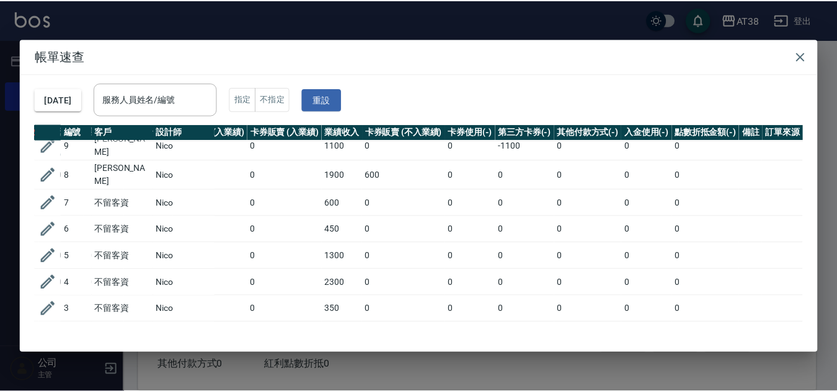
scroll to position [349, 263]
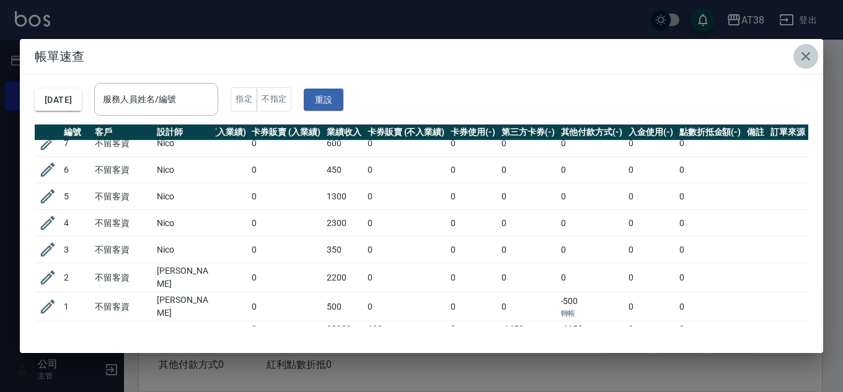
click at [808, 53] on icon "button" at bounding box center [806, 56] width 9 height 9
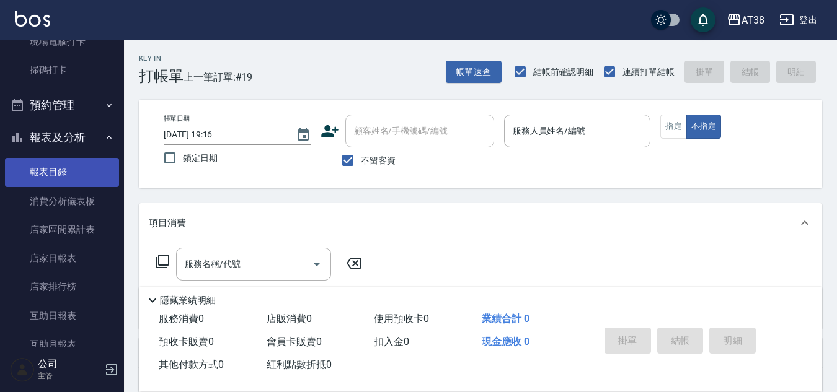
scroll to position [372, 0]
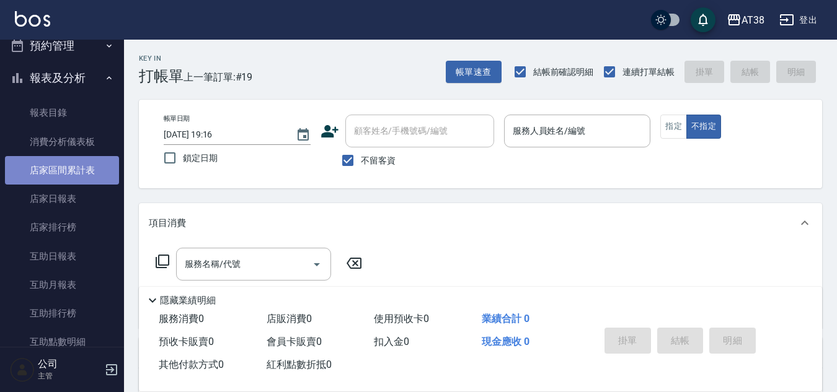
click at [61, 173] on link "店家區間累計表" at bounding box center [62, 170] width 114 height 29
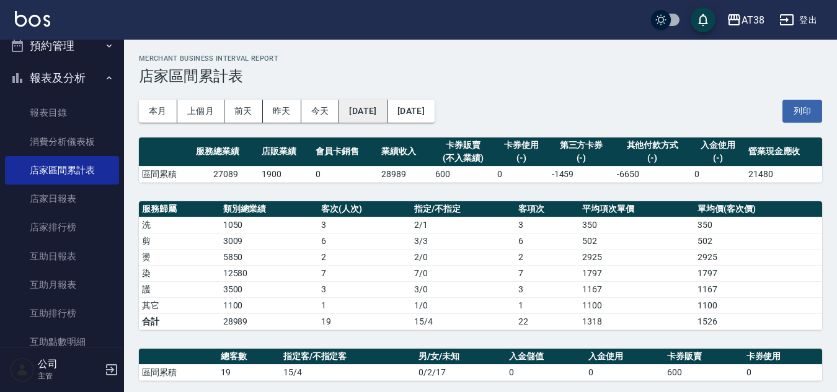
click at [380, 112] on button "[DATE]" at bounding box center [363, 111] width 48 height 23
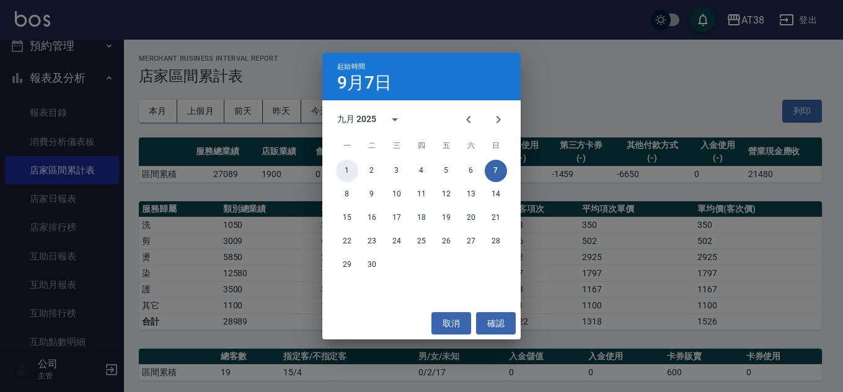
click at [348, 174] on button "1" at bounding box center [347, 171] width 22 height 22
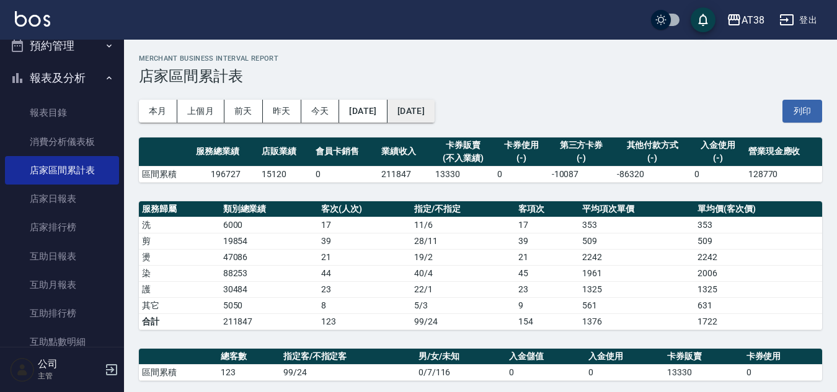
click at [435, 113] on button "[DATE]" at bounding box center [410, 111] width 47 height 23
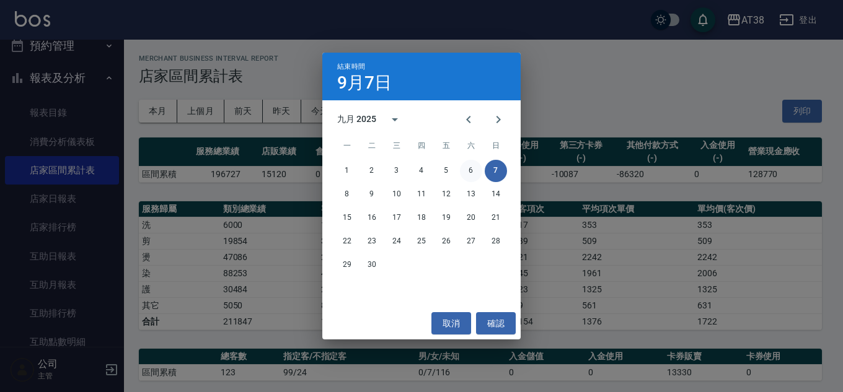
click at [468, 171] on button "6" at bounding box center [471, 171] width 22 height 22
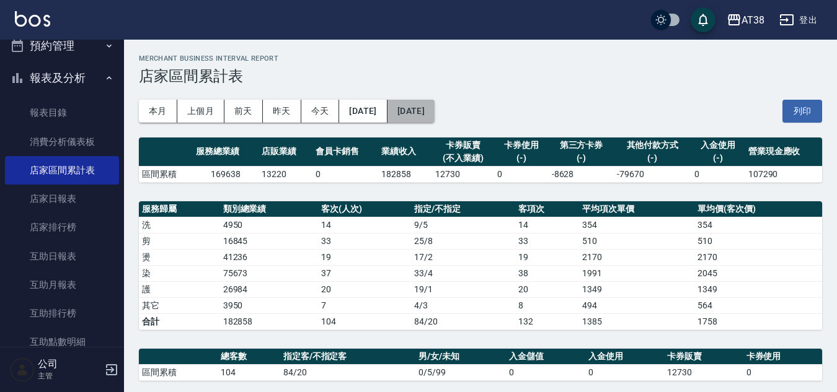
click at [435, 114] on button "[DATE]" at bounding box center [410, 111] width 47 height 23
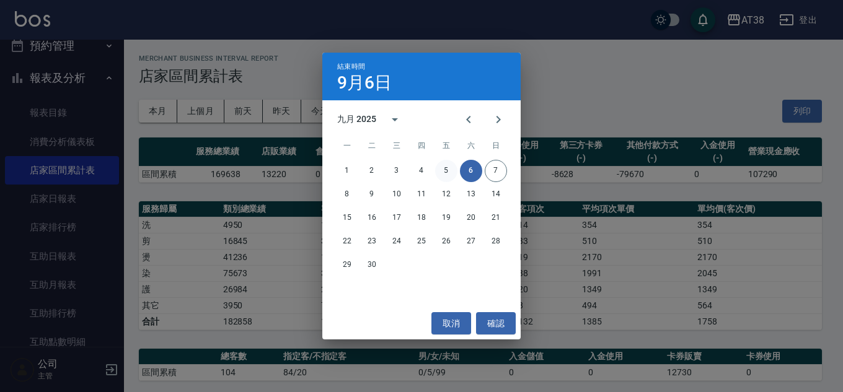
click at [447, 167] on button "5" at bounding box center [446, 171] width 22 height 22
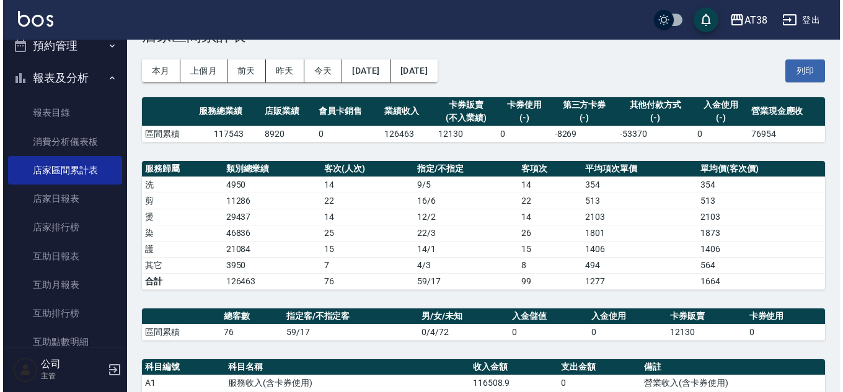
scroll to position [62, 0]
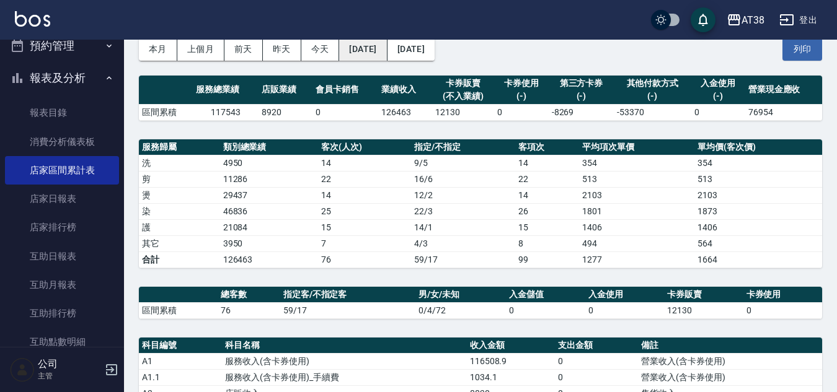
click at [387, 50] on button "[DATE]" at bounding box center [363, 49] width 48 height 23
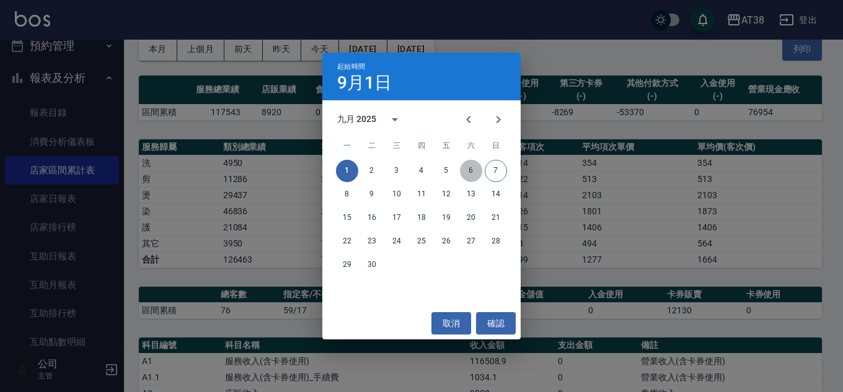
click at [474, 175] on button "6" at bounding box center [471, 171] width 22 height 22
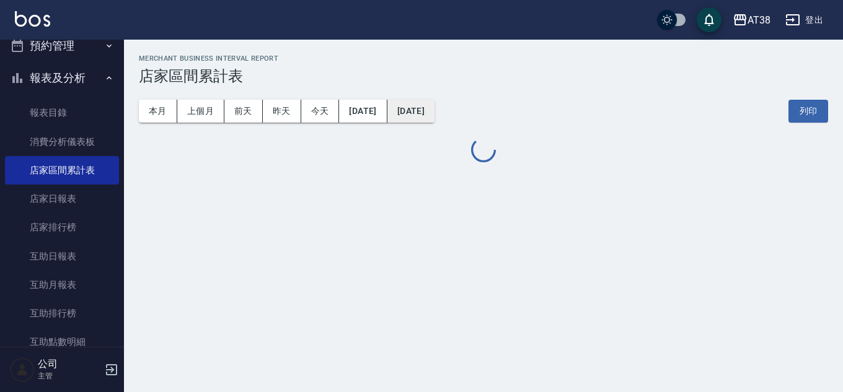
click at [435, 117] on button "[DATE]" at bounding box center [410, 111] width 47 height 23
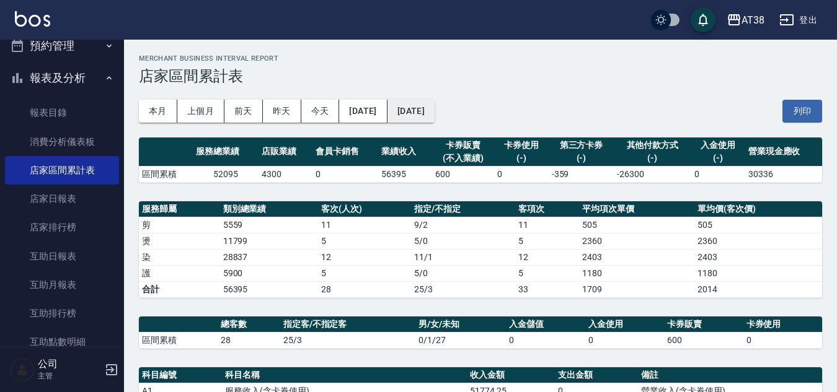
click at [435, 118] on button "[DATE]" at bounding box center [410, 111] width 47 height 23
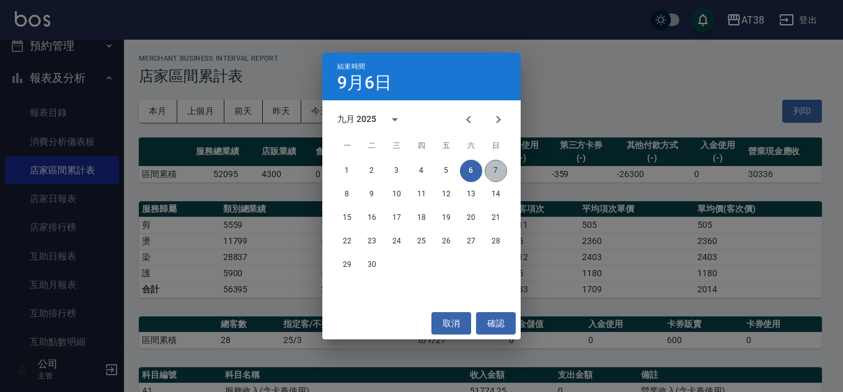
click at [488, 173] on button "7" at bounding box center [496, 171] width 22 height 22
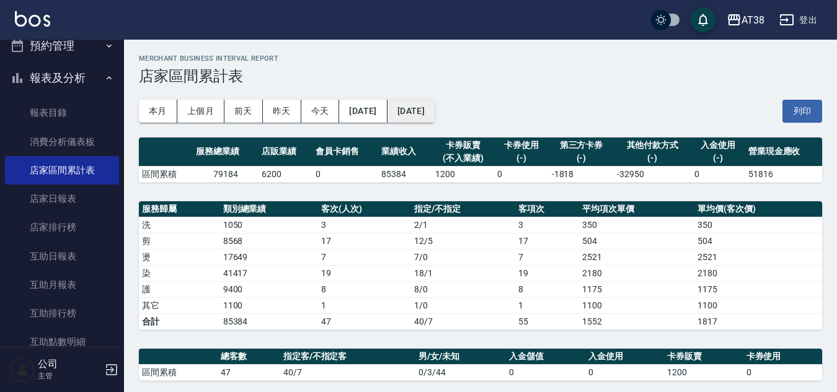
click at [432, 109] on button "[DATE]" at bounding box center [410, 111] width 47 height 23
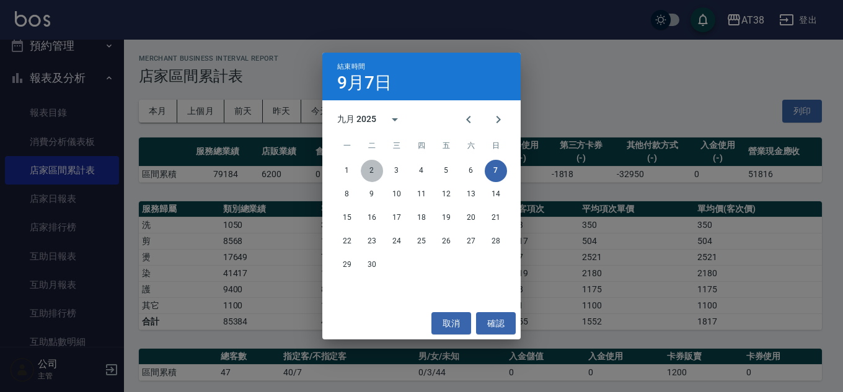
click at [373, 173] on button "2" at bounding box center [372, 171] width 22 height 22
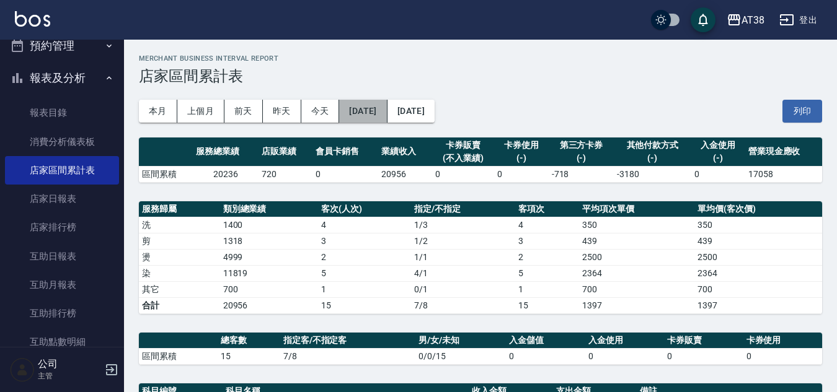
click at [381, 104] on button "[DATE]" at bounding box center [363, 111] width 48 height 23
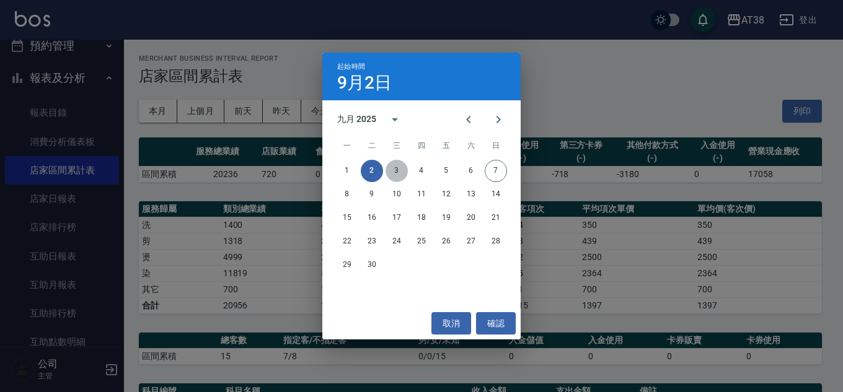
click at [402, 162] on button "3" at bounding box center [397, 171] width 22 height 22
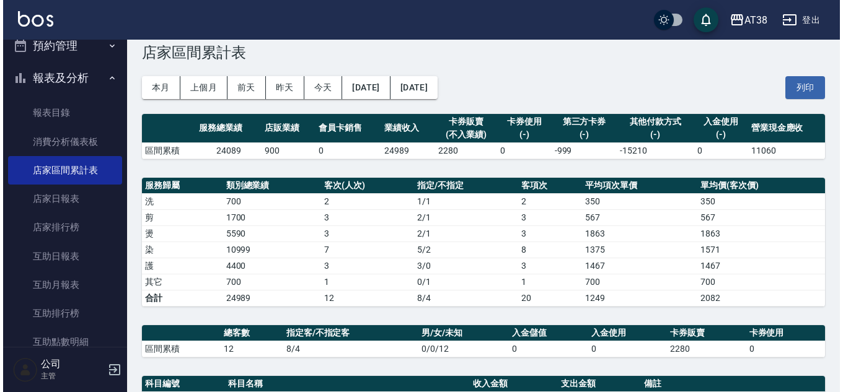
scroll to position [16, 0]
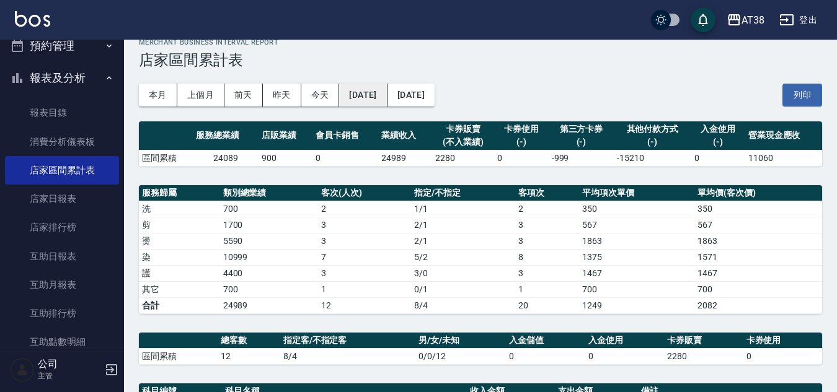
click at [382, 97] on button "[DATE]" at bounding box center [363, 95] width 48 height 23
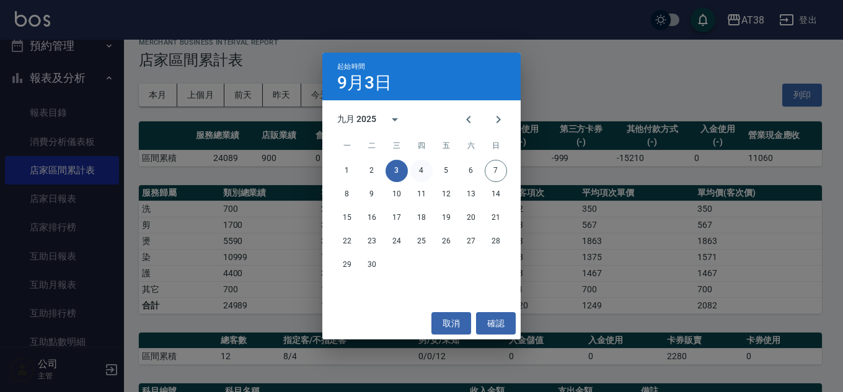
click at [417, 176] on button "4" at bounding box center [421, 171] width 22 height 22
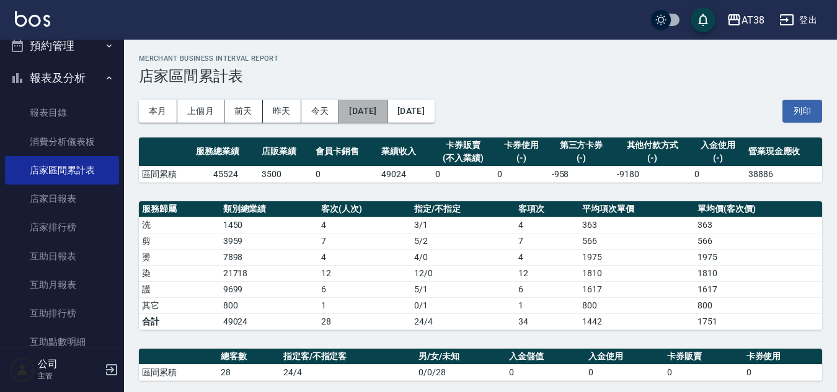
click at [380, 104] on button "[DATE]" at bounding box center [363, 111] width 48 height 23
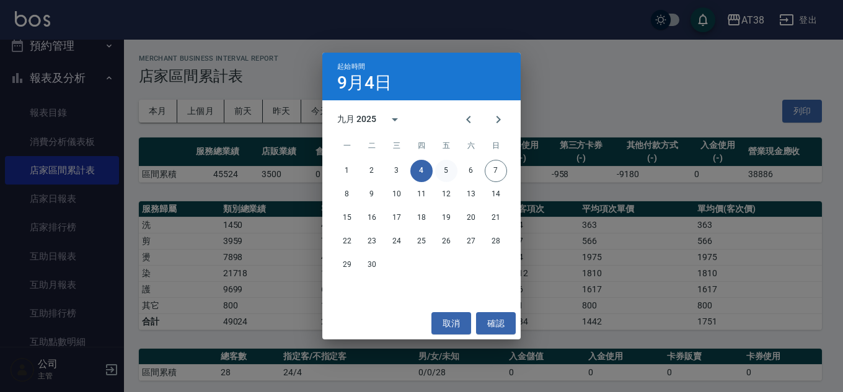
click at [446, 172] on button "5" at bounding box center [446, 171] width 22 height 22
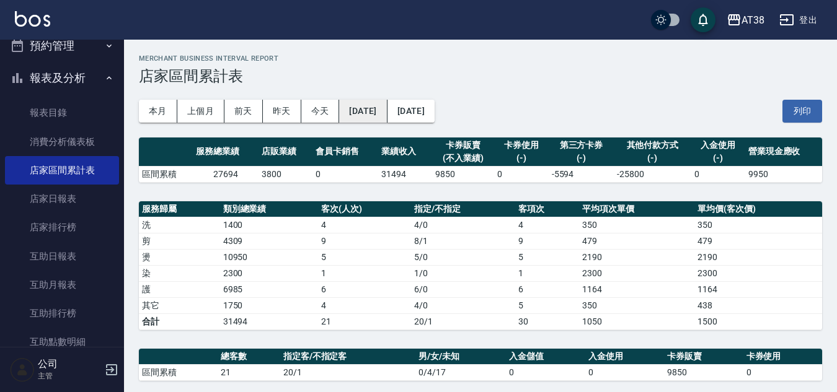
click at [381, 102] on button "[DATE]" at bounding box center [363, 111] width 48 height 23
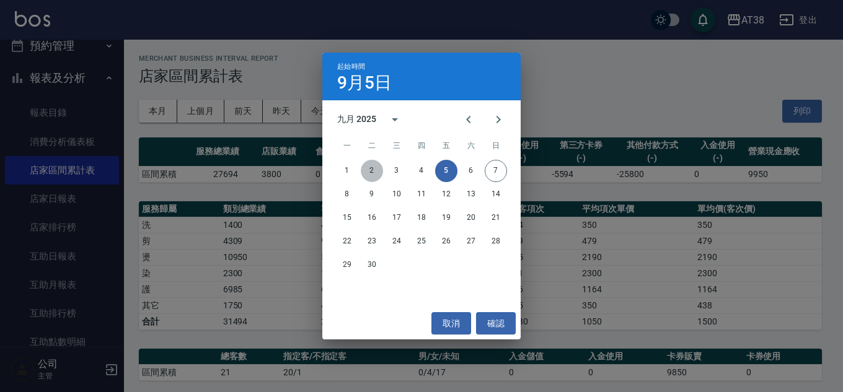
click at [379, 173] on button "2" at bounding box center [372, 171] width 22 height 22
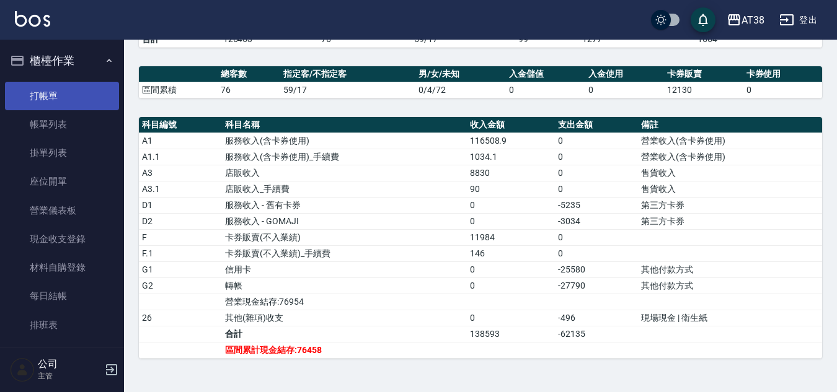
click at [50, 98] on link "打帳單" at bounding box center [62, 96] width 114 height 29
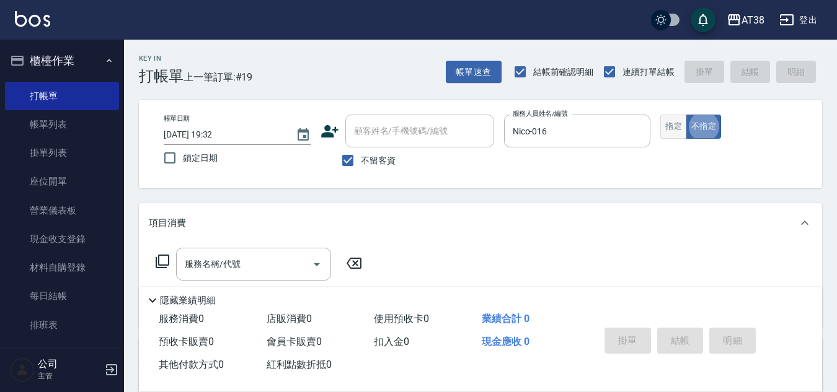
click at [668, 130] on button "指定" at bounding box center [673, 127] width 27 height 24
click at [250, 263] on input "服務名稱/代號" at bounding box center [244, 265] width 125 height 22
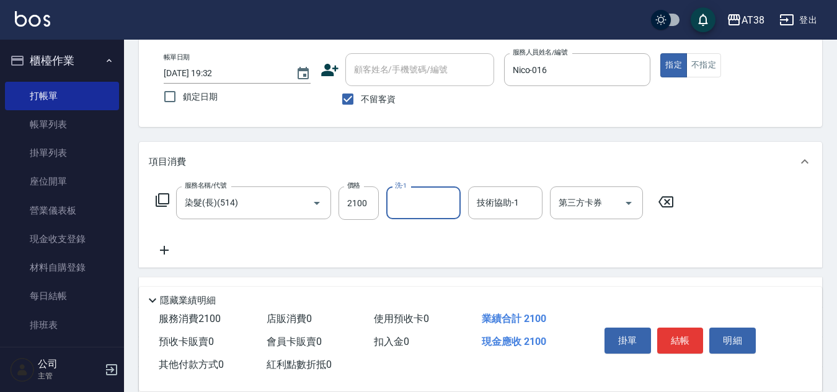
scroll to position [186, 0]
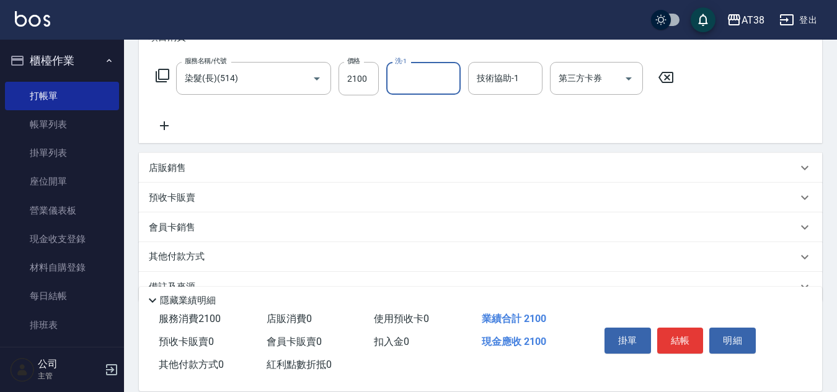
click at [164, 169] on p "店販銷售" at bounding box center [167, 168] width 37 height 13
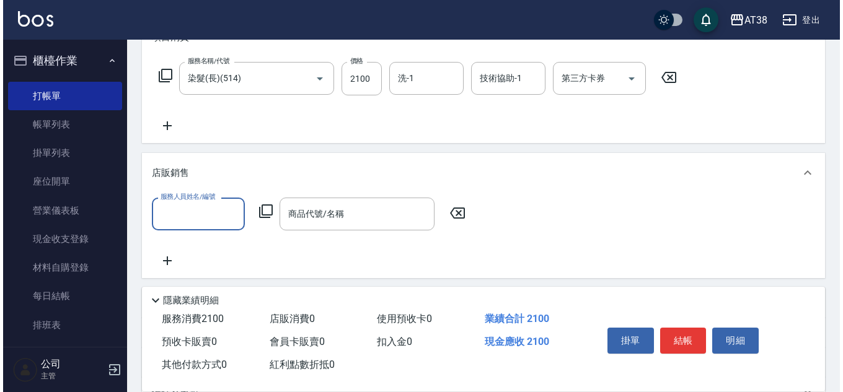
scroll to position [0, 0]
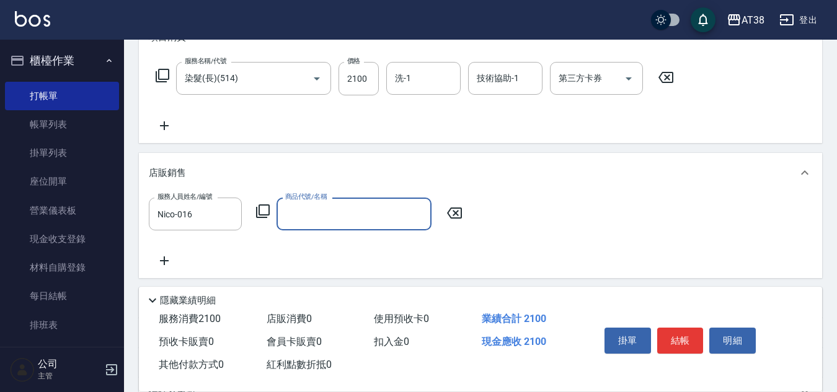
click at [264, 209] on icon at bounding box center [262, 211] width 15 height 15
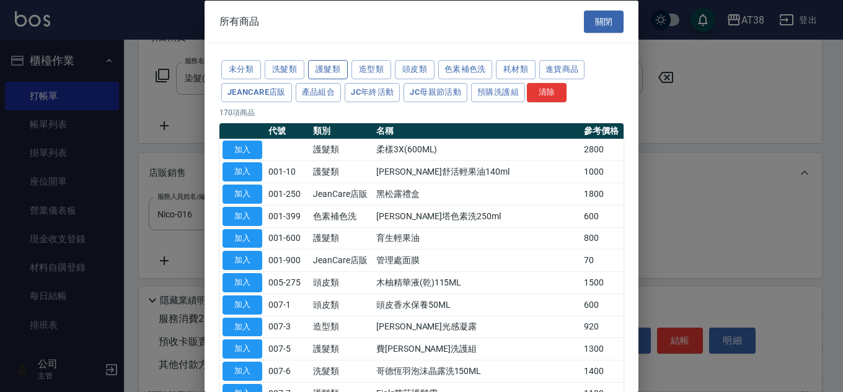
click at [316, 64] on button "護髮類" at bounding box center [328, 69] width 40 height 19
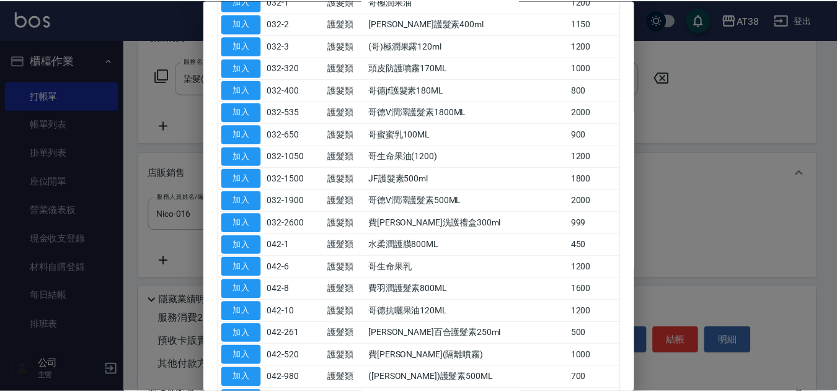
scroll to position [496, 0]
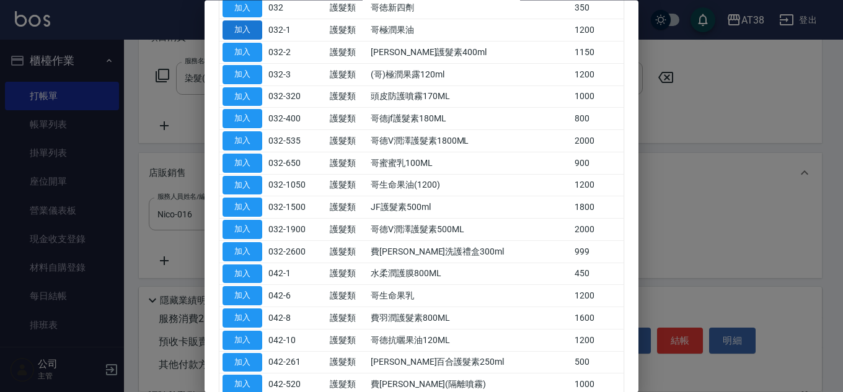
click at [242, 26] on button "加入" at bounding box center [243, 30] width 40 height 19
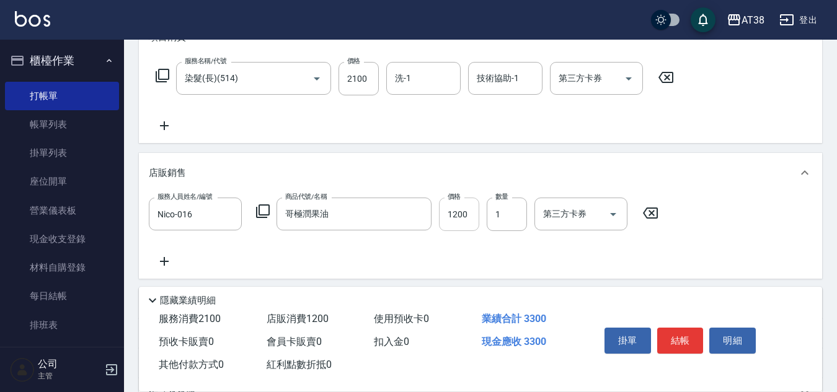
click at [448, 217] on input "1200" at bounding box center [459, 214] width 40 height 33
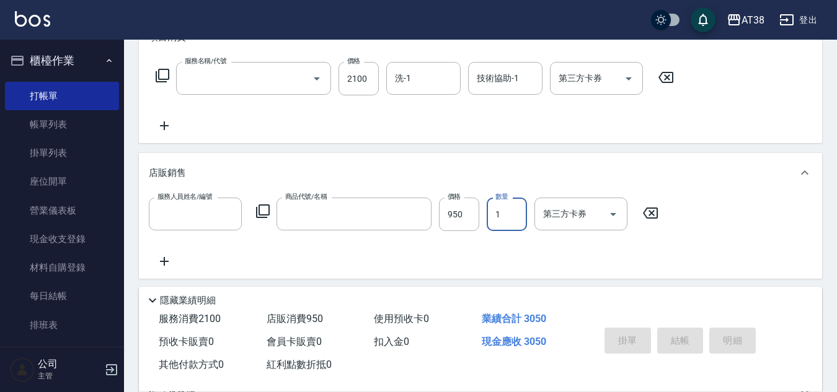
scroll to position [0, 0]
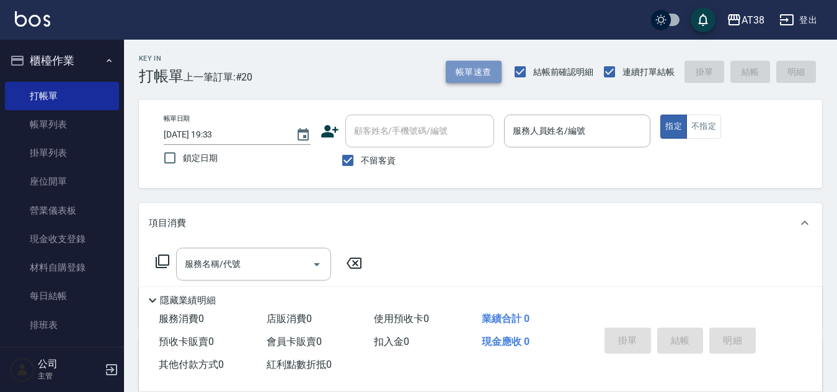
click at [482, 76] on button "帳單速查" at bounding box center [474, 72] width 56 height 23
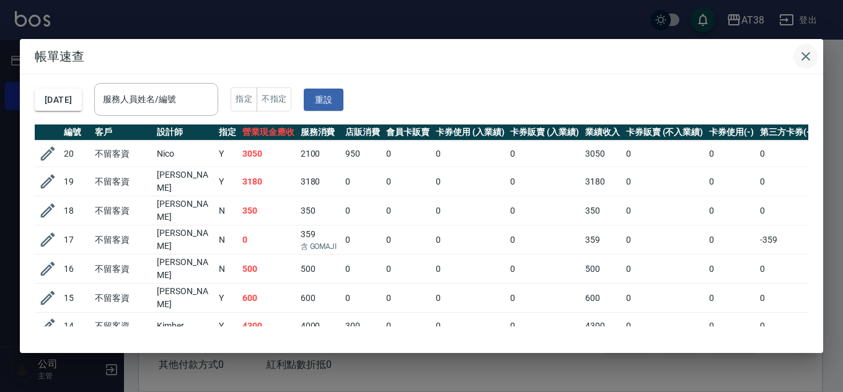
click at [806, 60] on icon "button" at bounding box center [805, 56] width 15 height 15
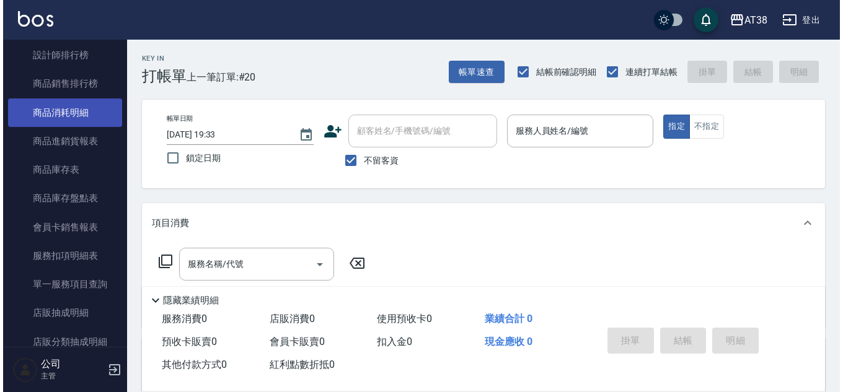
scroll to position [854, 0]
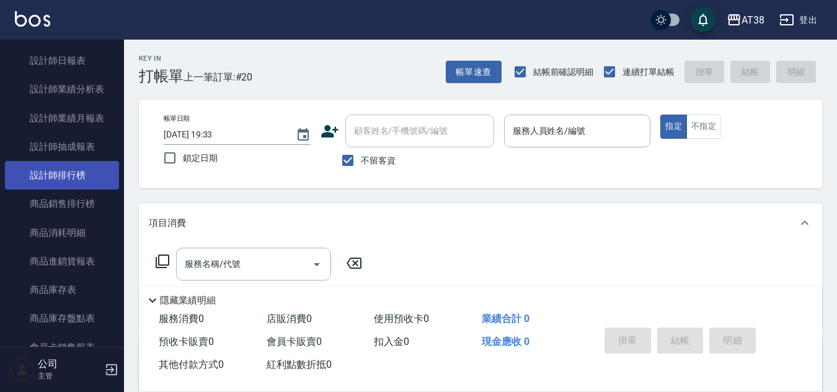
click at [84, 172] on link "設計師排行榜" at bounding box center [62, 175] width 114 height 29
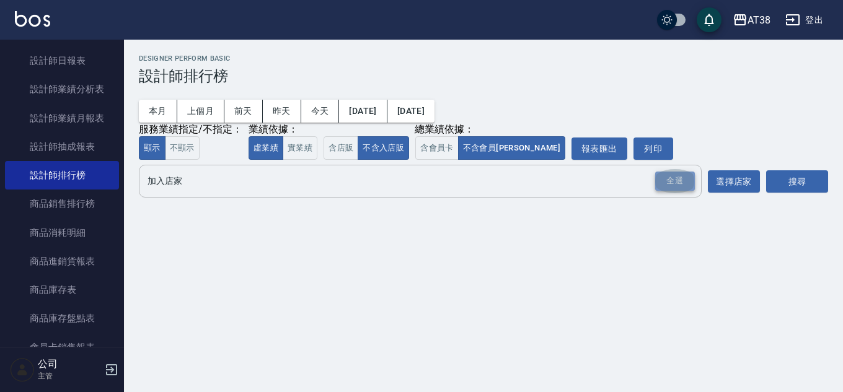
click at [667, 185] on div "全選" at bounding box center [675, 181] width 40 height 19
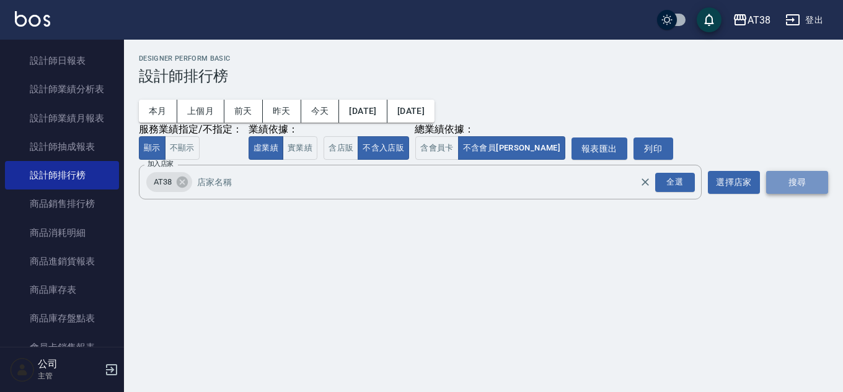
click at [798, 186] on button "搜尋" at bounding box center [797, 182] width 62 height 23
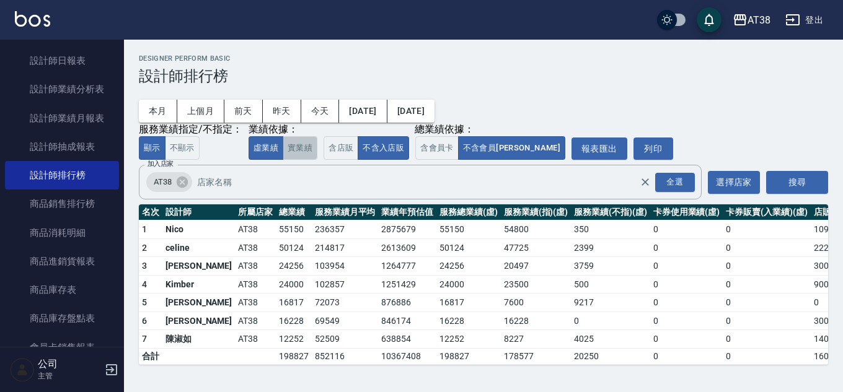
click at [294, 149] on button "實業績" at bounding box center [300, 148] width 35 height 24
click at [257, 142] on button "虛業績" at bounding box center [266, 148] width 35 height 24
